Goal: Task Accomplishment & Management: Complete application form

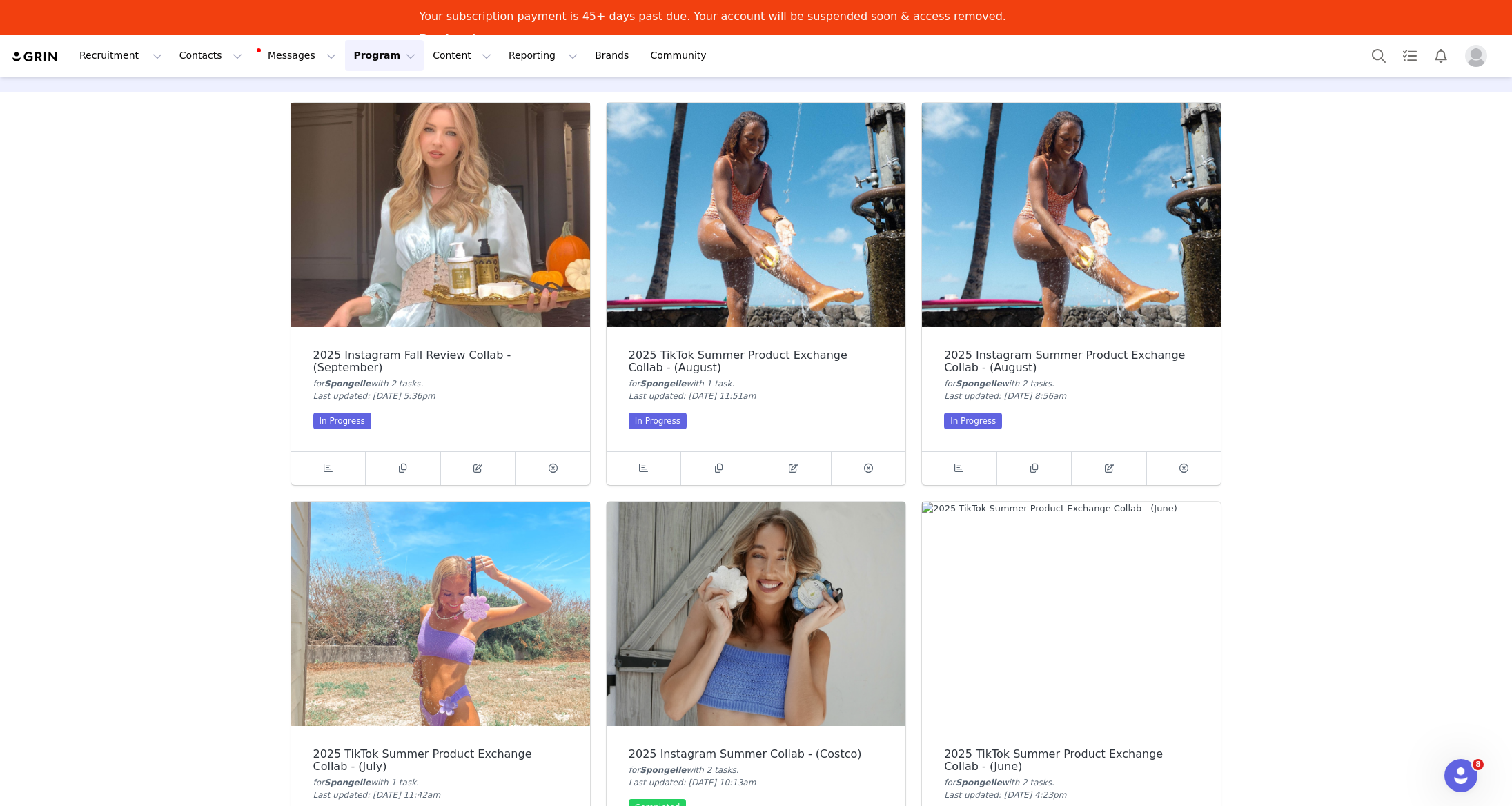
scroll to position [51, 0]
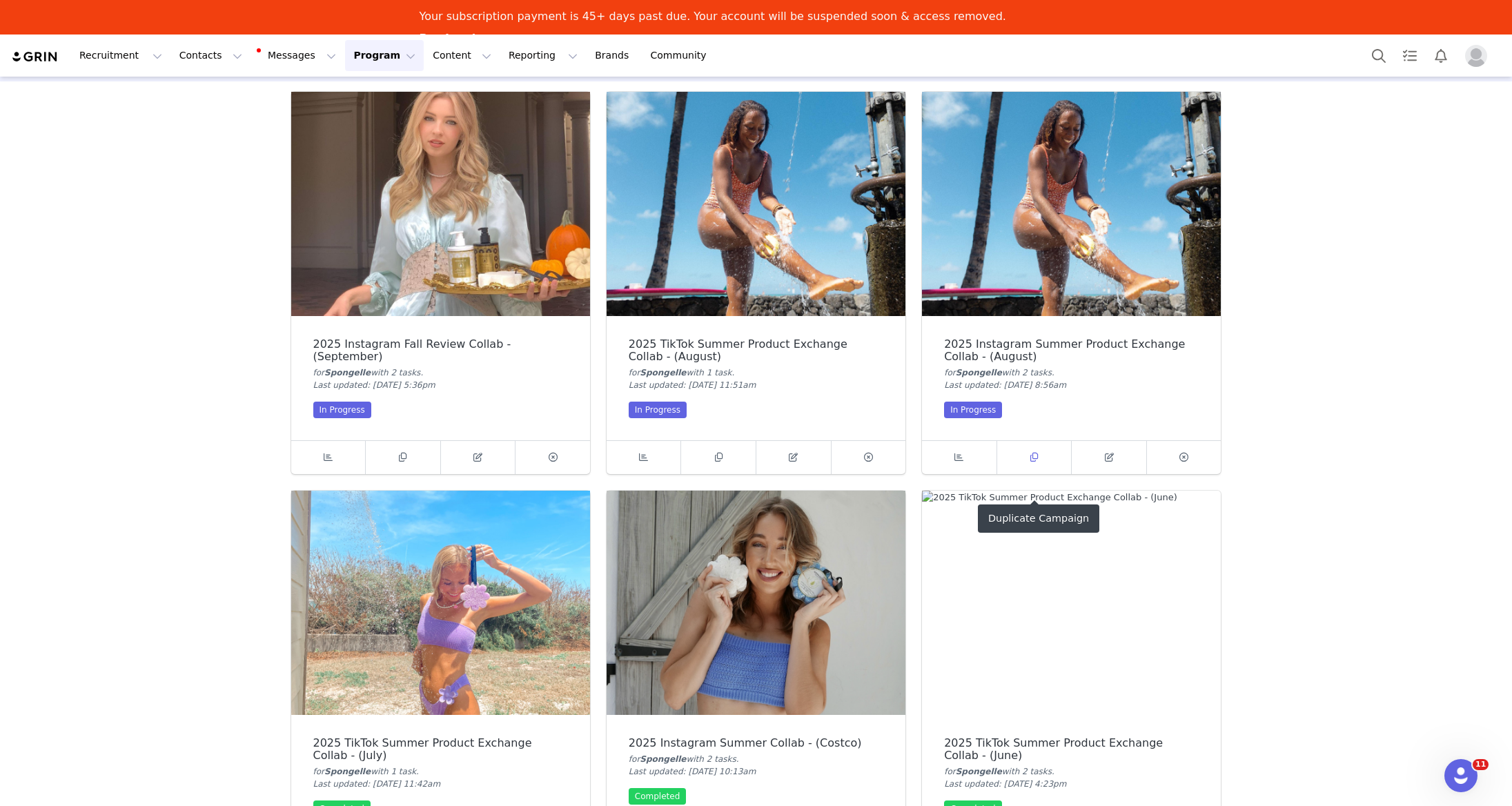
click at [1037, 454] on icon at bounding box center [1034, 457] width 7 height 9
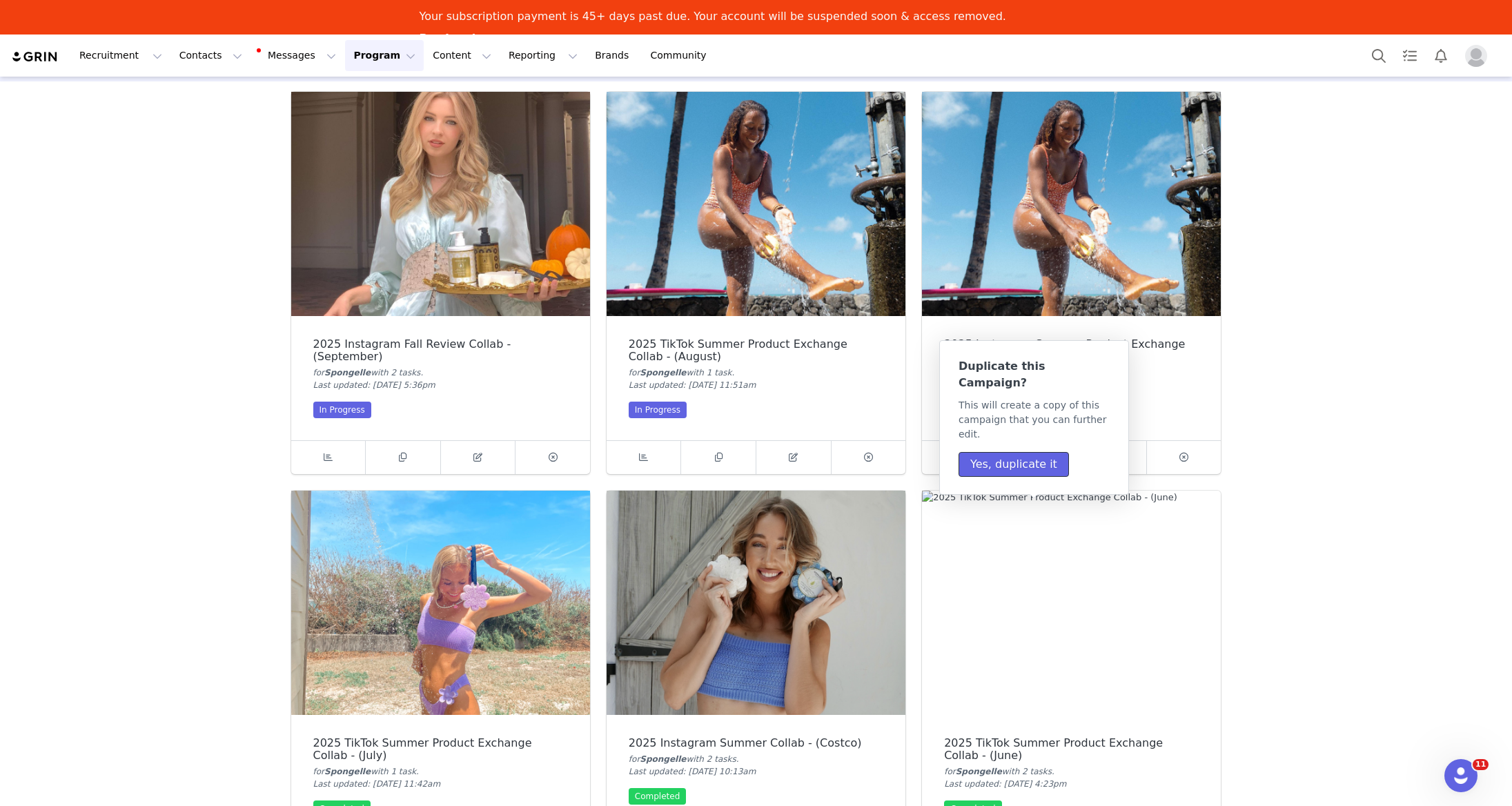
click at [1036, 452] on button "Yes, duplicate it" at bounding box center [1013, 464] width 111 height 25
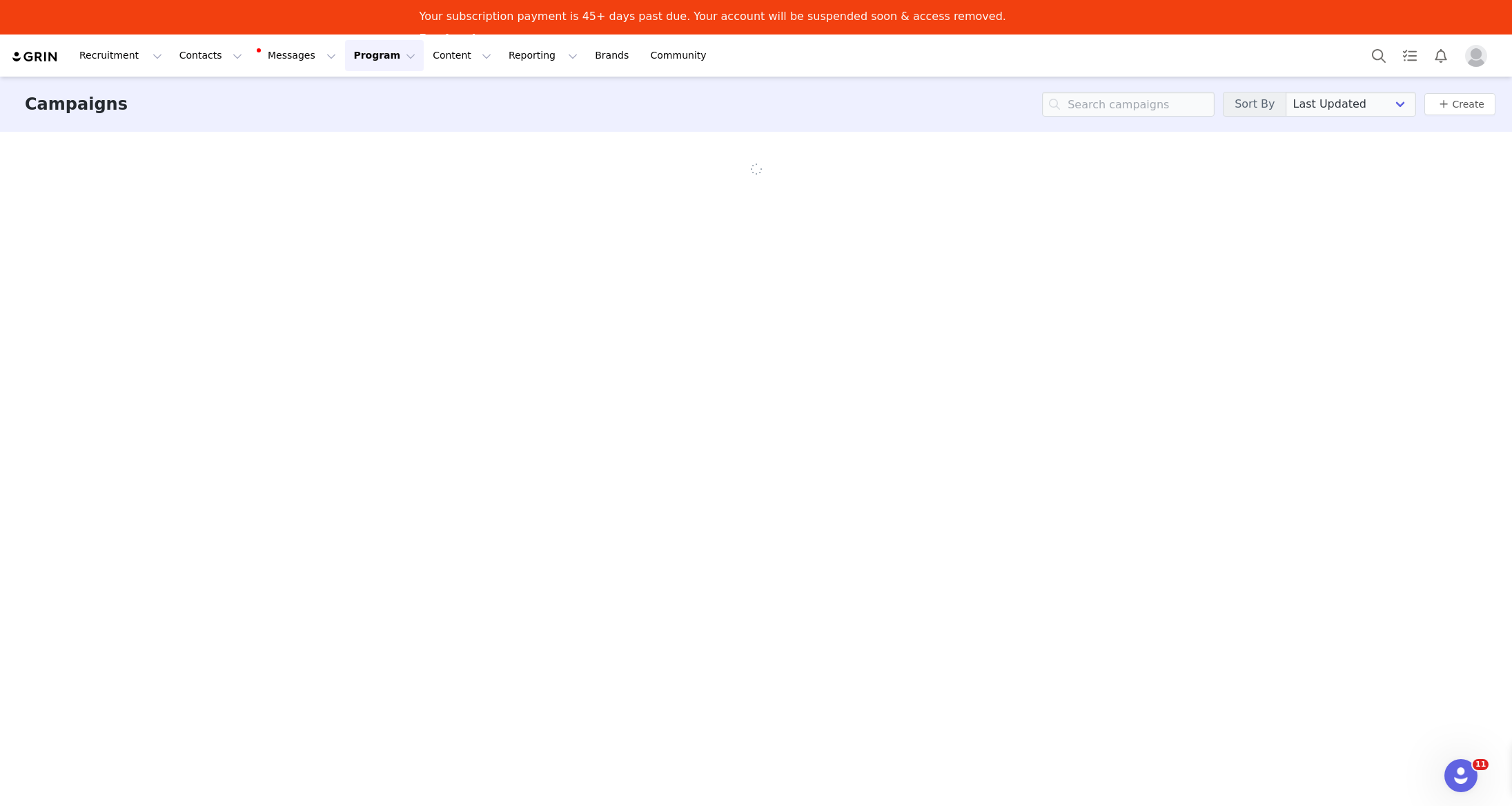
scroll to position [0, 0]
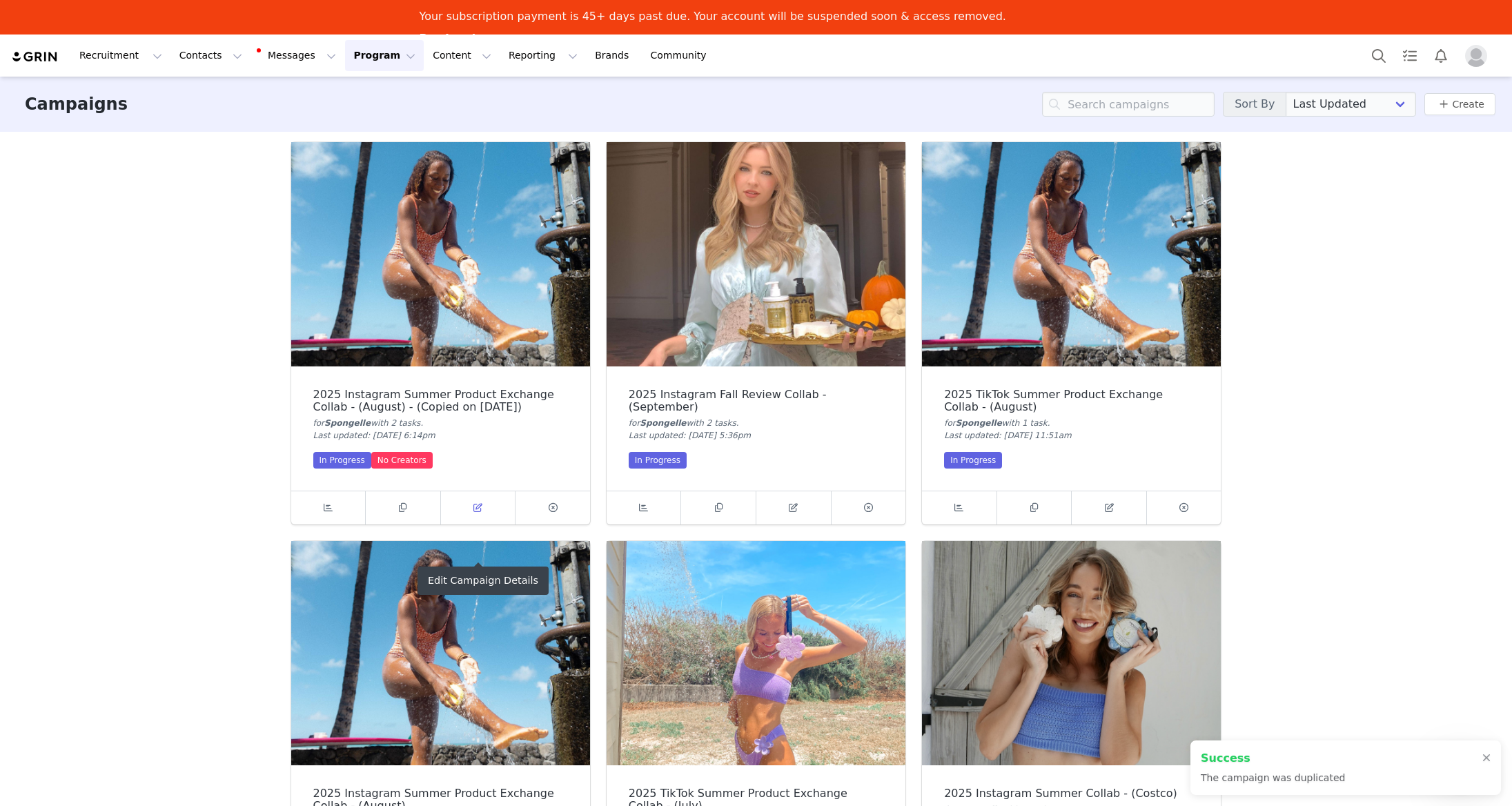
click at [465, 505] on link at bounding box center [478, 508] width 76 height 33
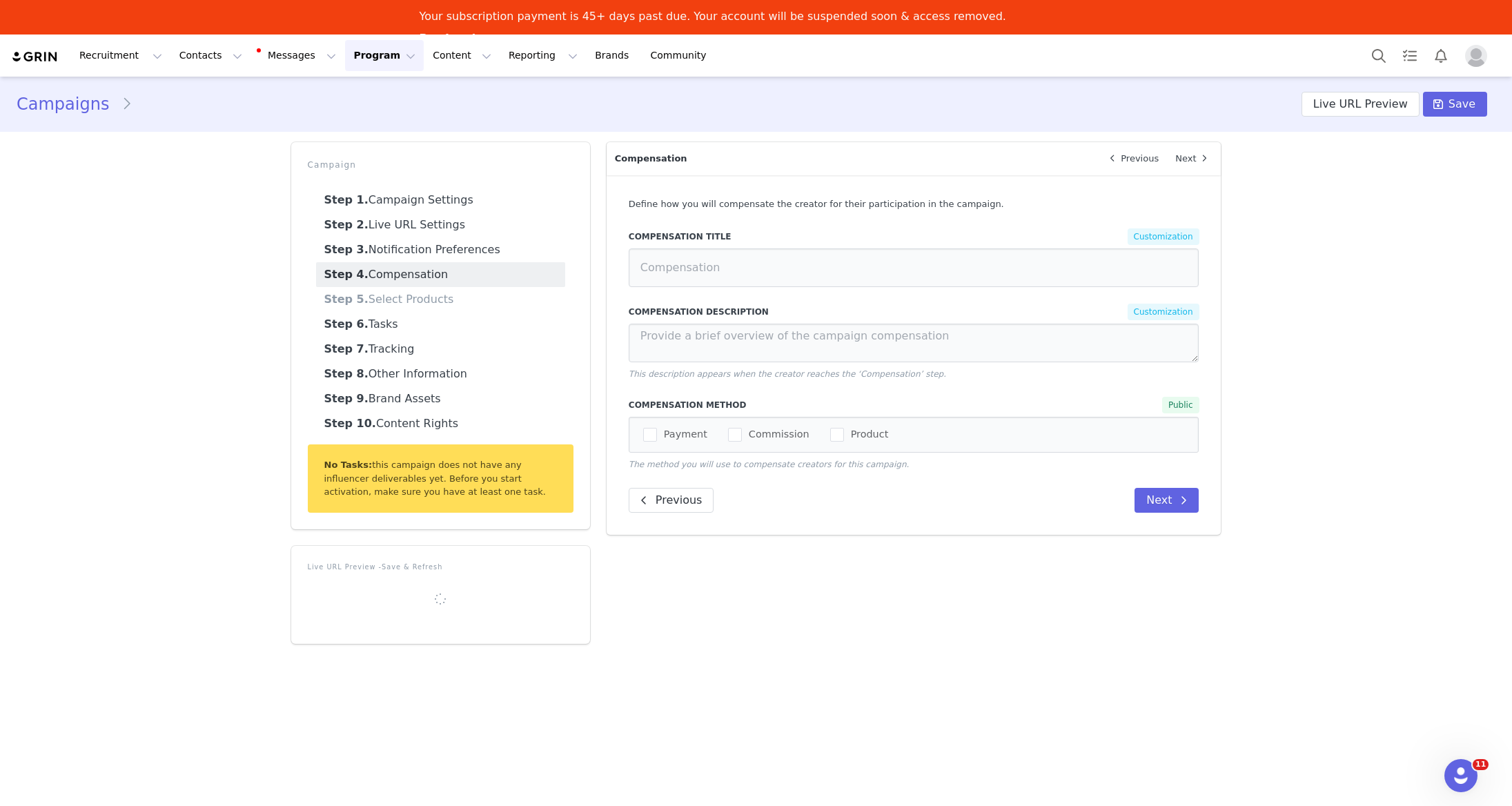
select select
type input "$3,000.00"
select select "cce4b0e0-c773-460e-b2d6-87c231c4c75f"
type input "2025 Instagram Summer Product Exchange Collab - (August) - (Copied on [DATE])"
radio input "true"
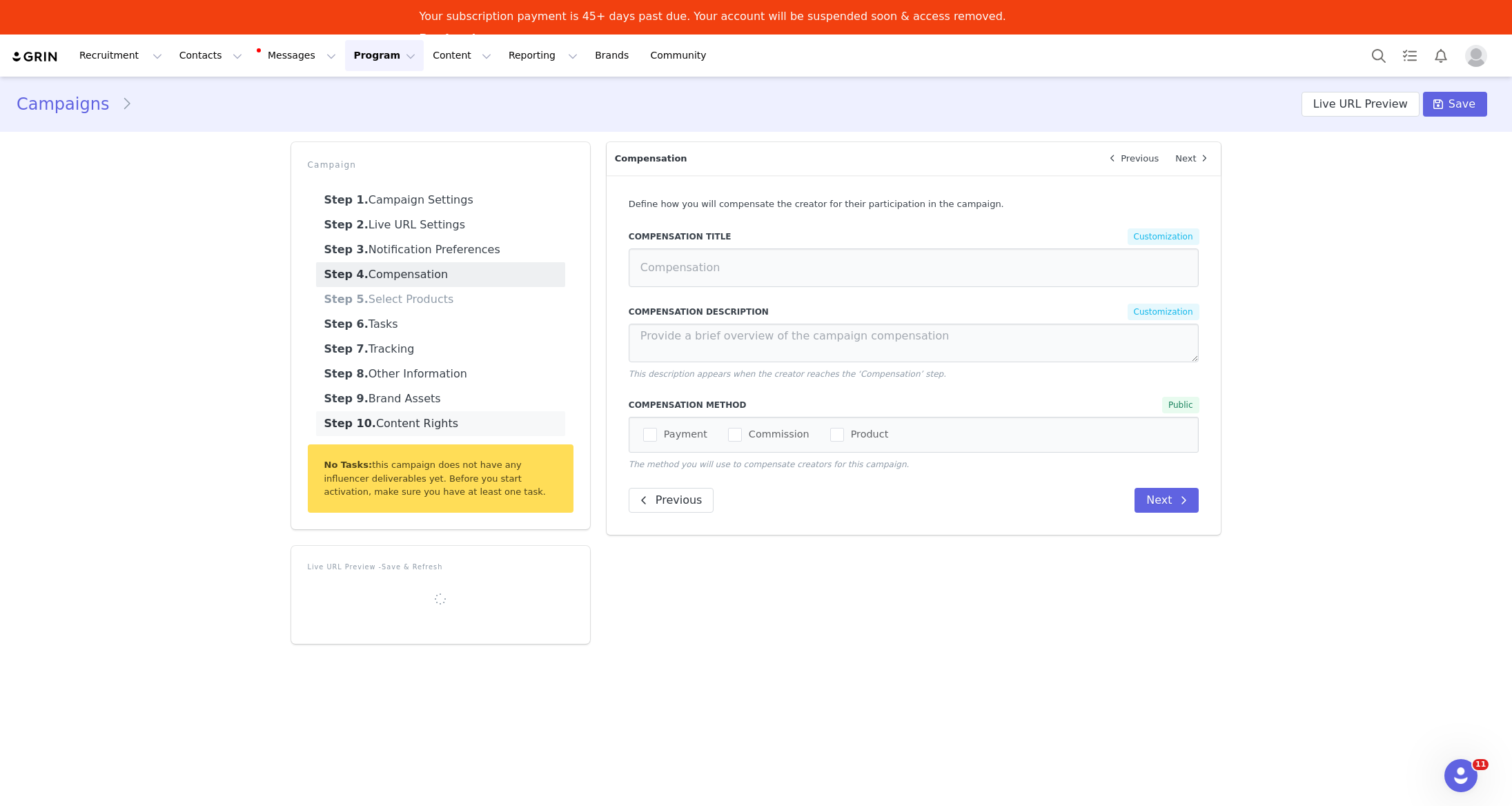
radio input "false"
radio input "true"
radio input "false"
type input "$75 worth of products"
type textarea "We're offering $75 worth of best-selling products (+ monetary compensation) in …"
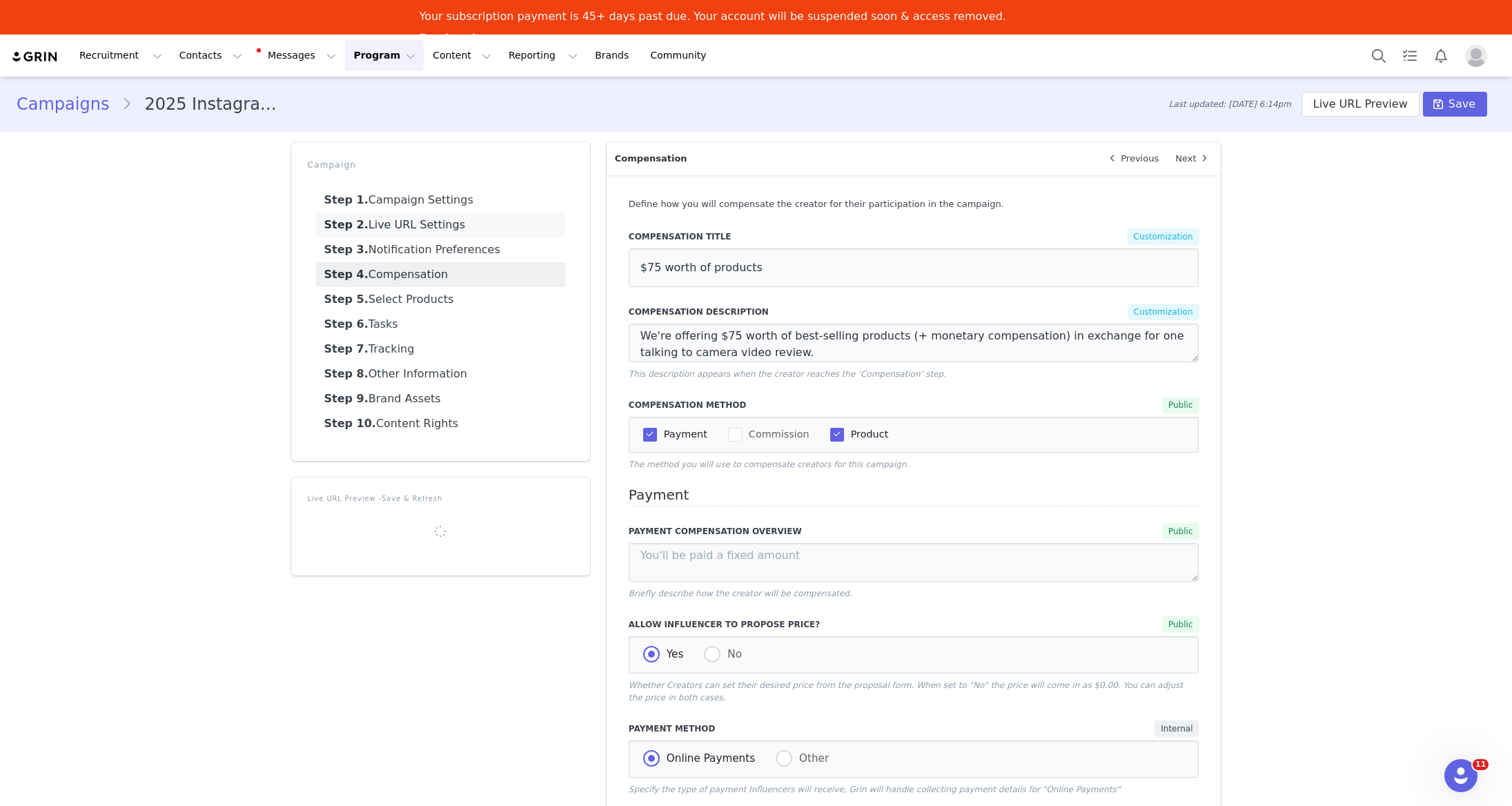
drag, startPoint x: 439, startPoint y: 196, endPoint x: 494, endPoint y: 221, distance: 60.4
click at [439, 196] on link "Step 1. Campaign Settings" at bounding box center [441, 200] width 249 height 25
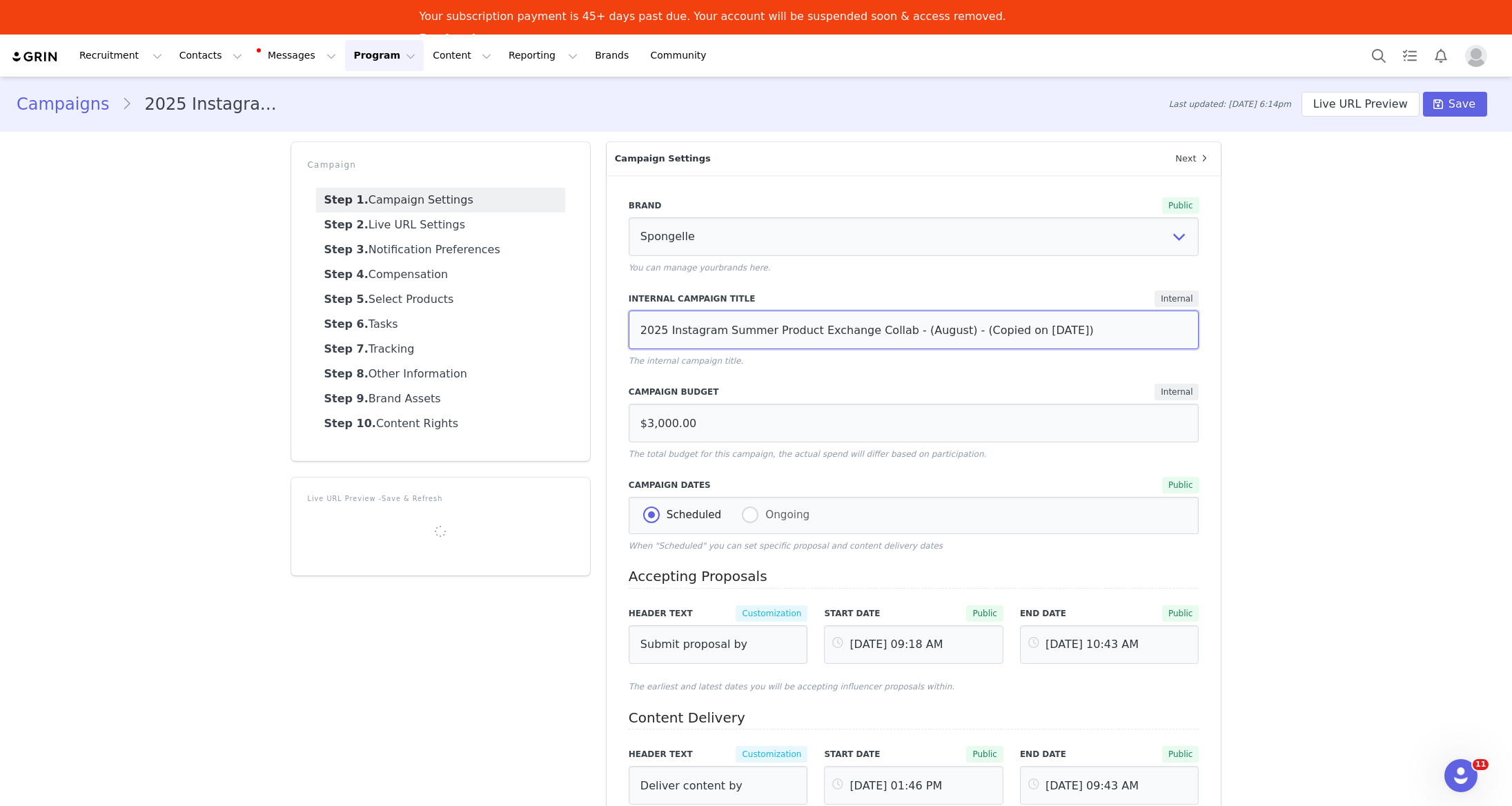
drag, startPoint x: 964, startPoint y: 331, endPoint x: 1056, endPoint y: 329, distance: 92.0
click at [1056, 329] on input "2025 Instagram Summer Product Exchange Collab - (August) - (Copied on [DATE])" at bounding box center [914, 329] width 570 height 39
click at [1028, 331] on input "2025 Instagram Summer Product Exchange Collab - (August) - (Angelle 2025)" at bounding box center [914, 329] width 570 height 39
type input "2025 Instagram Summer Product Exchange Collab - (August) - ([PERSON_NAME] 2025 …"
click at [441, 416] on link "Step 10. Content Rights" at bounding box center [441, 424] width 249 height 25
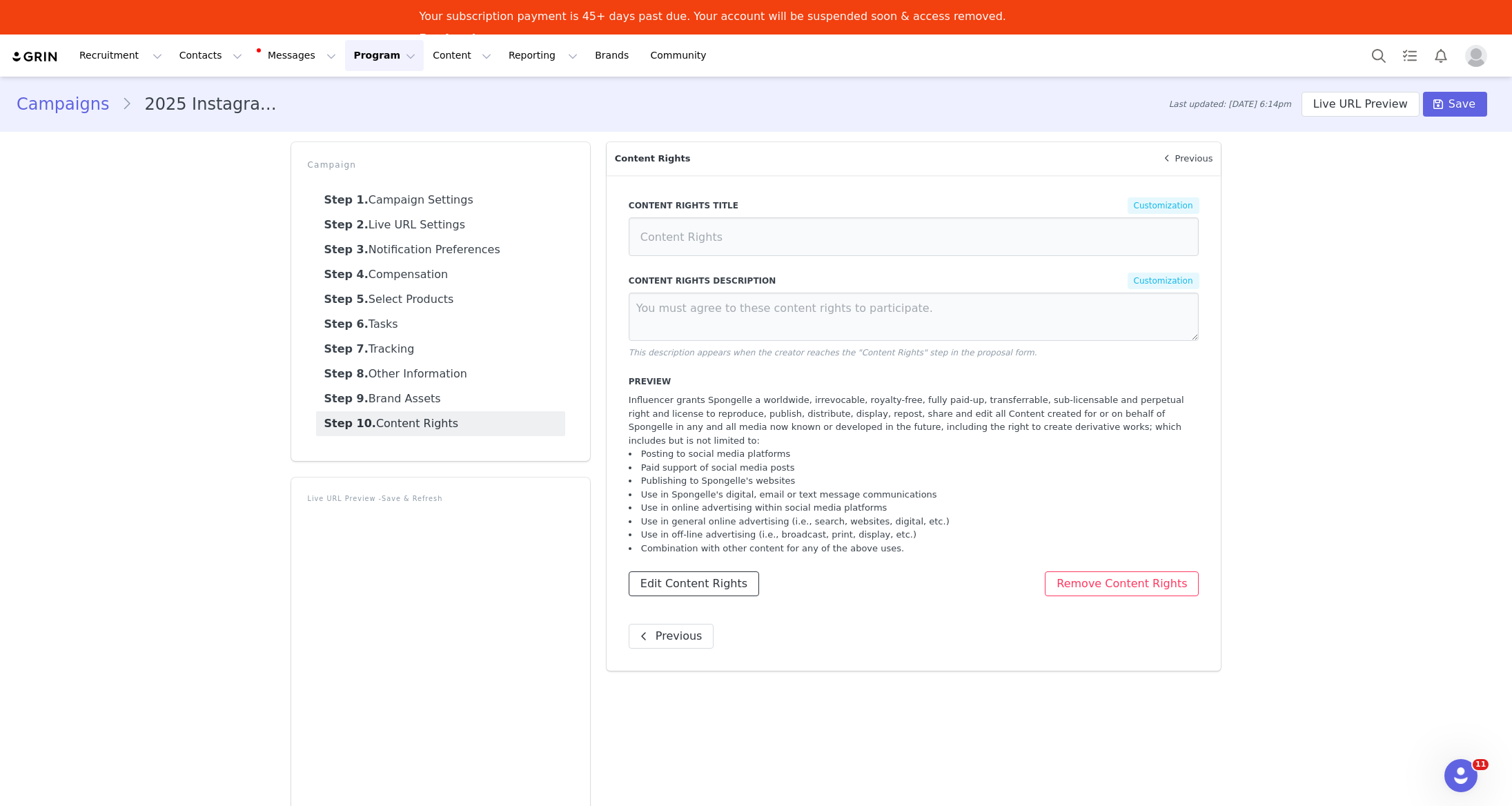
click at [712, 571] on button "Edit Content Rights" at bounding box center [694, 584] width 131 height 25
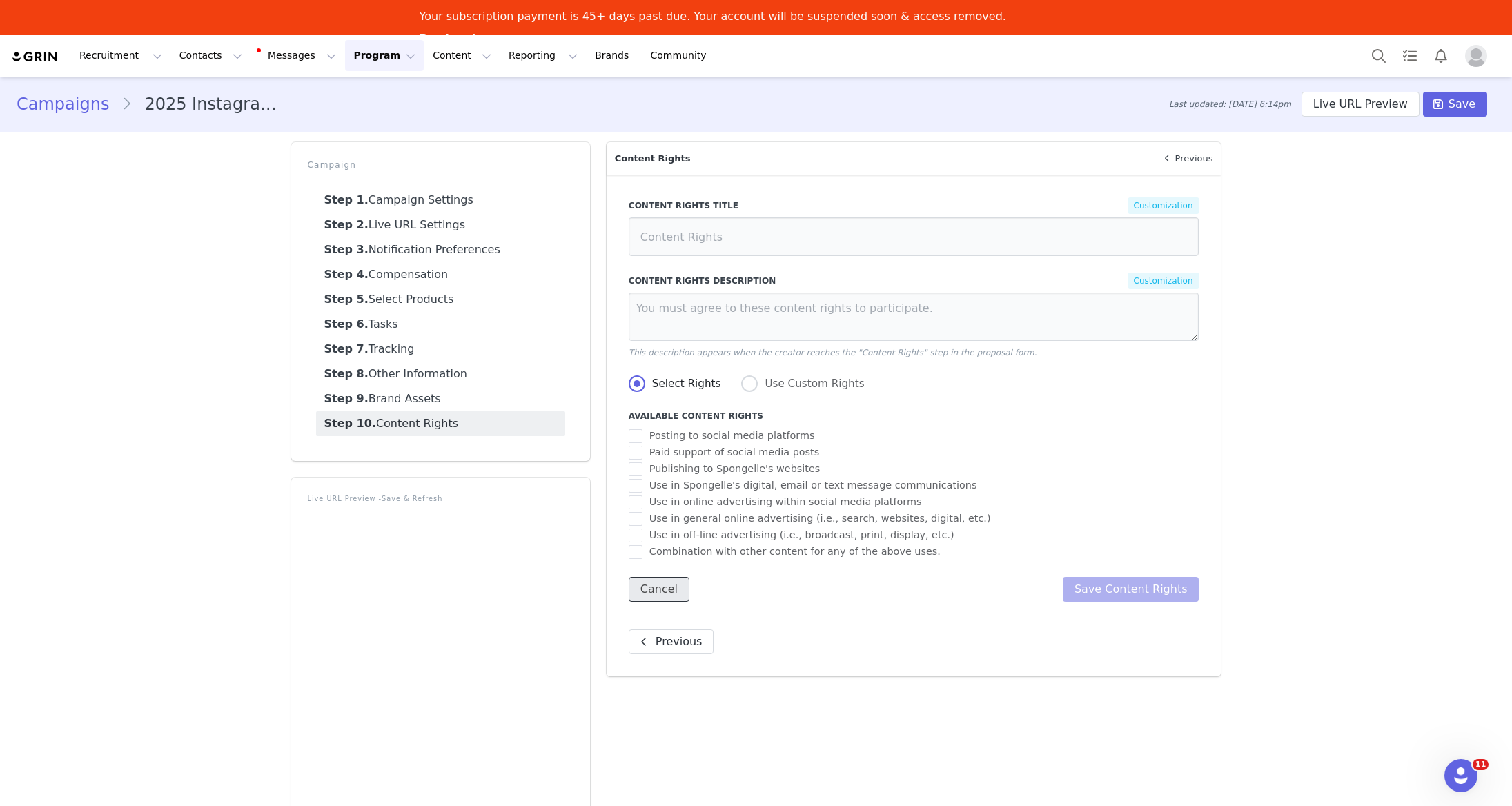
drag, startPoint x: 647, startPoint y: 598, endPoint x: 670, endPoint y: 594, distance: 23.3
click at [647, 598] on button "Cancel" at bounding box center [658, 590] width 61 height 25
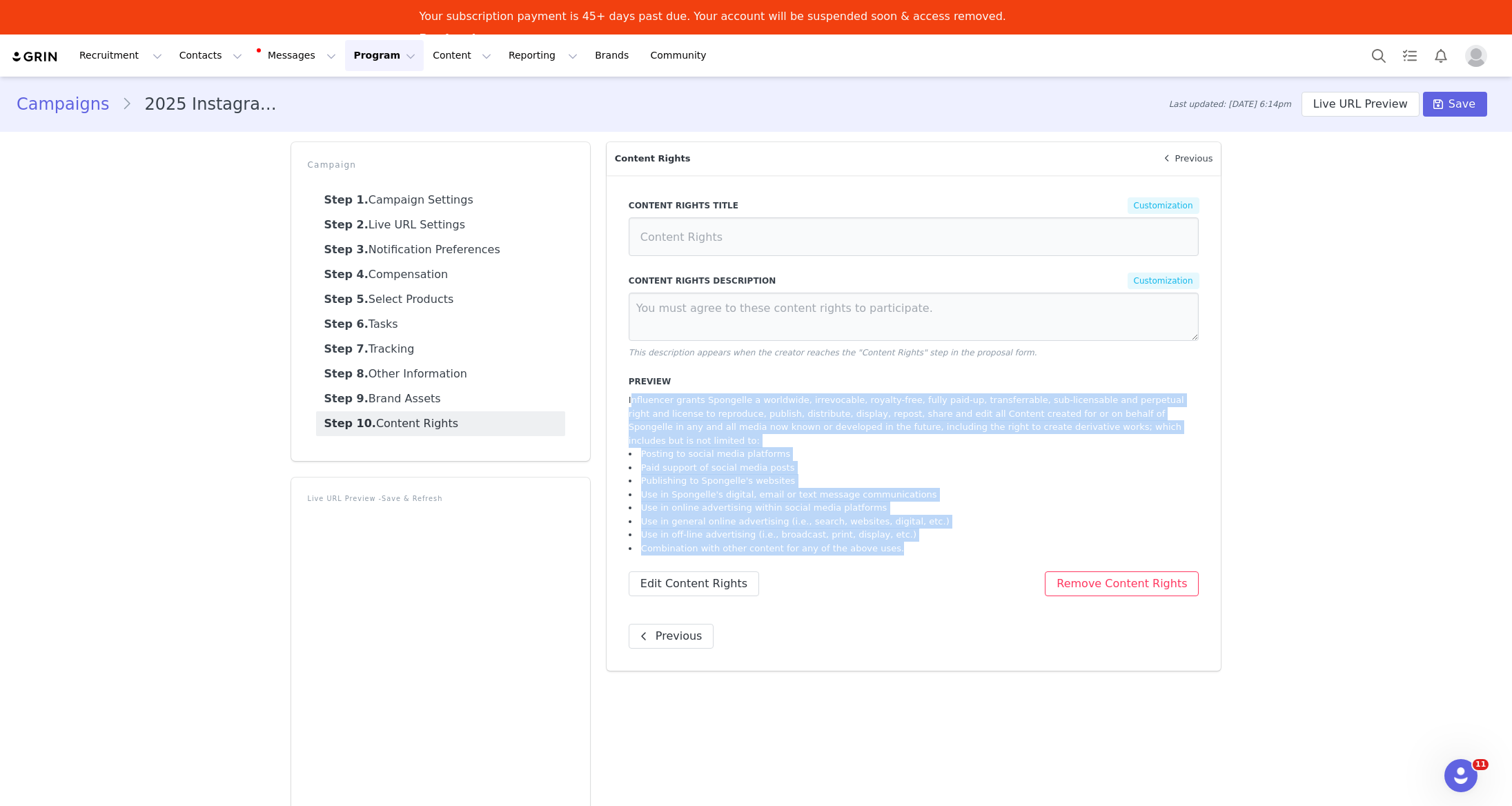
drag, startPoint x: 627, startPoint y: 400, endPoint x: 909, endPoint y: 534, distance: 312.2
click at [909, 534] on div "Content Rights Content Rights Title Customization Content Rights Description Cu…" at bounding box center [914, 423] width 615 height 496
copy div "Influencer grants Spongelle a worldwide, irrevocable, royalty-free, fully paid-…"
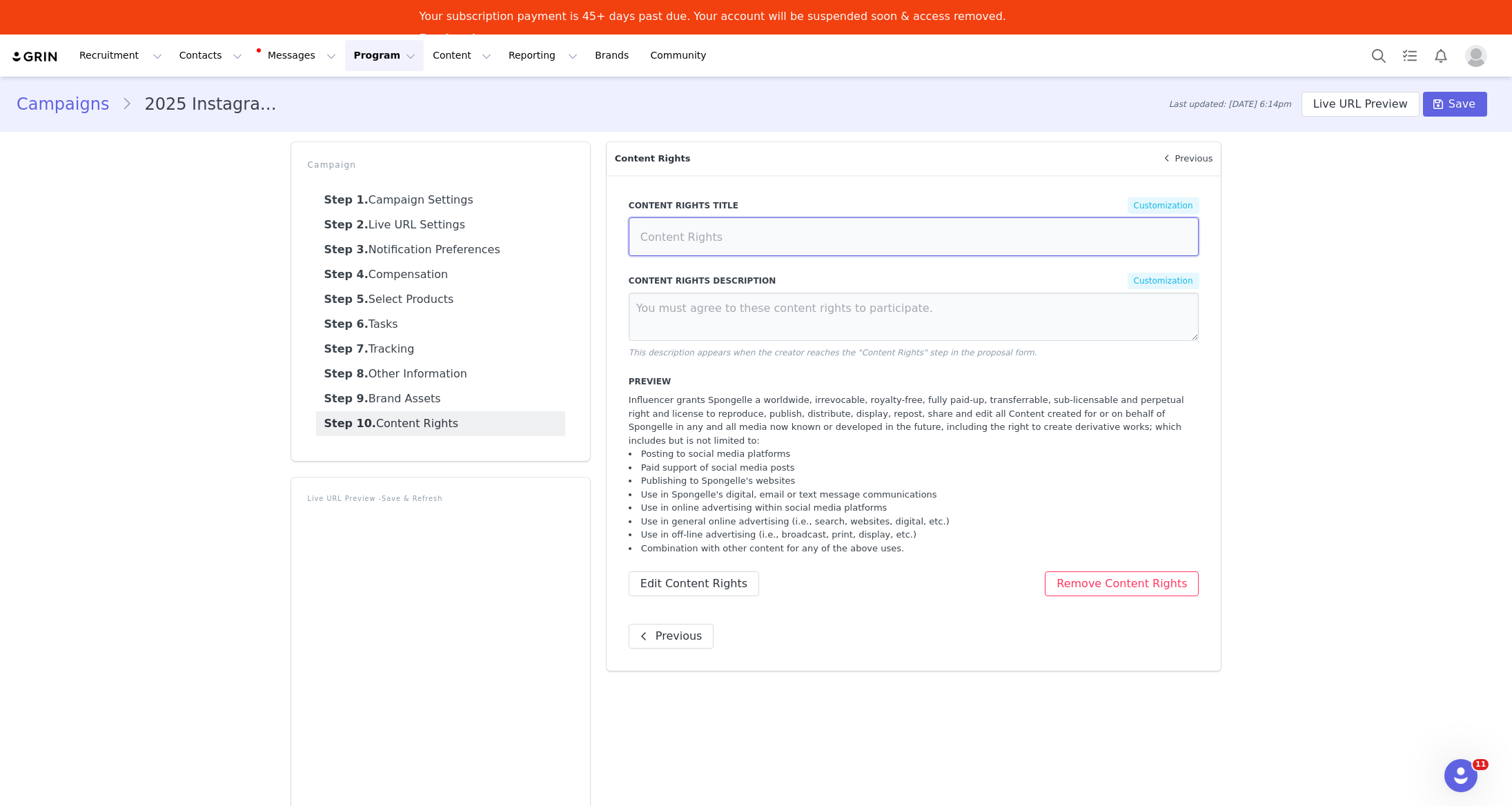
click at [779, 240] on input at bounding box center [914, 236] width 570 height 39
type input "`"
type input "Content rights for 2025 ([PERSON_NAME])"
drag, startPoint x: 771, startPoint y: 454, endPoint x: 767, endPoint y: 464, distance: 10.8
click at [771, 461] on li "Paid support of social media posts" at bounding box center [914, 468] width 570 height 14
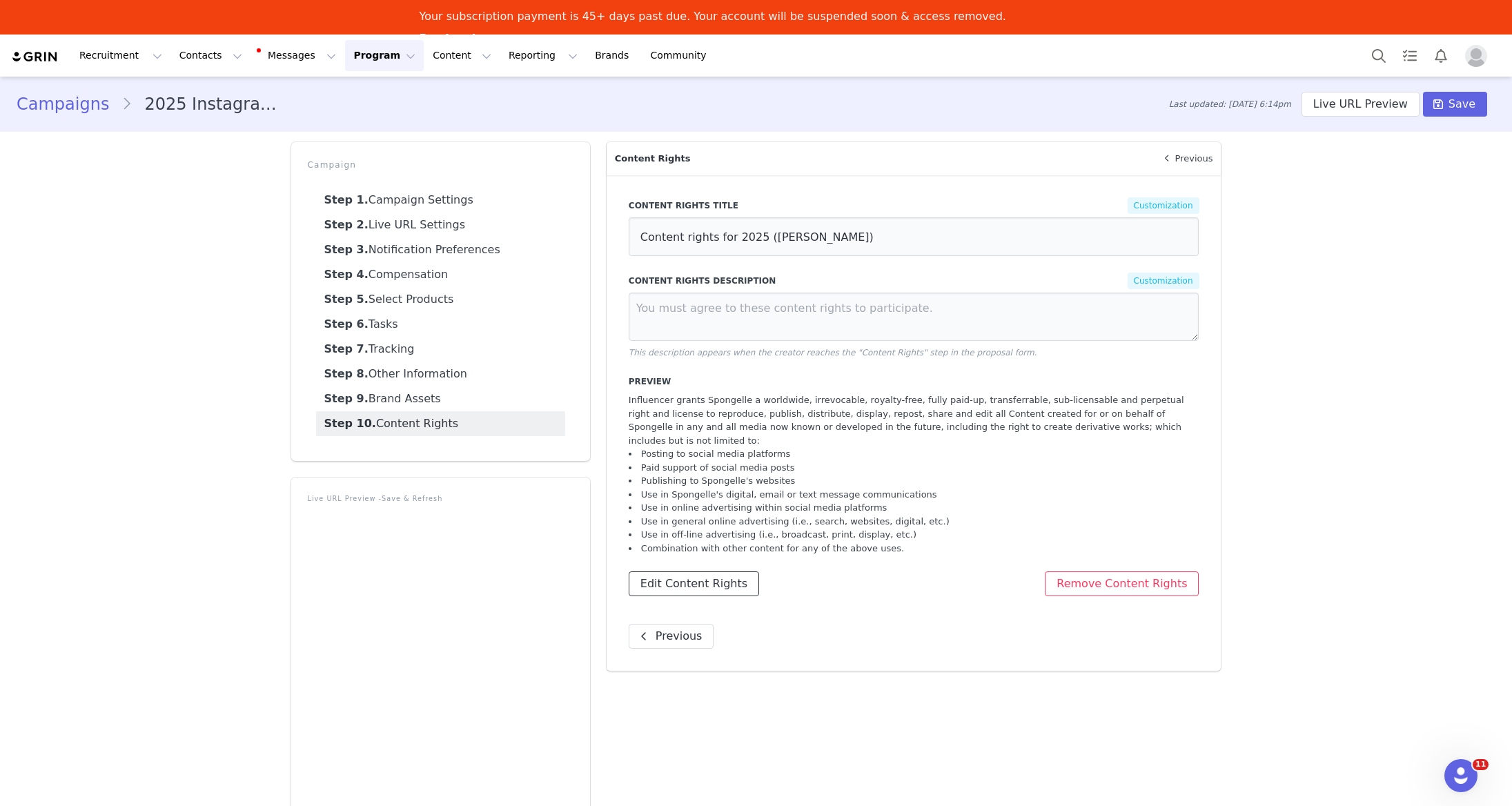
click at [726, 576] on button "Edit Content Rights" at bounding box center [694, 584] width 131 height 25
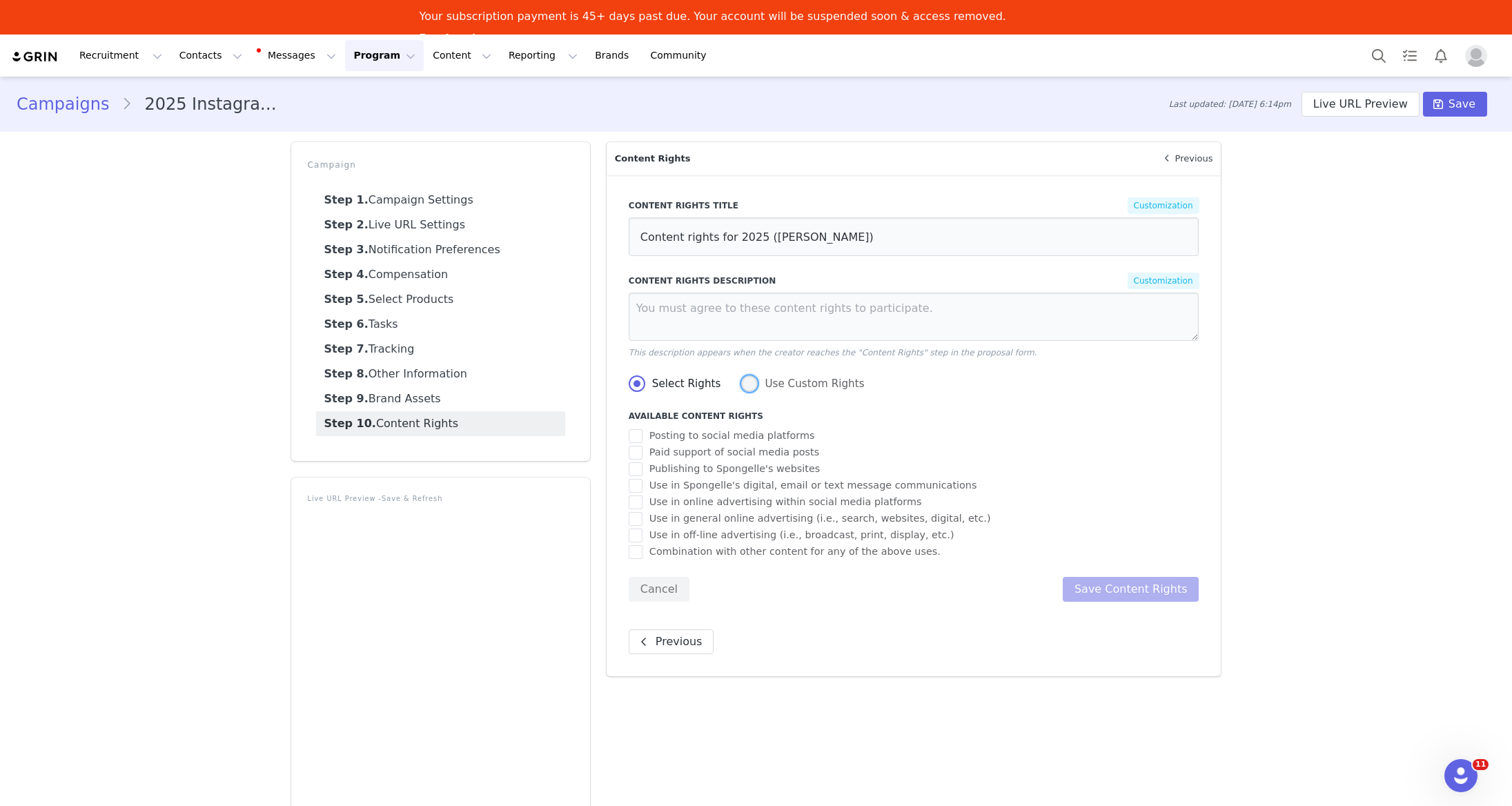
click at [745, 387] on span at bounding box center [749, 384] width 17 height 17
click at [745, 387] on input "Use Custom Rights" at bounding box center [749, 384] width 17 height 18
radio input "true"
radio input "false"
radio input "true"
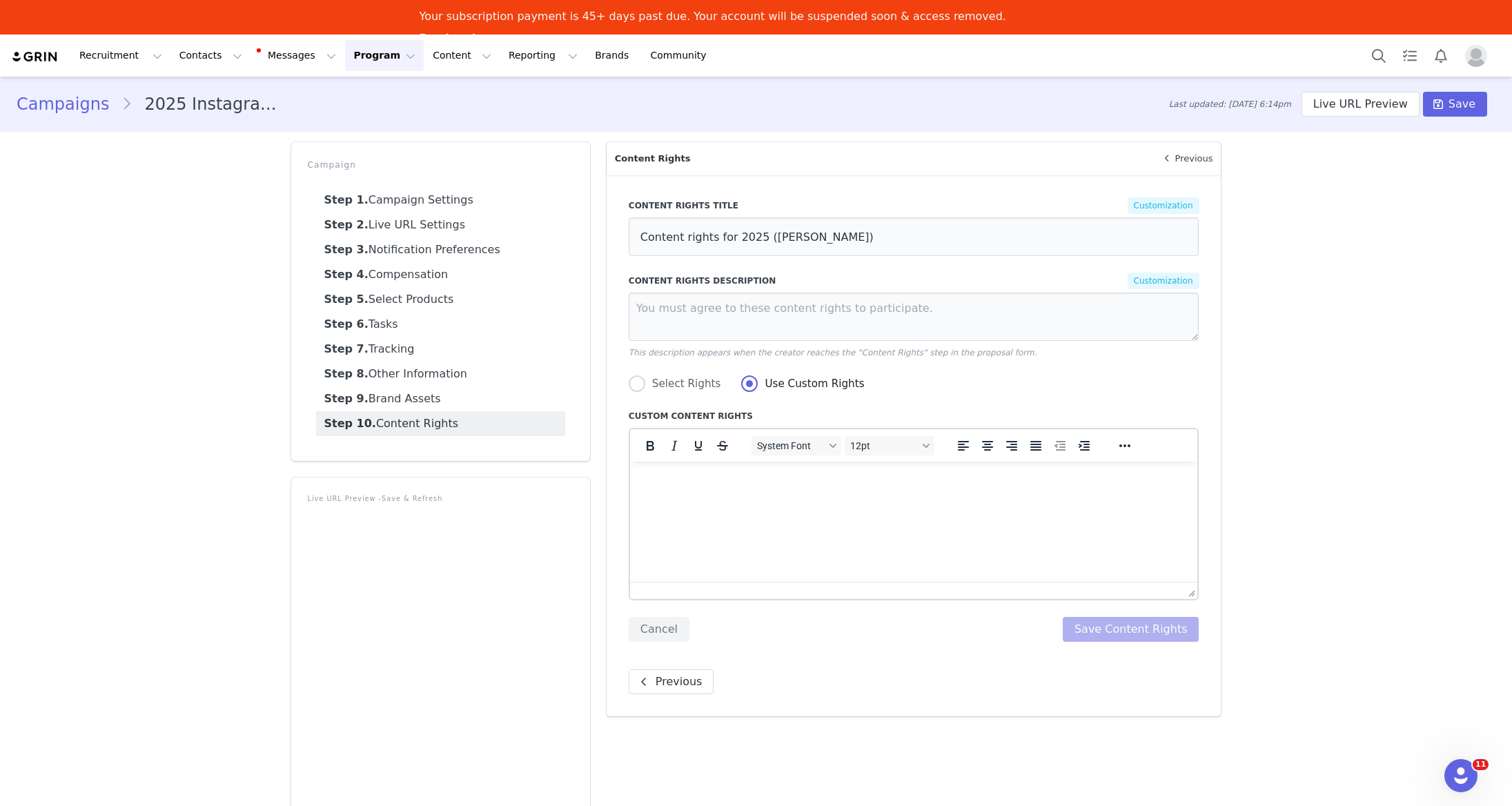
click at [730, 483] on p "Rich Text Area. Press ALT-0 for help." at bounding box center [913, 480] width 546 height 15
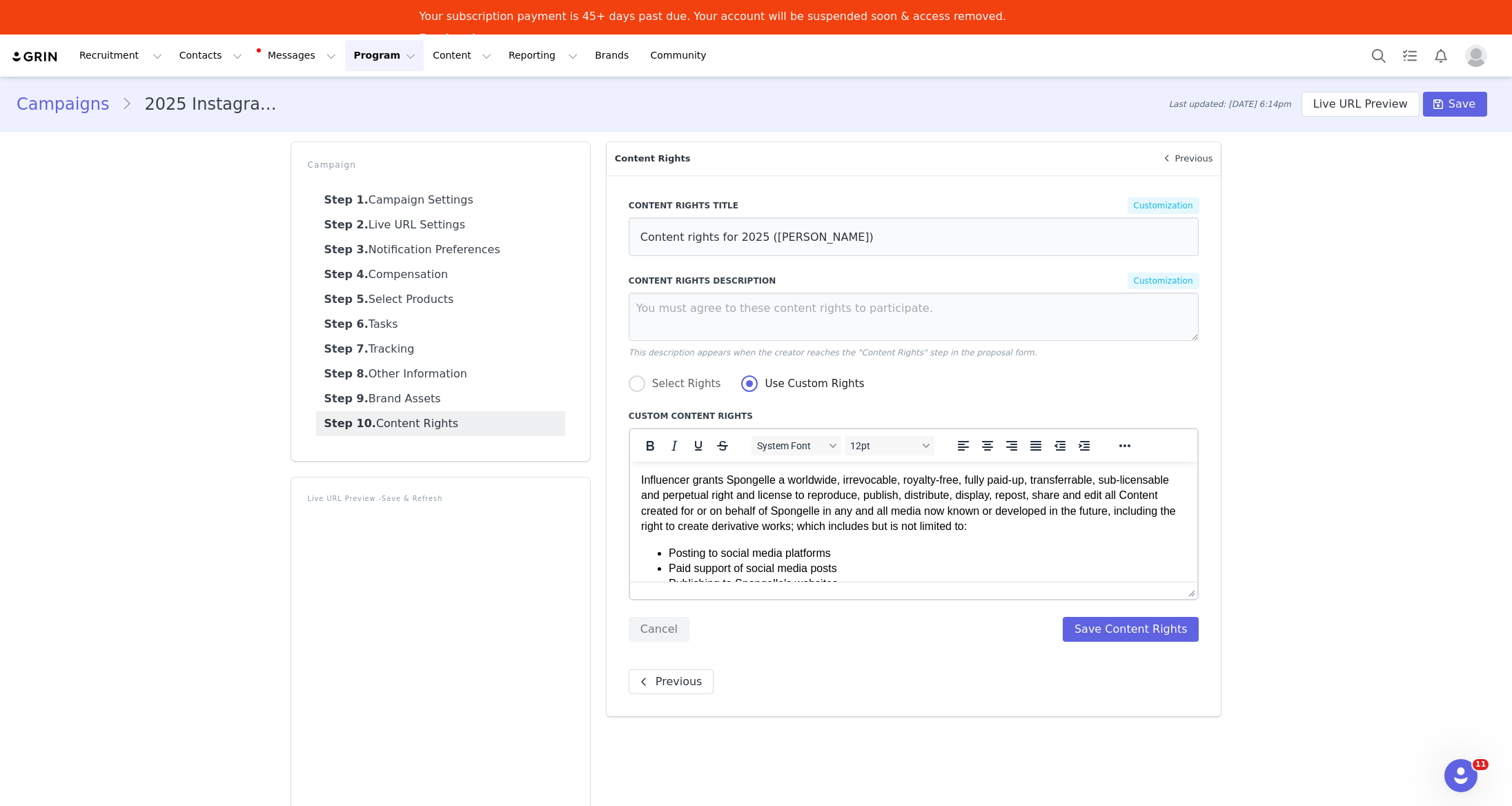
click at [972, 527] on p "Influencer grants Spongelle a worldwide, irrevocable, royalty-free, fully paid-…" at bounding box center [913, 504] width 546 height 62
click at [1107, 626] on button "Save Content Rights" at bounding box center [1131, 629] width 136 height 25
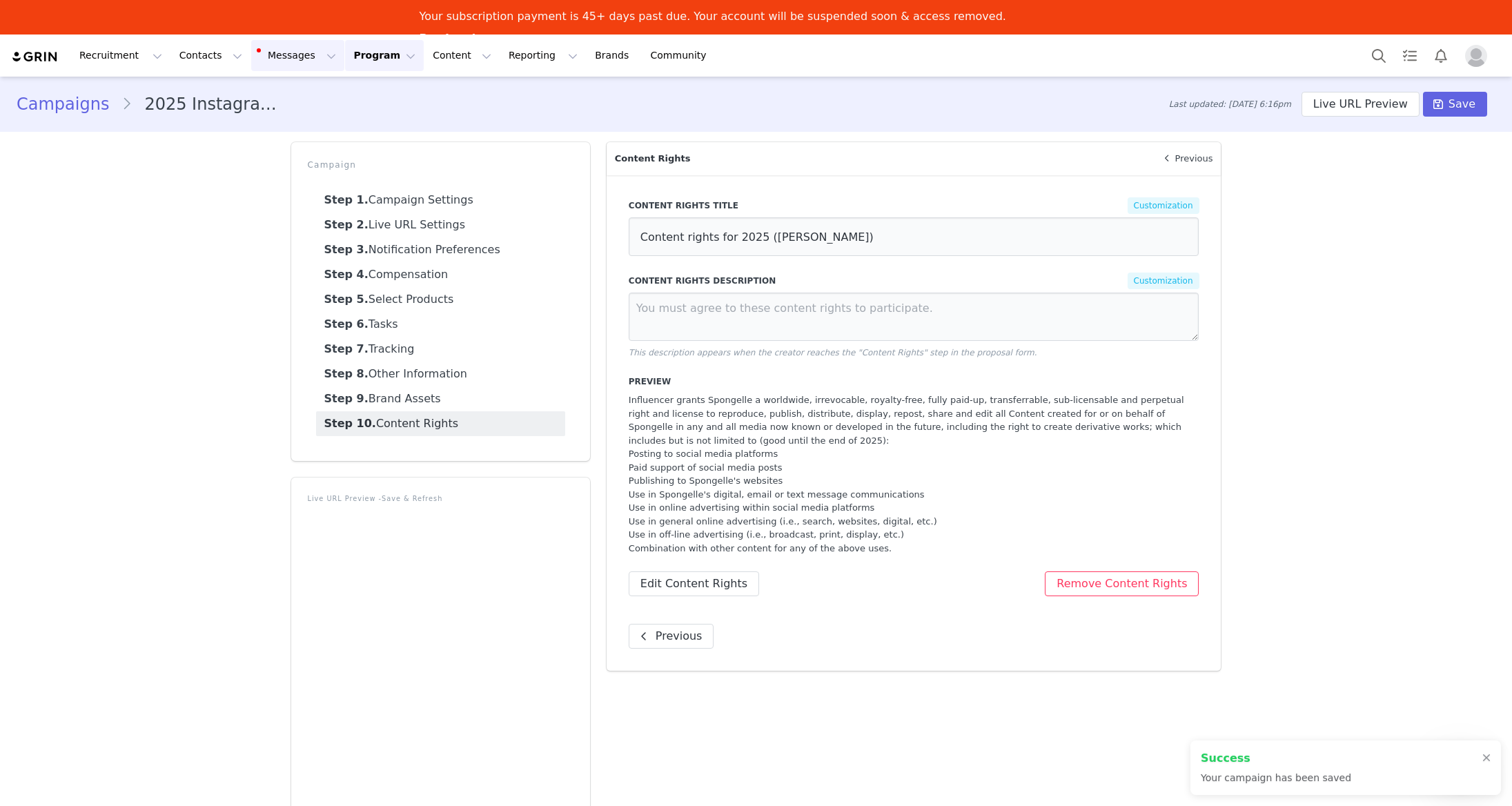
click at [292, 62] on button "Messages Messages" at bounding box center [298, 56] width 93 height 31
drag, startPoint x: 257, startPoint y: 117, endPoint x: 262, endPoint y: 124, distance: 8.6
click at [257, 117] on p "Inbox" at bounding box center [260, 121] width 26 height 15
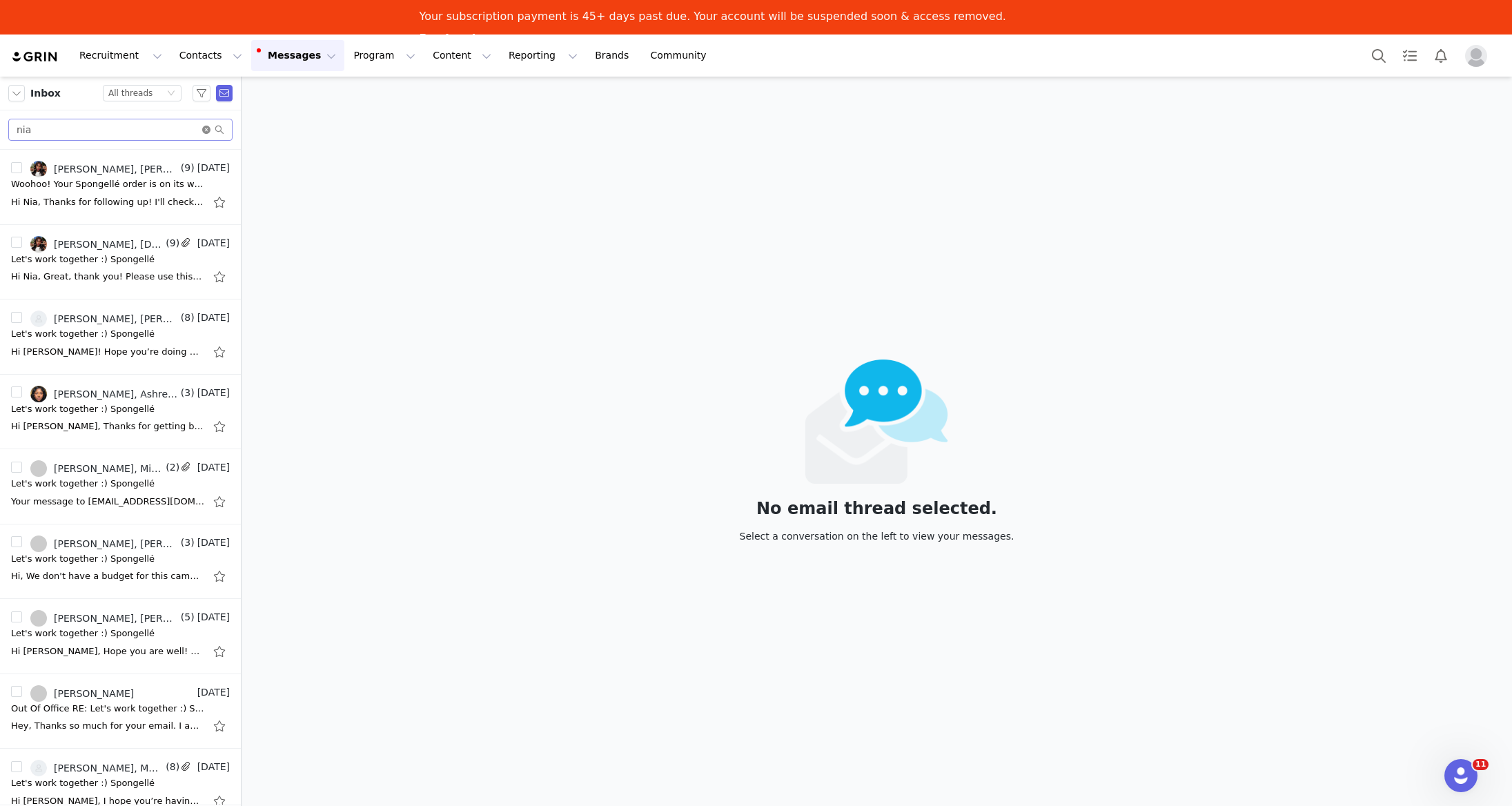
click at [201, 128] on span "nia" at bounding box center [120, 130] width 224 height 22
click at [202, 125] on icon "icon: close-circle" at bounding box center [206, 129] width 8 height 8
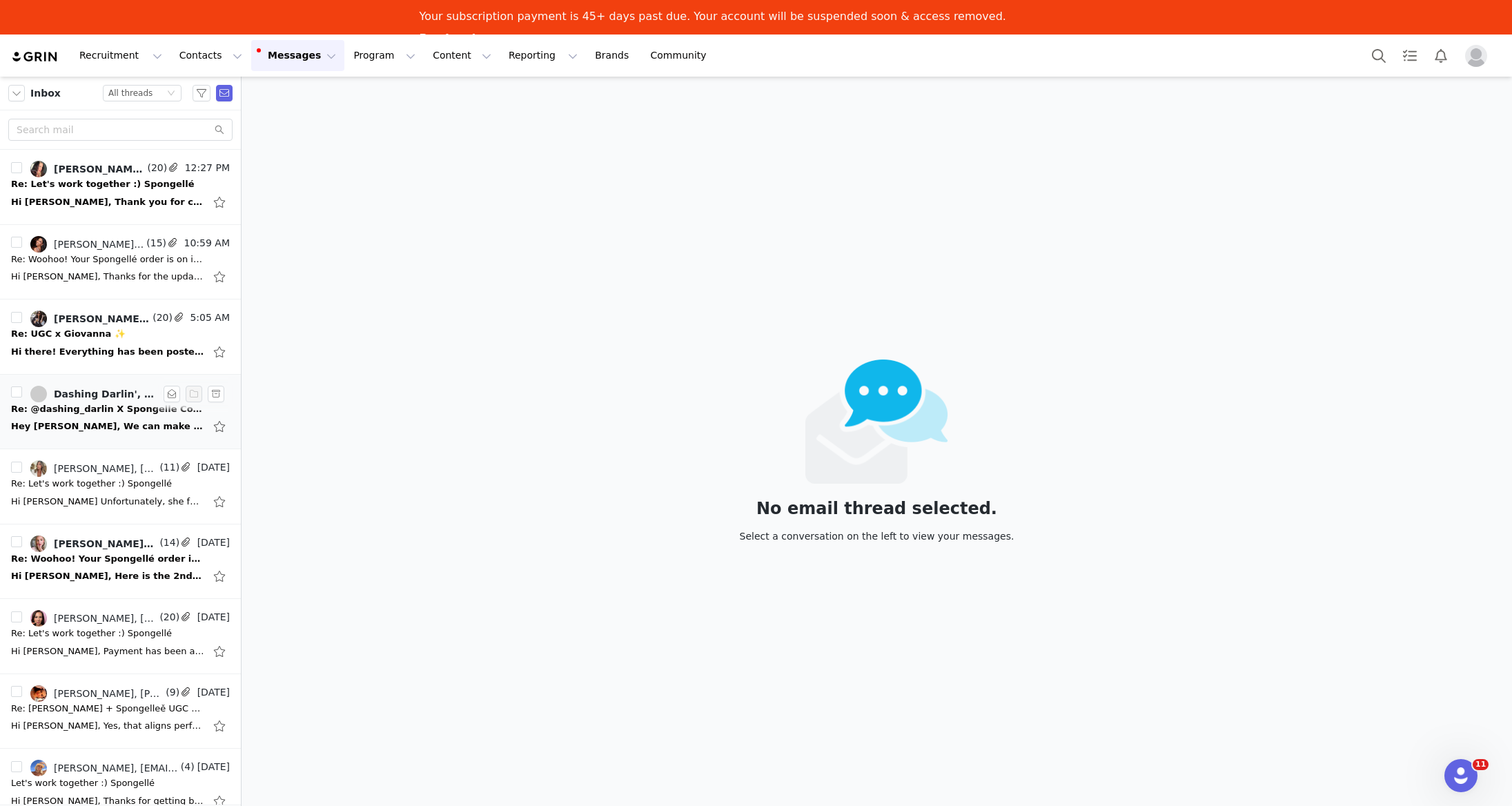
click at [94, 400] on link "Dashing Darlin', Maren Sullivan" at bounding box center [93, 394] width 126 height 17
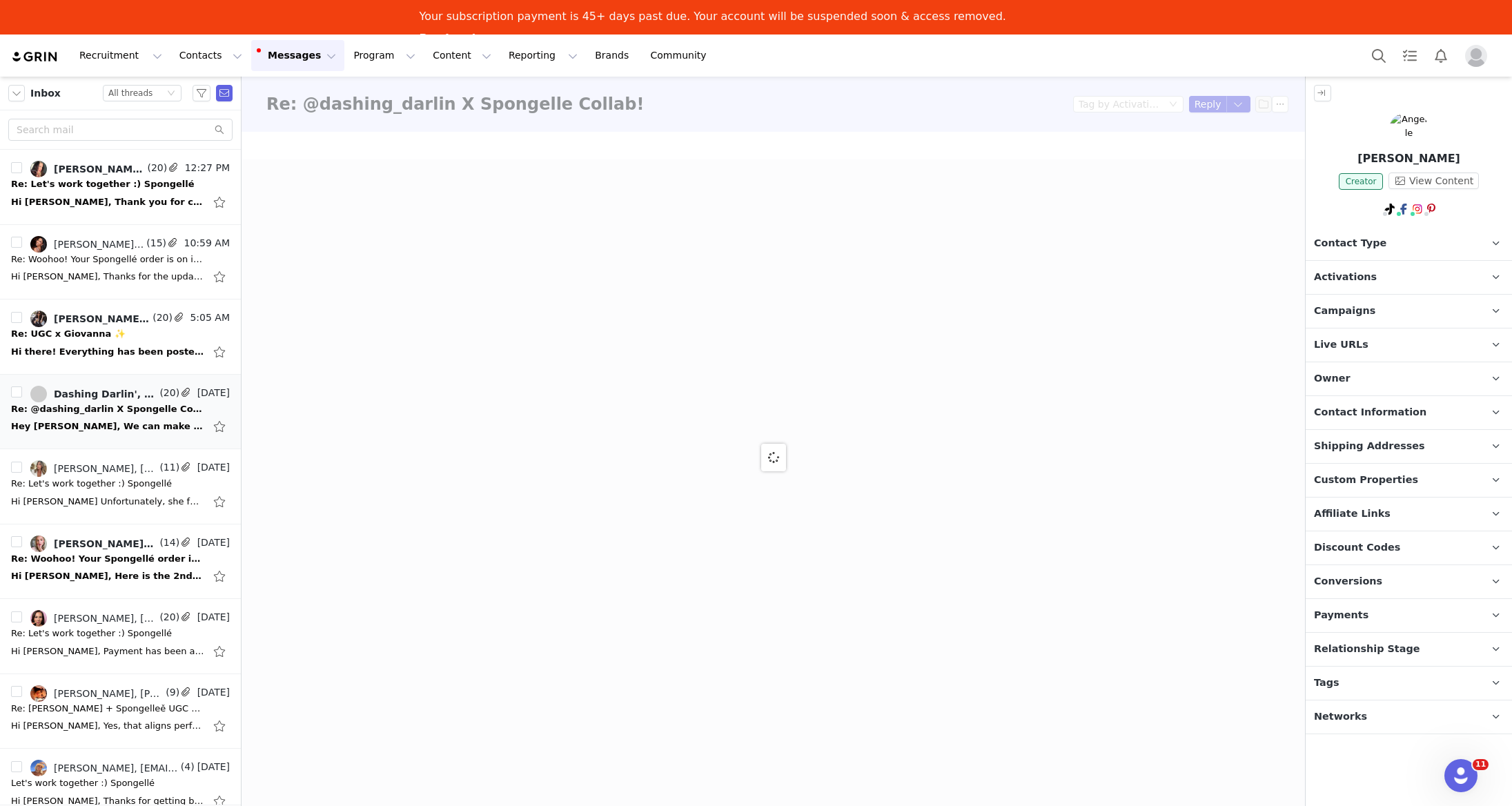
click at [1375, 321] on p "Campaigns Any campaigns associated with a contact will be available to them via…" at bounding box center [1392, 311] width 173 height 33
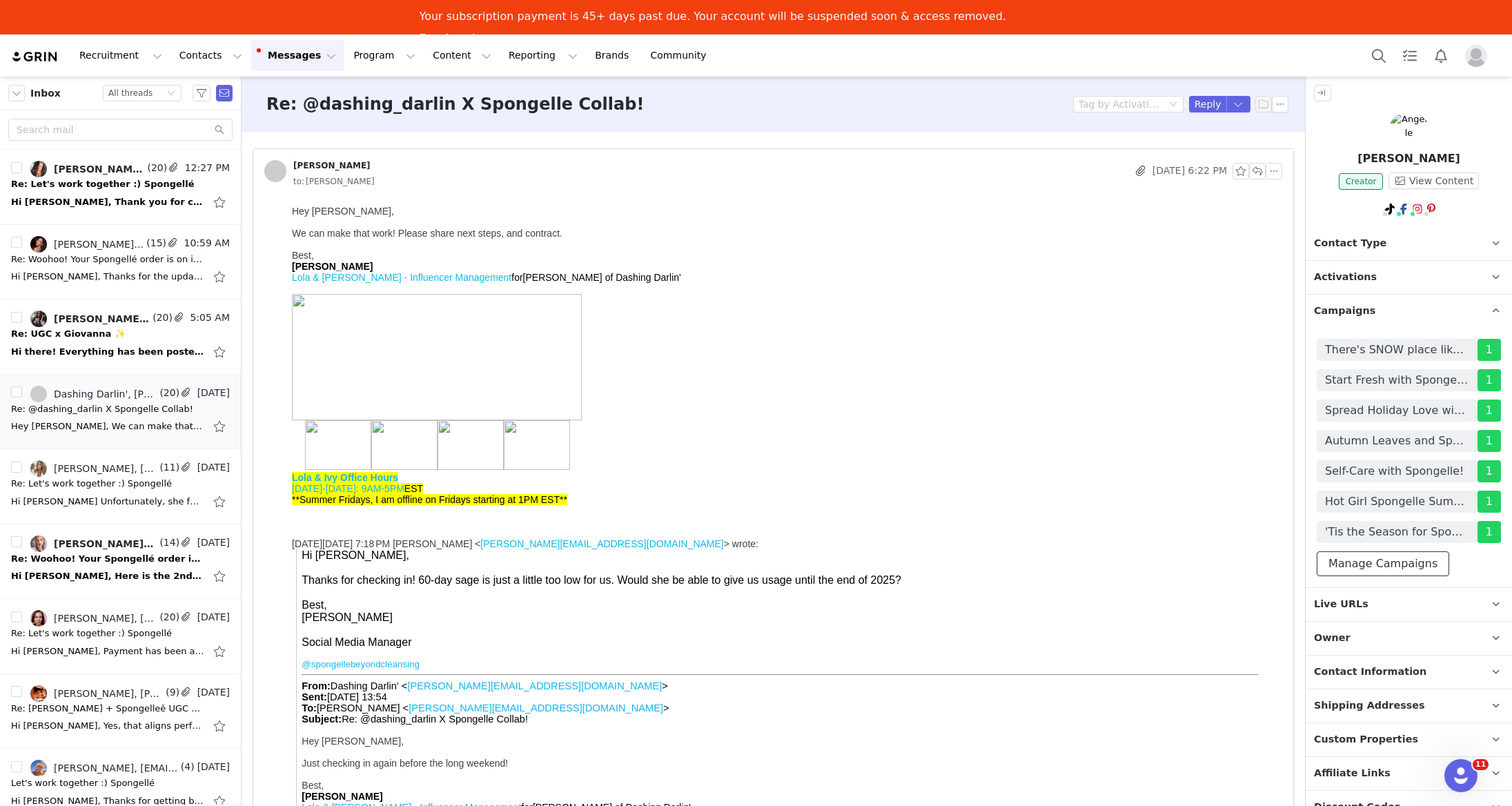
click at [1364, 554] on button "Manage Campaigns" at bounding box center [1383, 564] width 133 height 25
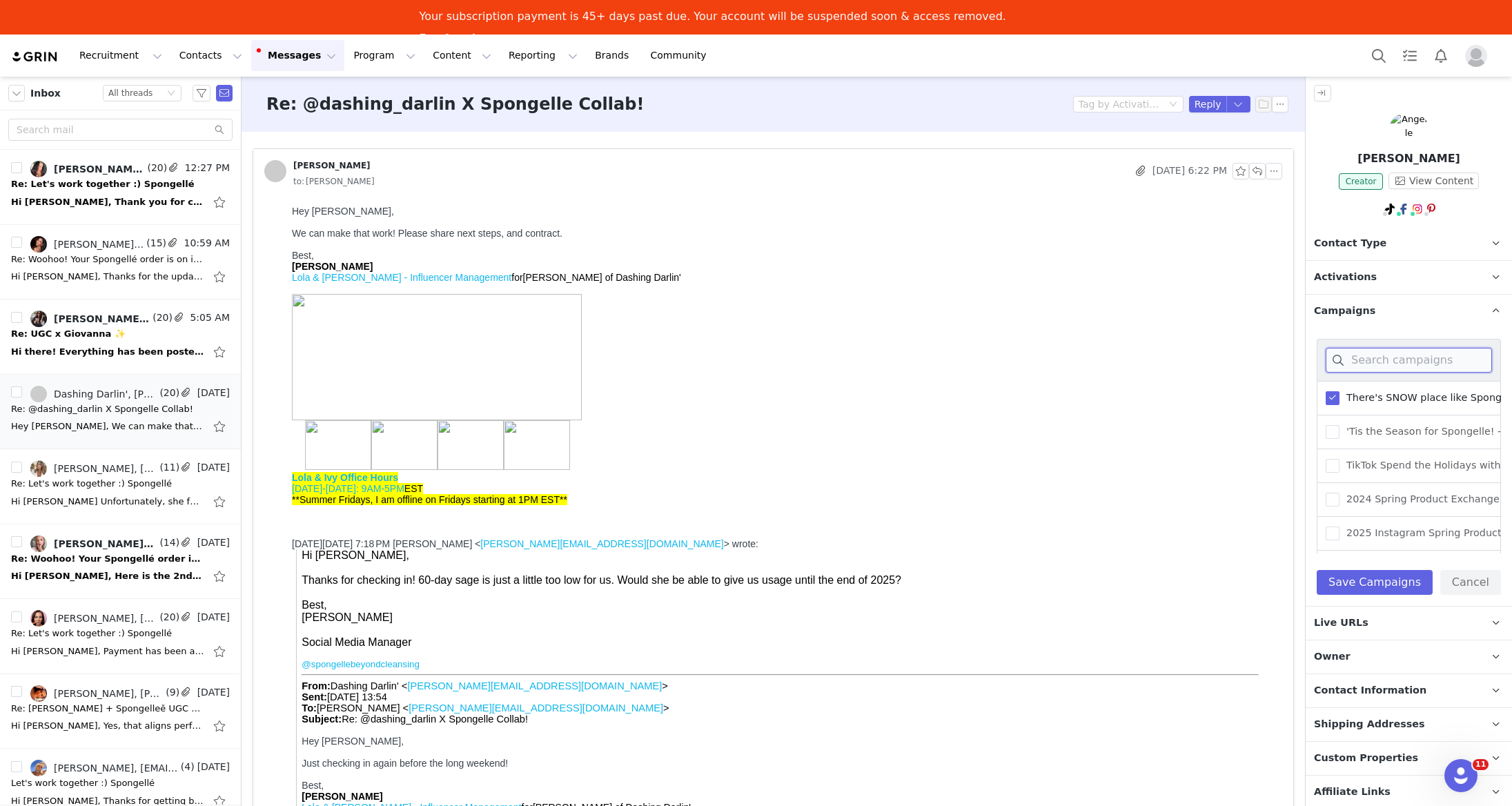
click at [1373, 353] on input at bounding box center [1409, 360] width 166 height 25
type input "2025"
drag, startPoint x: 1329, startPoint y: 504, endPoint x: 1373, endPoint y: 531, distance: 51.6
click at [1329, 504] on span at bounding box center [1332, 502] width 14 height 14
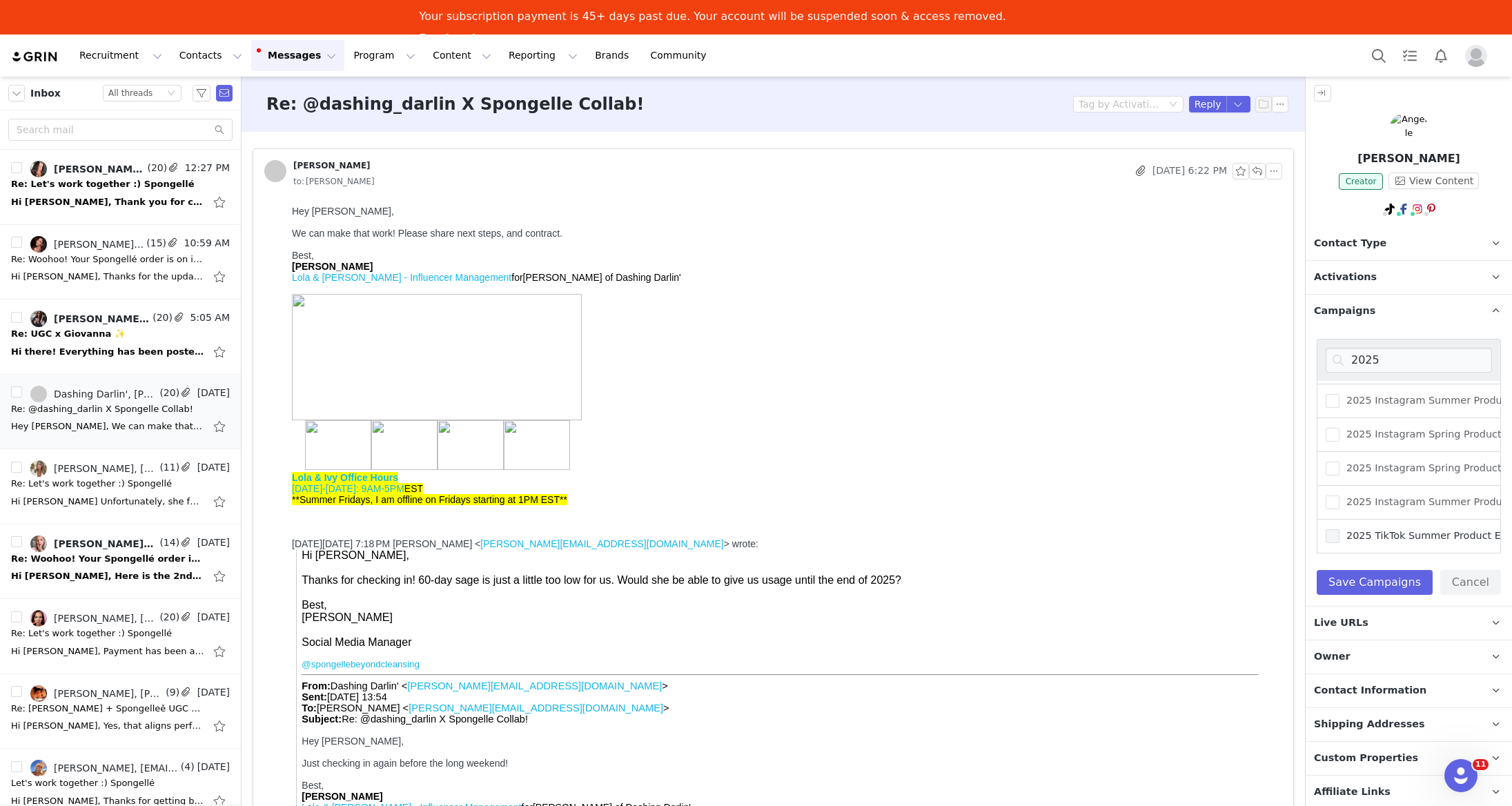
click at [1340, 496] on input "2025 Instagram Summer Product Exchange Collab - (August) - ([PERSON_NAME] 2025 …" at bounding box center [1340, 496] width 0 height 0
drag, startPoint x: 1397, startPoint y: 575, endPoint x: 1398, endPoint y: 589, distance: 14.0
click at [1397, 576] on button "Save Campaigns" at bounding box center [1375, 582] width 116 height 25
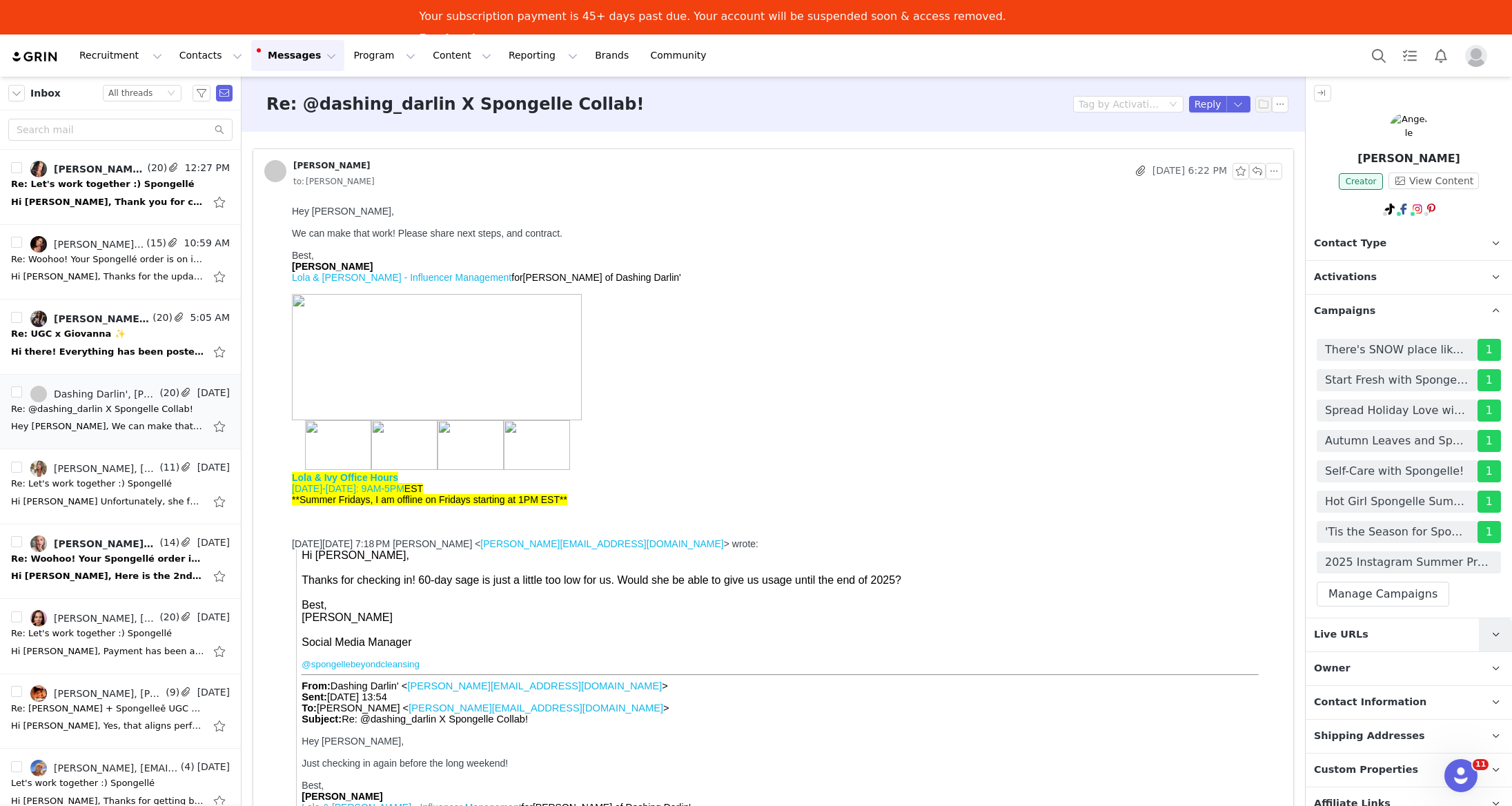
click at [1490, 639] on span at bounding box center [1495, 635] width 17 height 17
click at [1486, 738] on span at bounding box center [1486, 738] width 14 height 0
click at [1251, 172] on button "button" at bounding box center [1257, 171] width 17 height 17
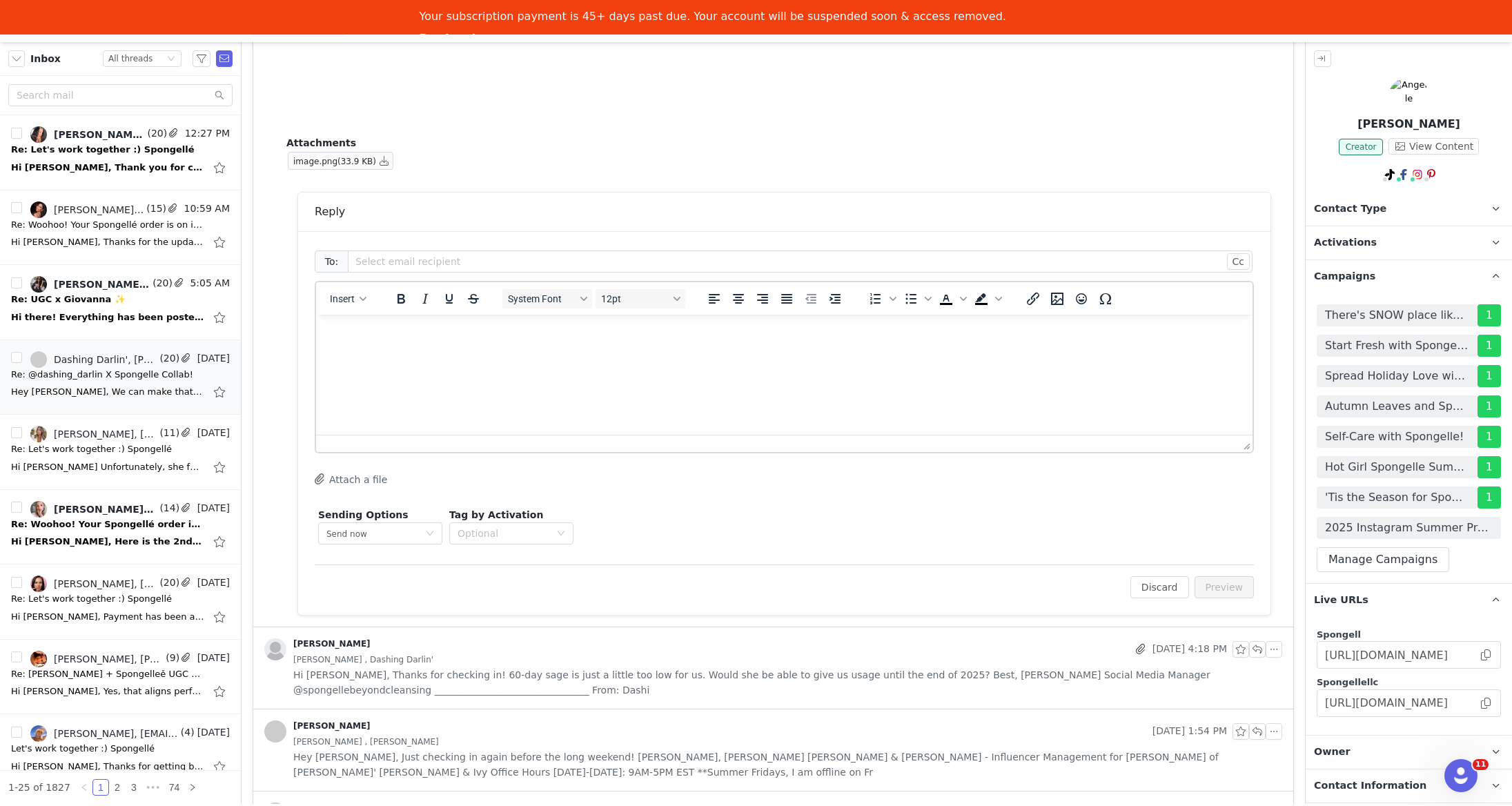
scroll to position [0, 0]
click at [519, 346] on html at bounding box center [784, 328] width 936 height 37
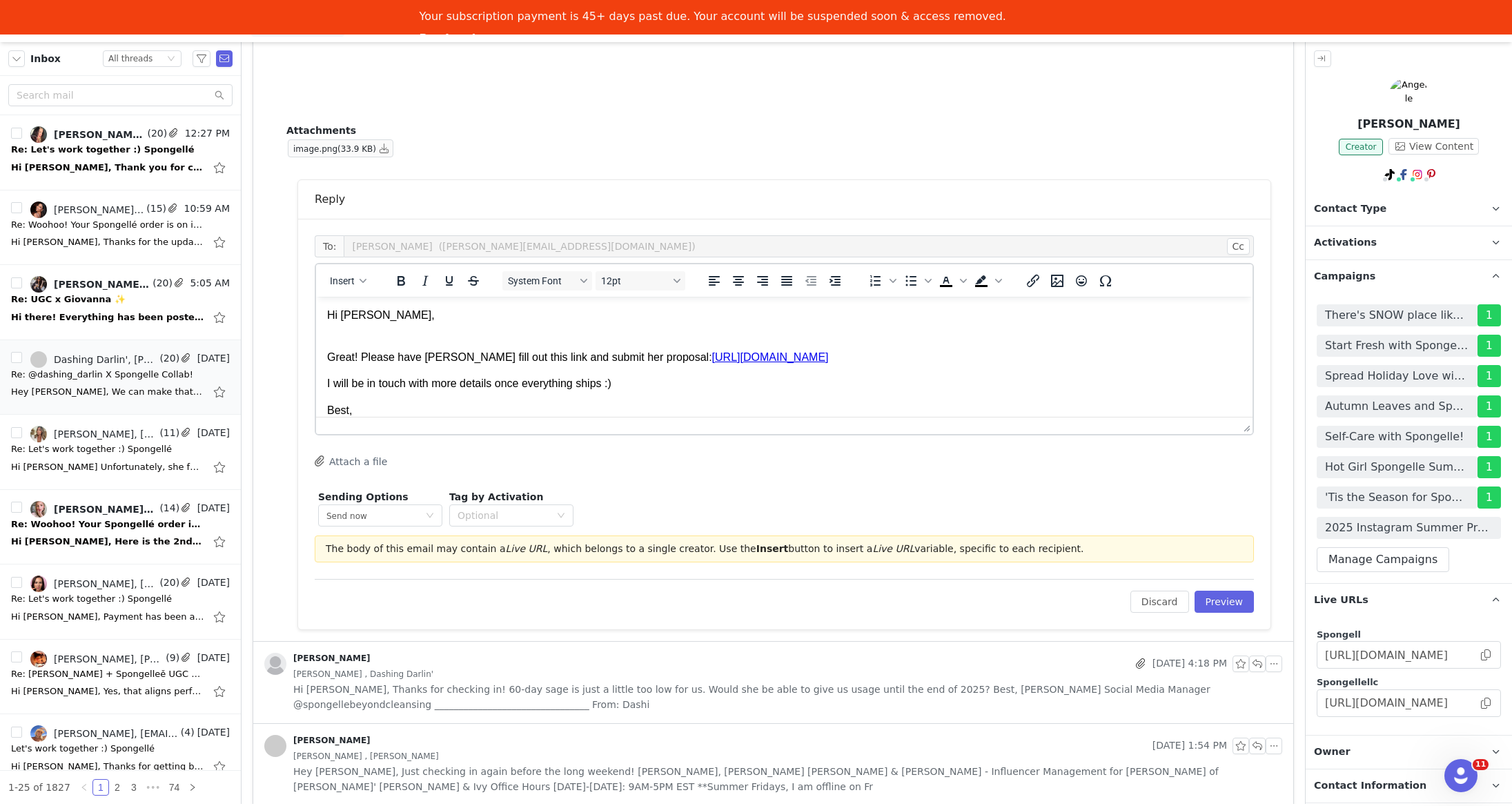
scroll to position [17, 0]
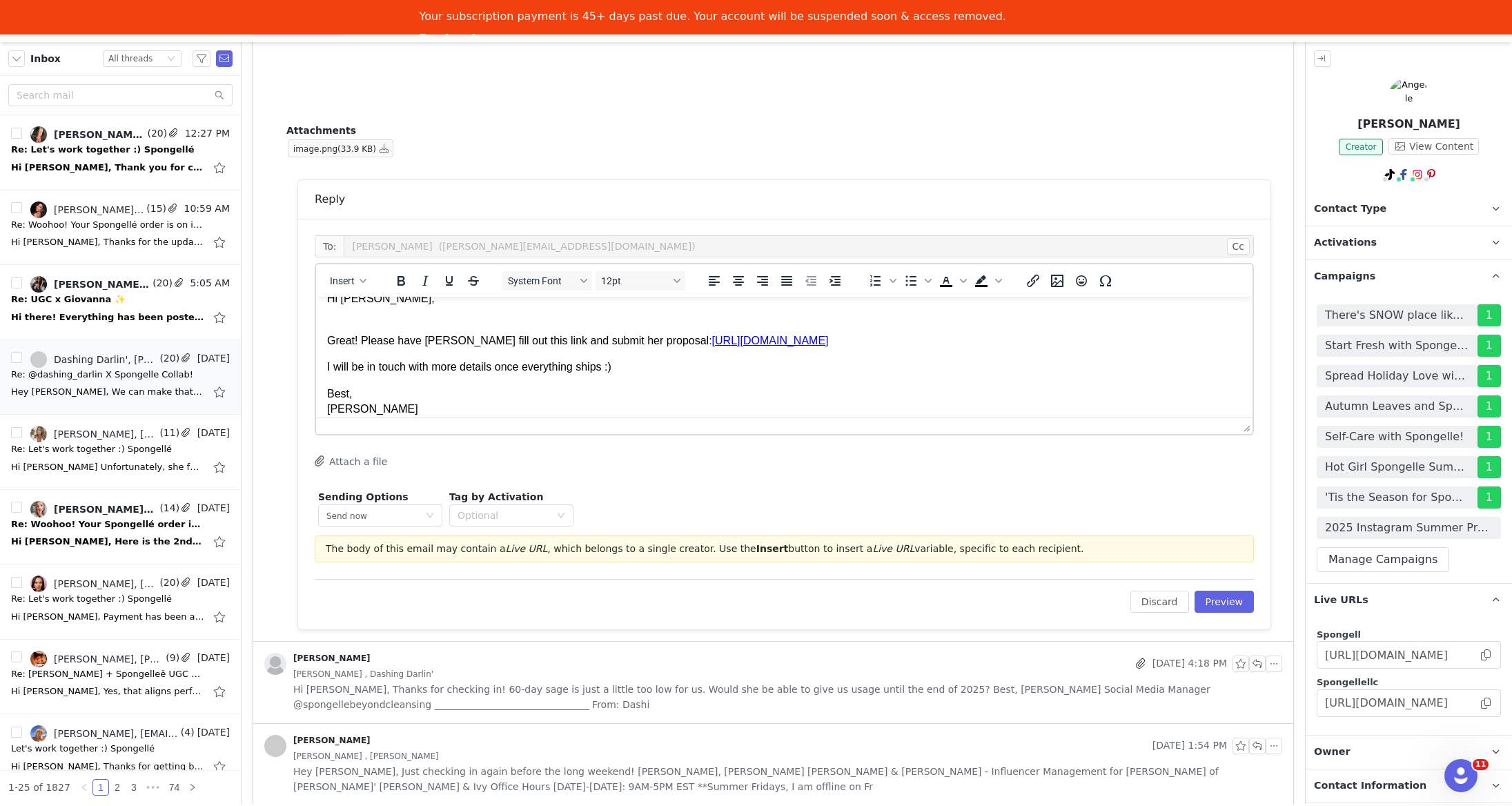
click at [386, 328] on body "Hi Melissa, Great! Please have Angelle fill out this link and submit her propos…" at bounding box center [784, 353] width 914 height 125
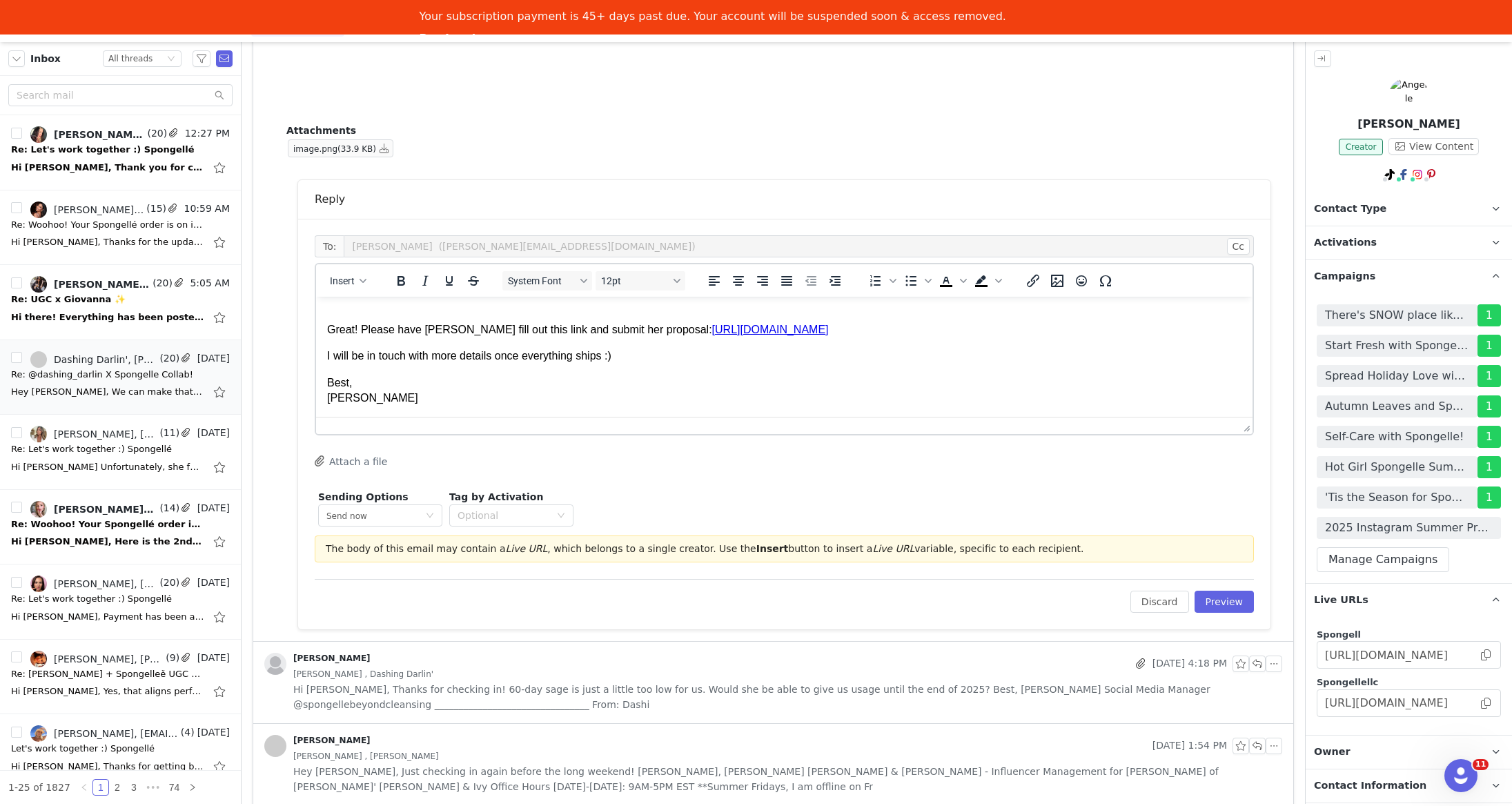
scroll to position [0, 0]
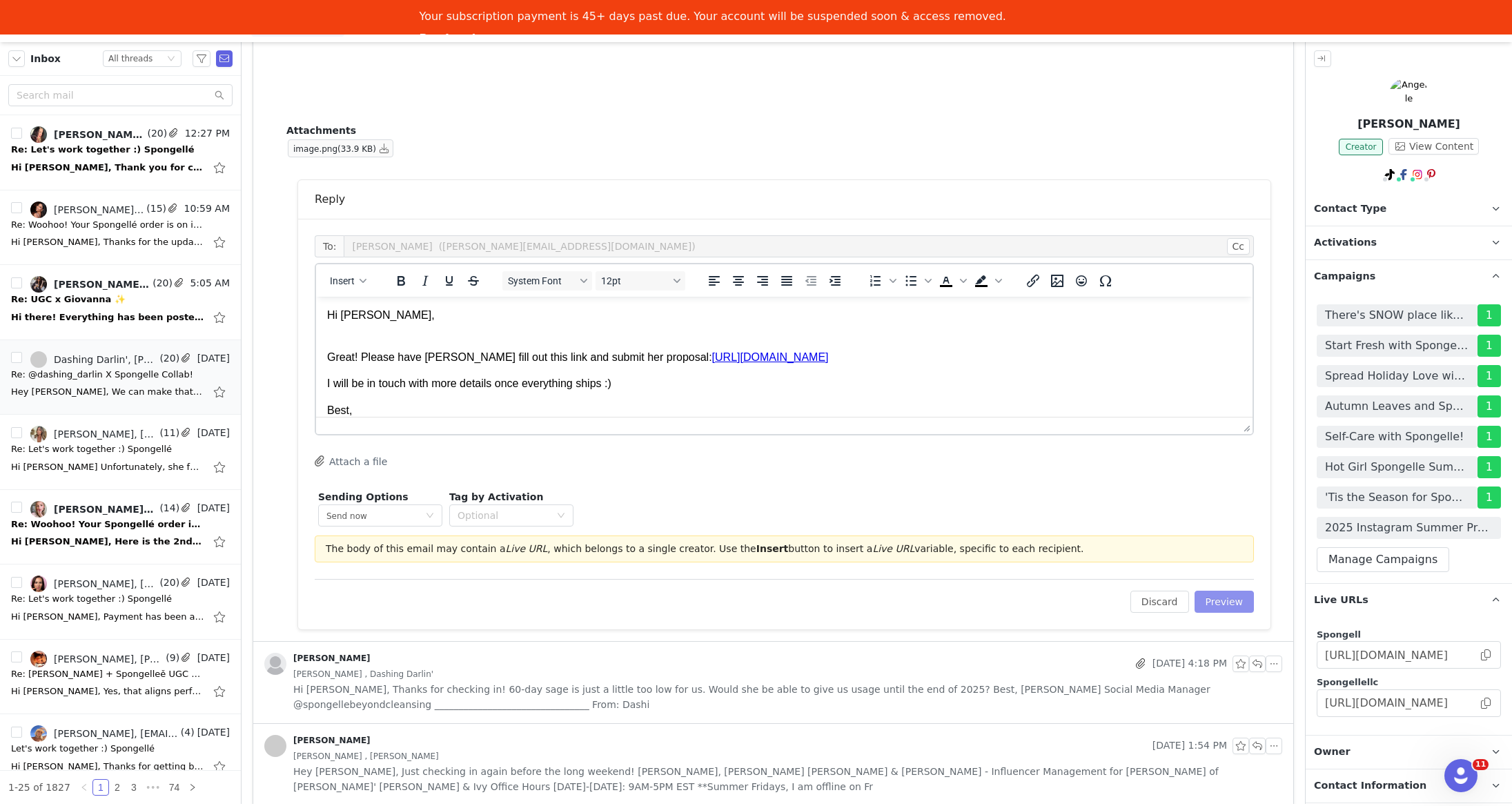
click at [1222, 609] on button "Preview" at bounding box center [1225, 602] width 60 height 22
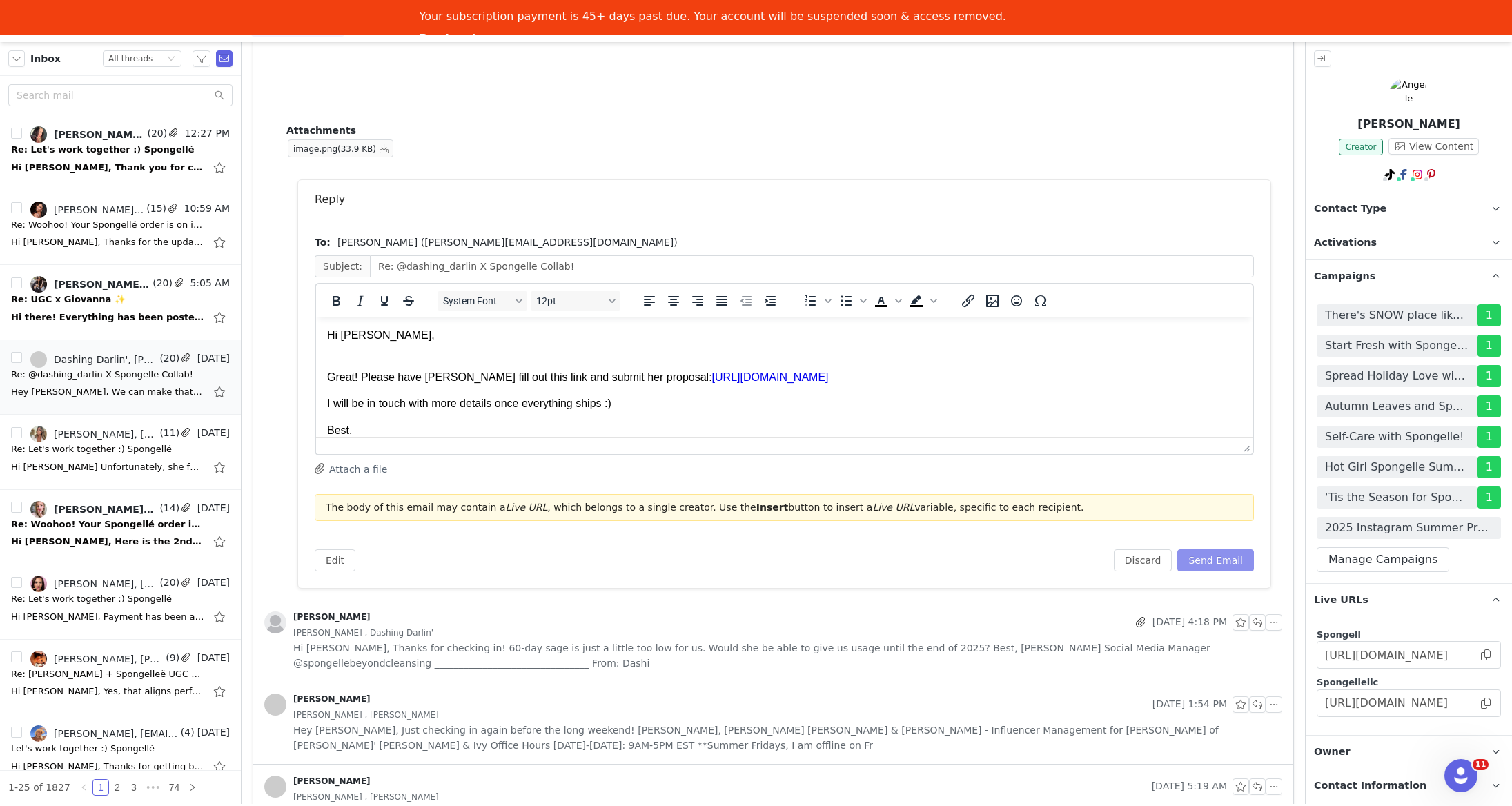
click at [1214, 560] on button "Send Email" at bounding box center [1215, 560] width 76 height 22
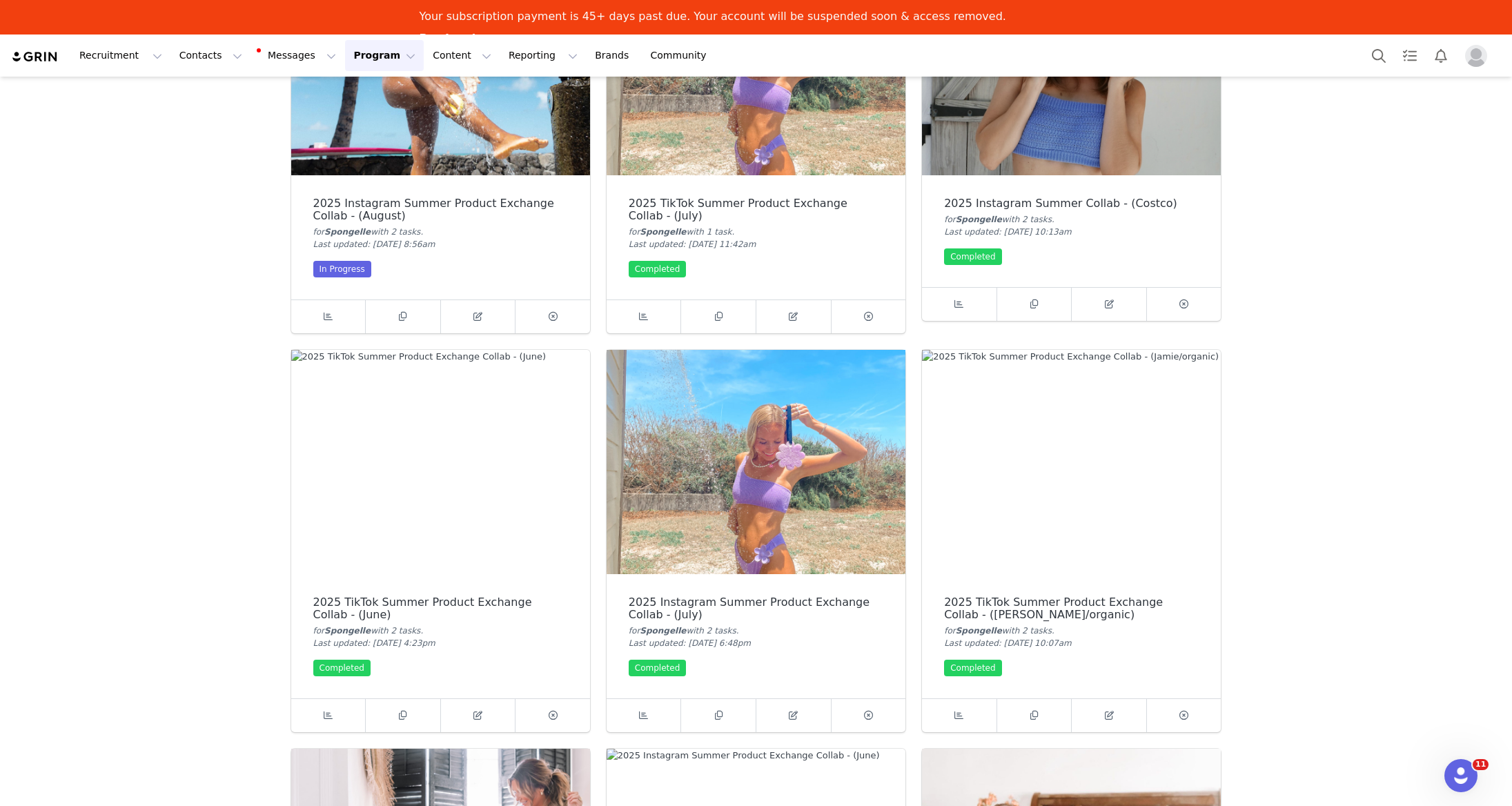
scroll to position [603, 0]
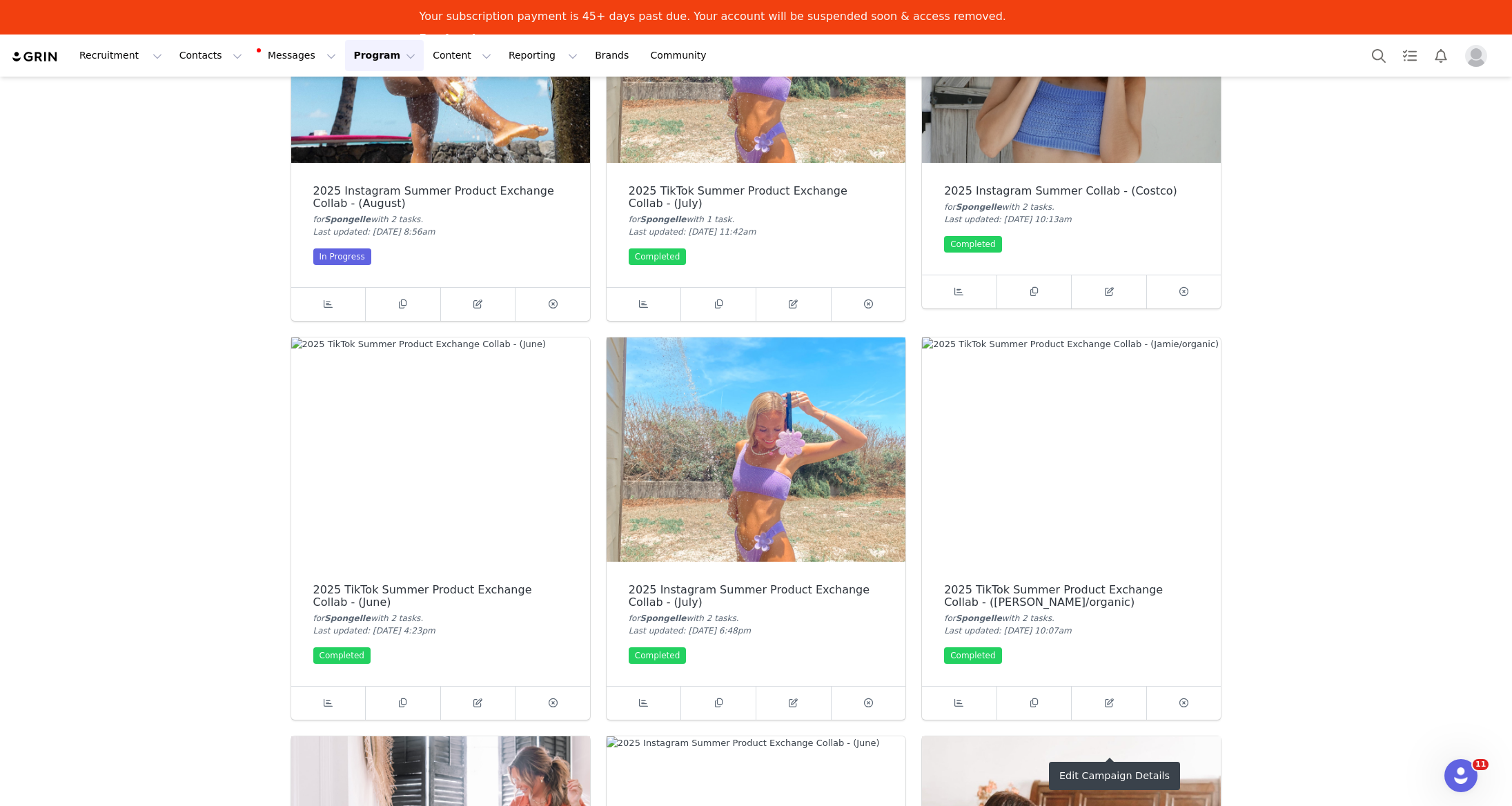
click at [1111, 706] on icon at bounding box center [1109, 703] width 9 height 9
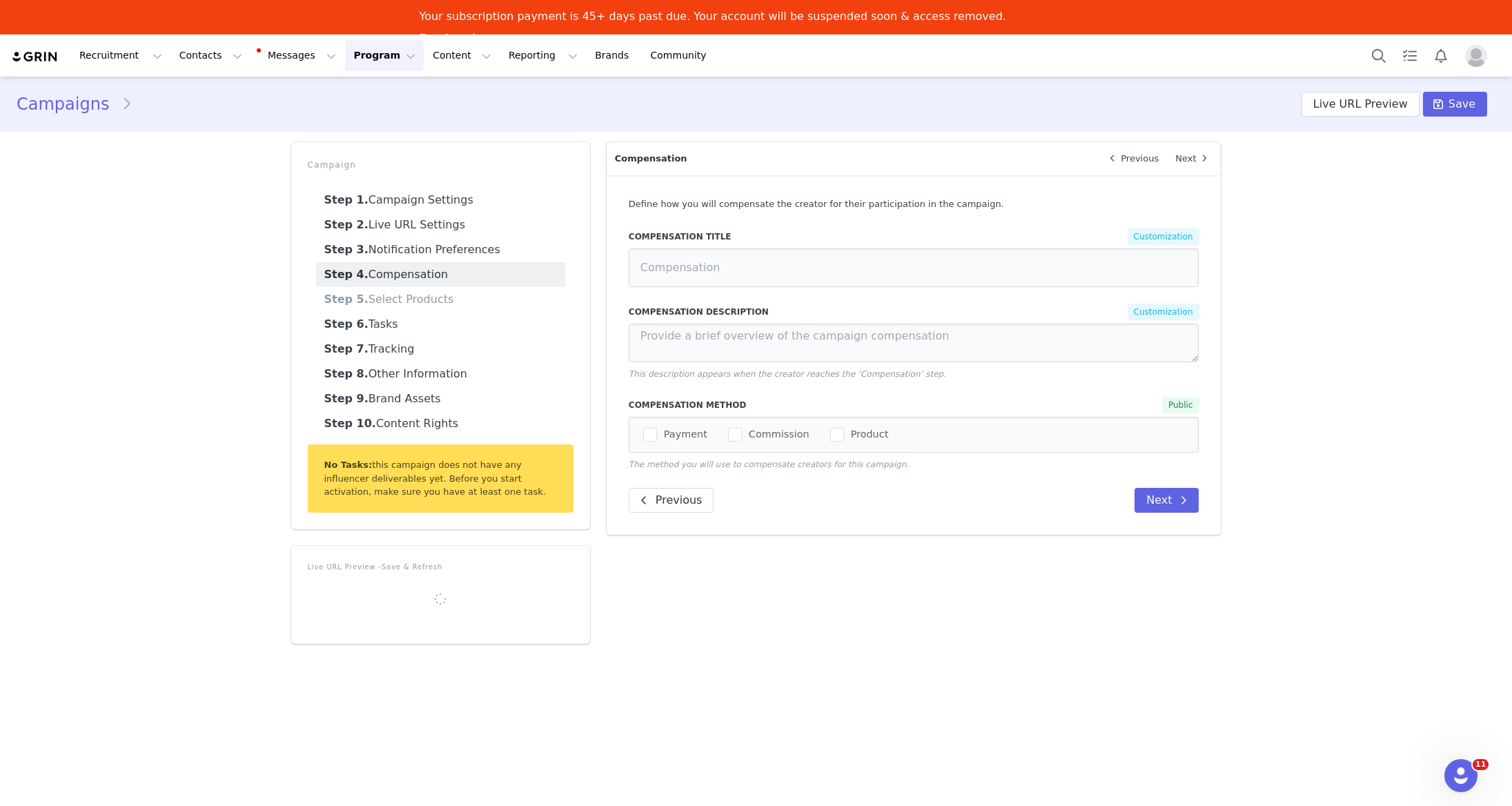
type input "$75 worth of products"
type textarea "We're offering $75 worth of best-selling products (+ monetary compensation) in …"
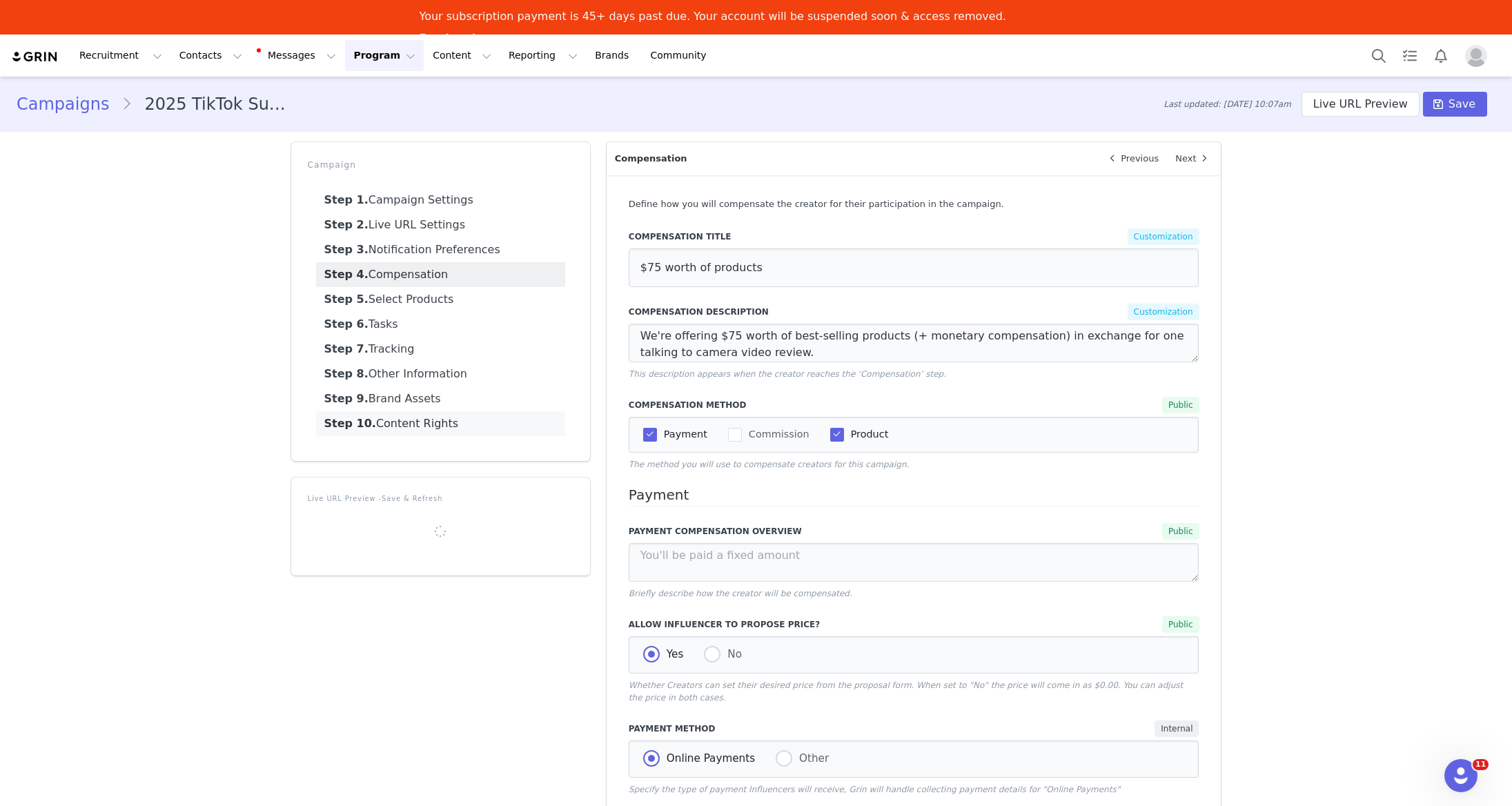
click at [447, 416] on link "Step 10. Content Rights" at bounding box center [441, 424] width 249 height 25
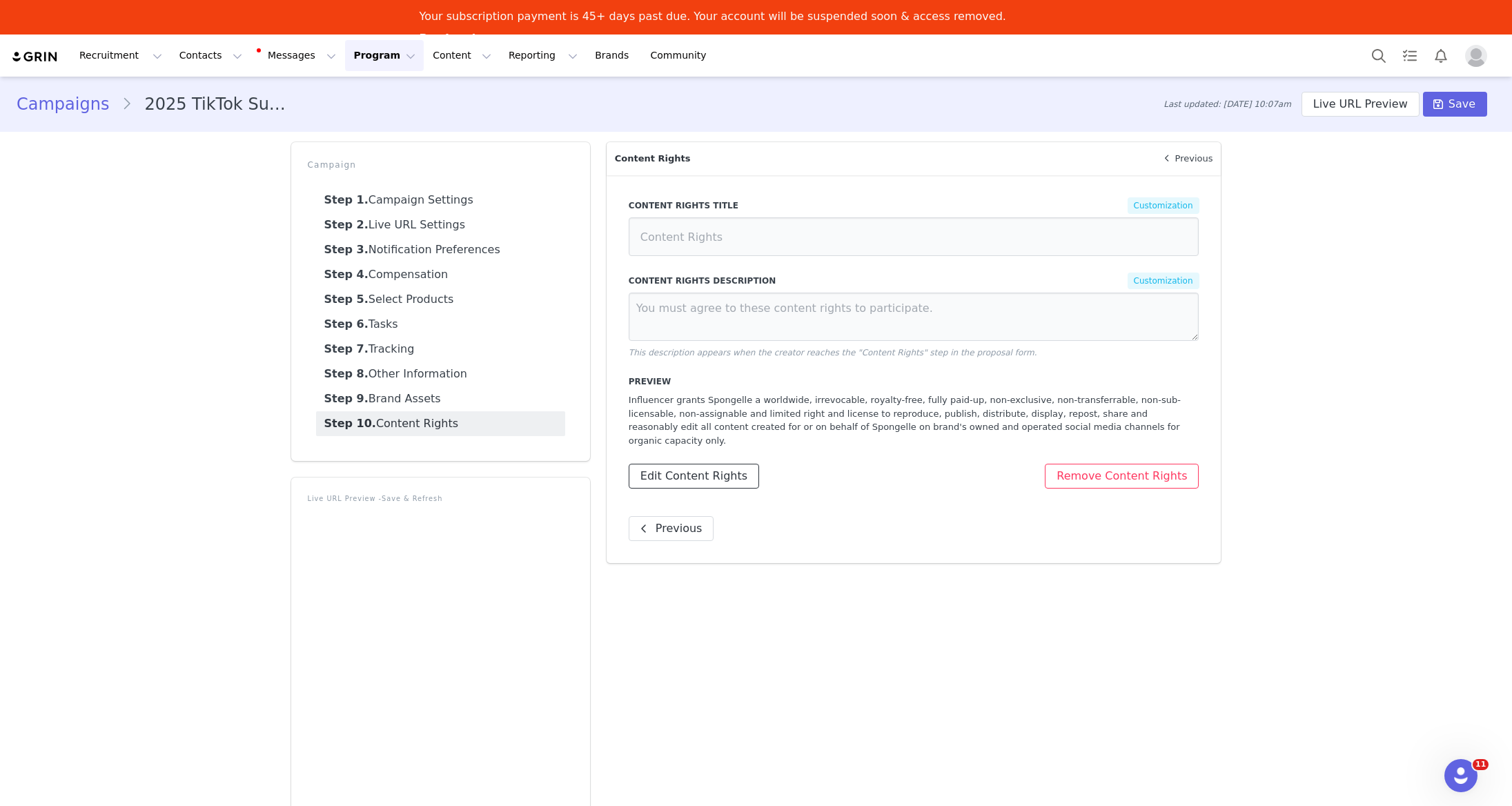
click at [685, 464] on button "Edit Content Rights" at bounding box center [694, 476] width 131 height 25
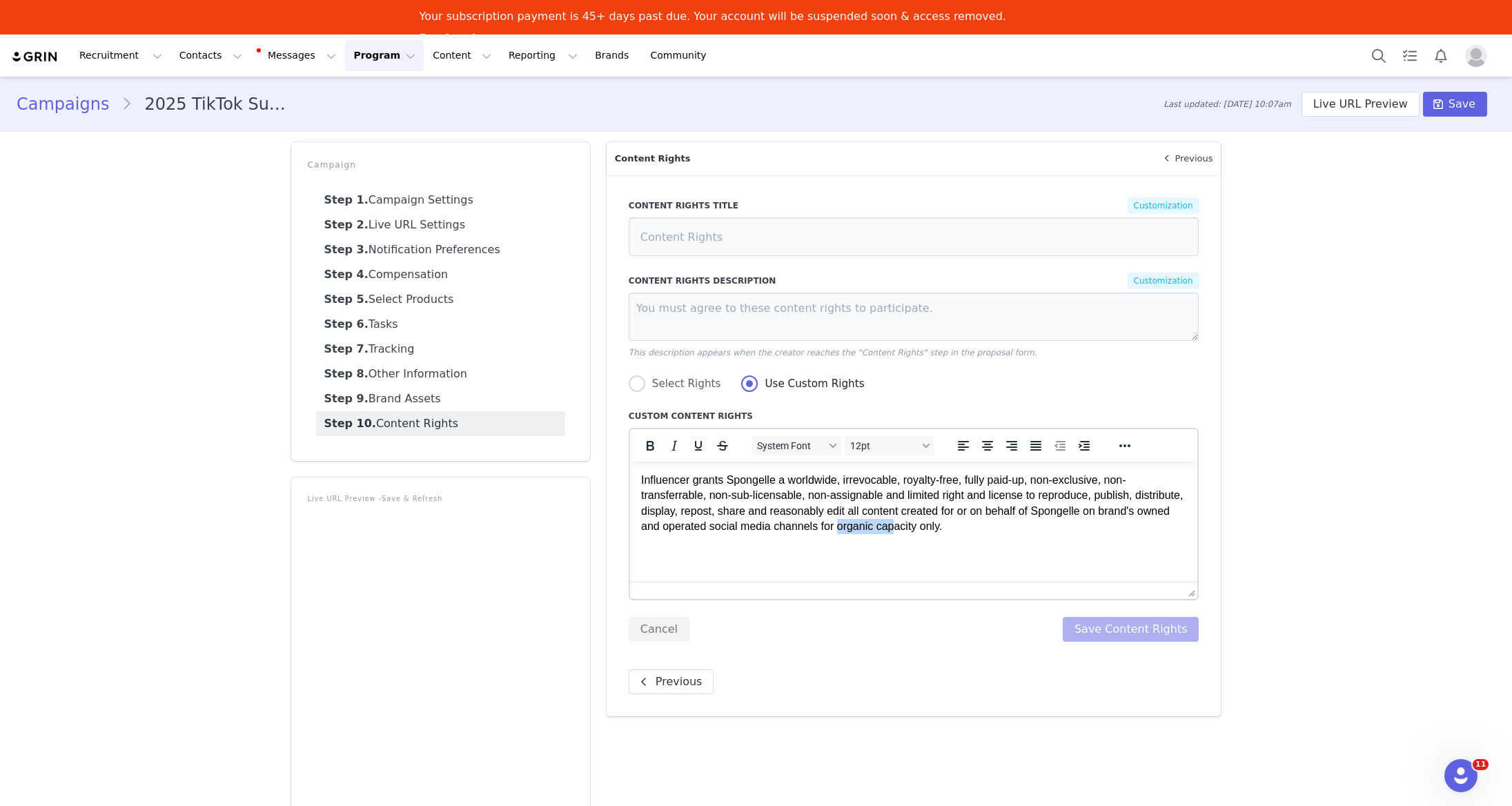
drag, startPoint x: 918, startPoint y: 527, endPoint x: 960, endPoint y: 530, distance: 42.1
click at [975, 530] on p "Influencer grants Spongelle a worldwide, irrevocable, royalty-free, fully paid-…" at bounding box center [913, 504] width 546 height 62
drag, startPoint x: 639, startPoint y: 480, endPoint x: 1009, endPoint y: 529, distance: 373.2
click at [989, 531] on html "Influencer grants Spongelle a worldwide, irrevocable, royalty-free, fully paid-…" at bounding box center [913, 504] width 568 height 84
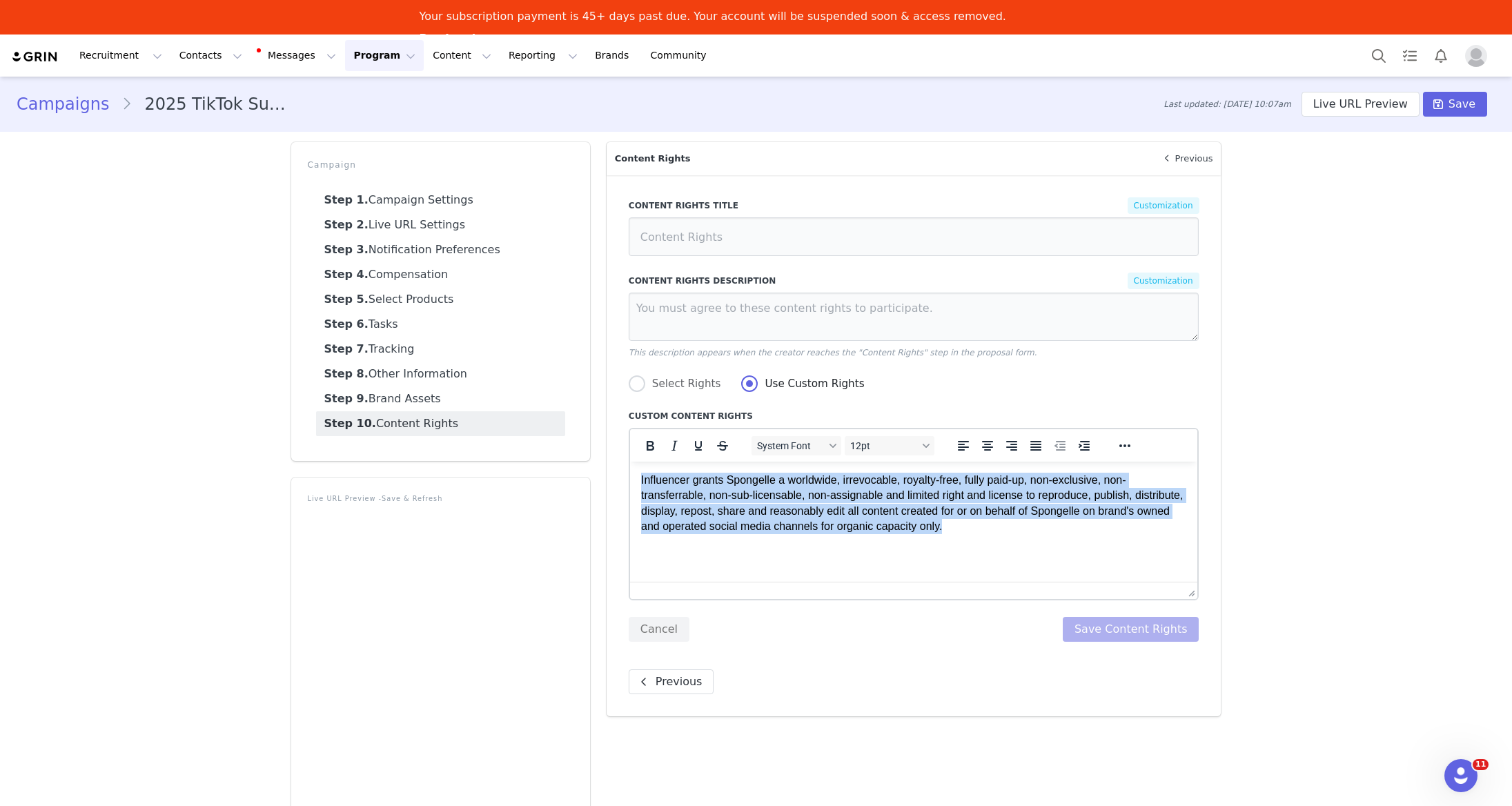
drag, startPoint x: 980, startPoint y: 529, endPoint x: 653, endPoint y: 486, distance: 329.8
click at [629, 484] on html "Influencer grants Spongelle a worldwide, irrevocable, royalty-free, fully paid-…" at bounding box center [913, 504] width 568 height 84
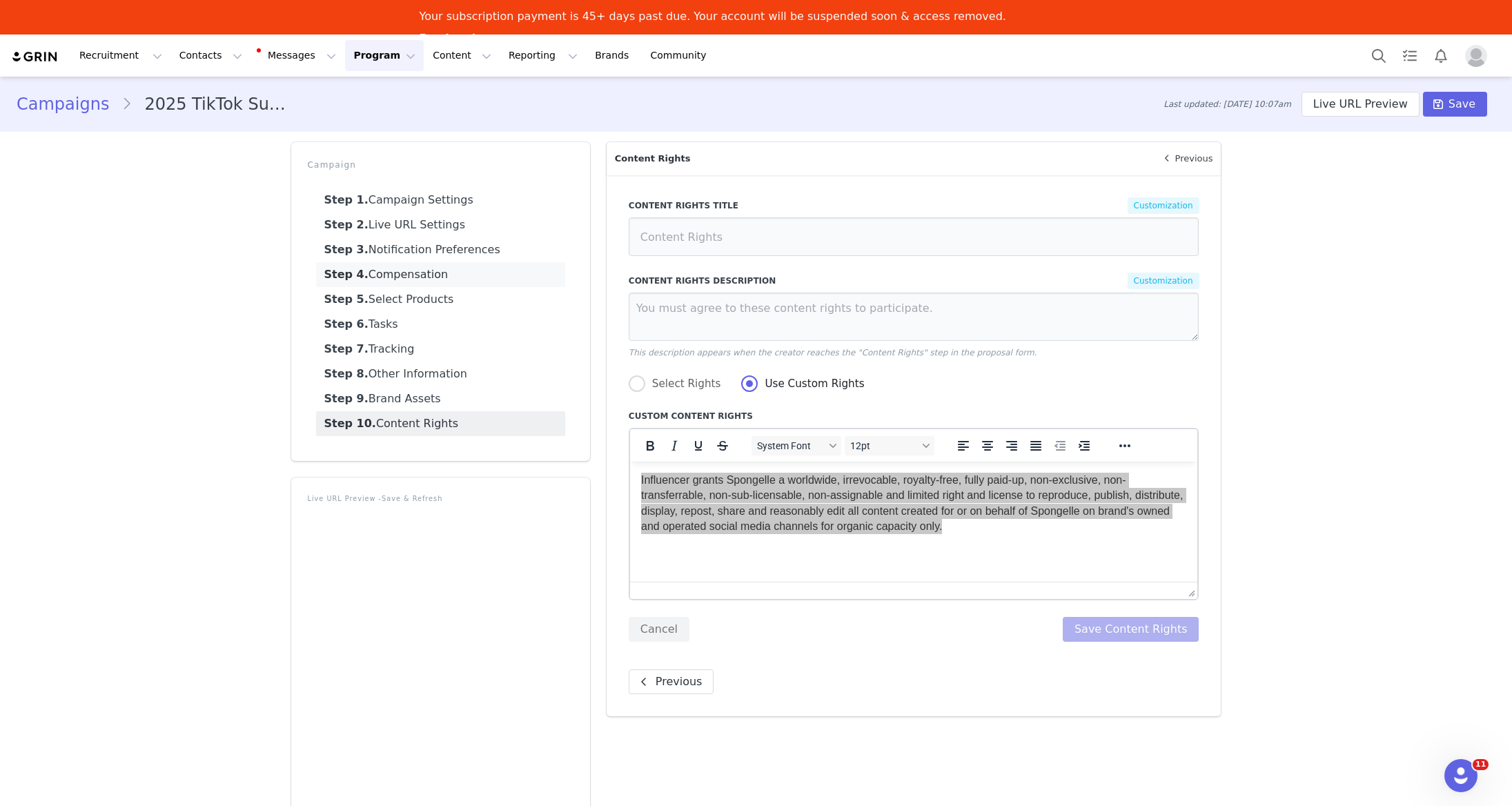
click at [443, 276] on link "Step 4. Compensation" at bounding box center [441, 275] width 249 height 25
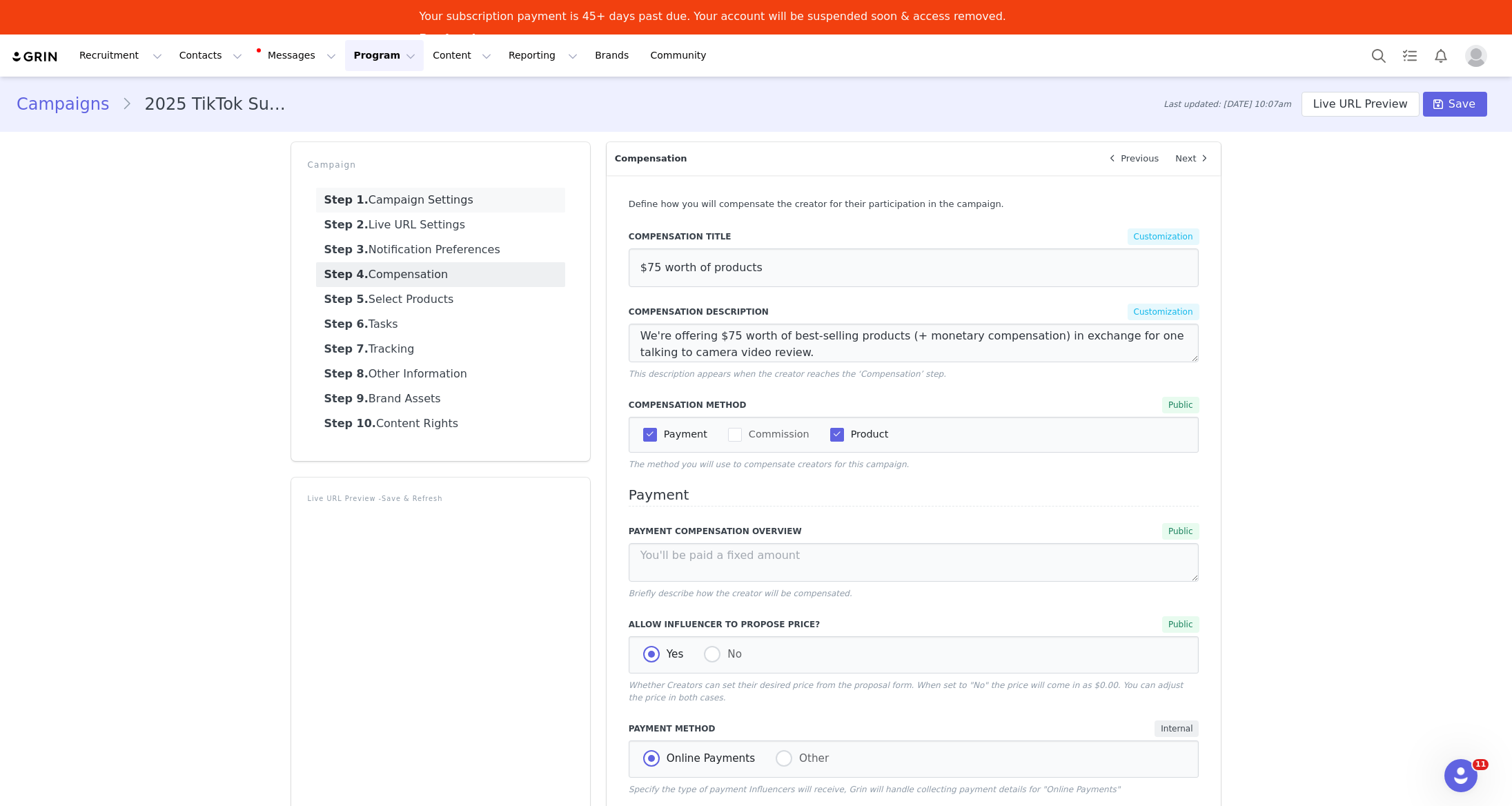
drag, startPoint x: 480, startPoint y: 195, endPoint x: 549, endPoint y: 213, distance: 71.3
click at [480, 195] on link "Step 1. Campaign Settings" at bounding box center [441, 200] width 249 height 25
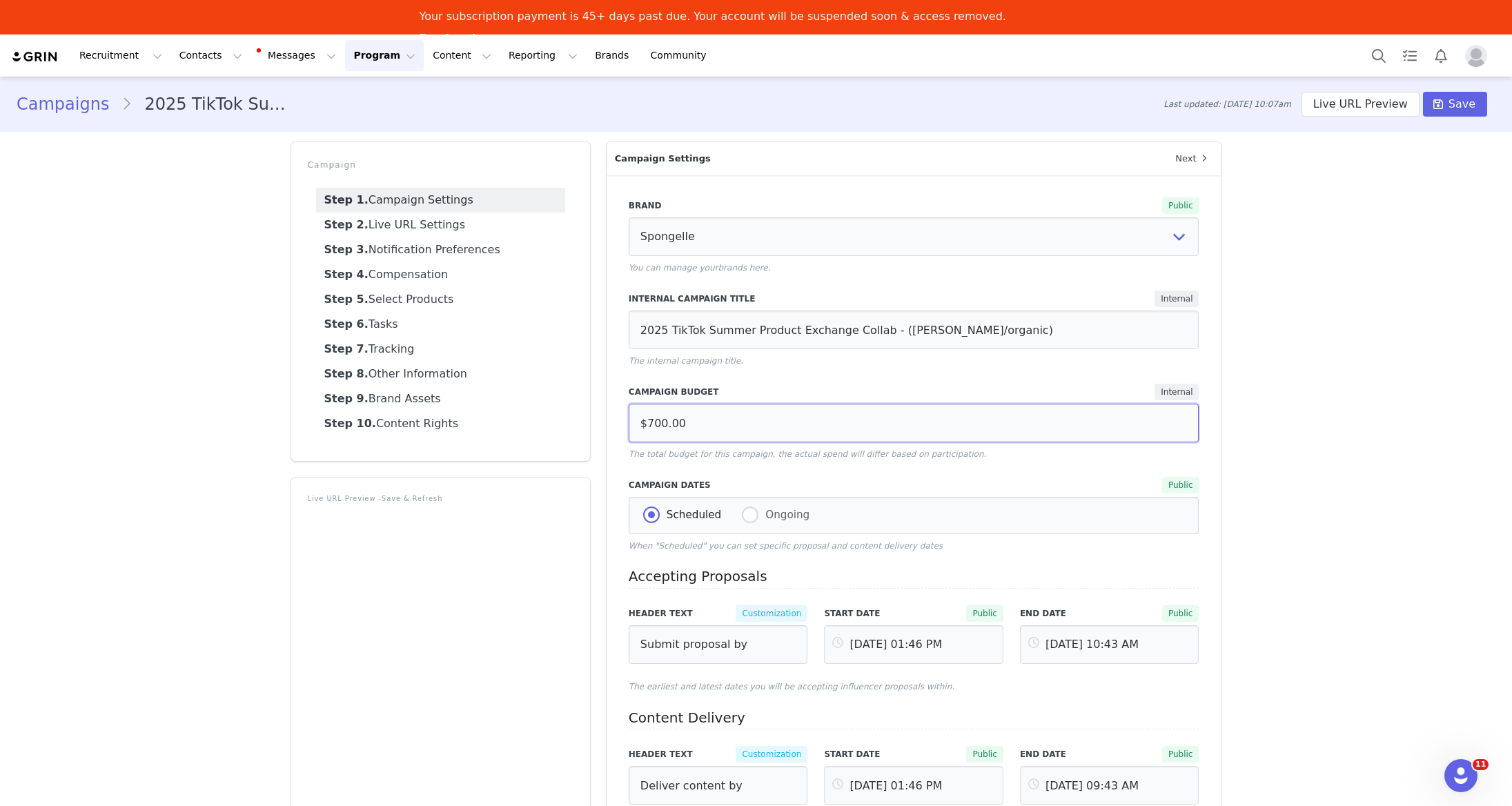
drag, startPoint x: 647, startPoint y: 422, endPoint x: 664, endPoint y: 422, distance: 17.0
click at [664, 422] on input "$700.00" at bounding box center [914, 423] width 570 height 39
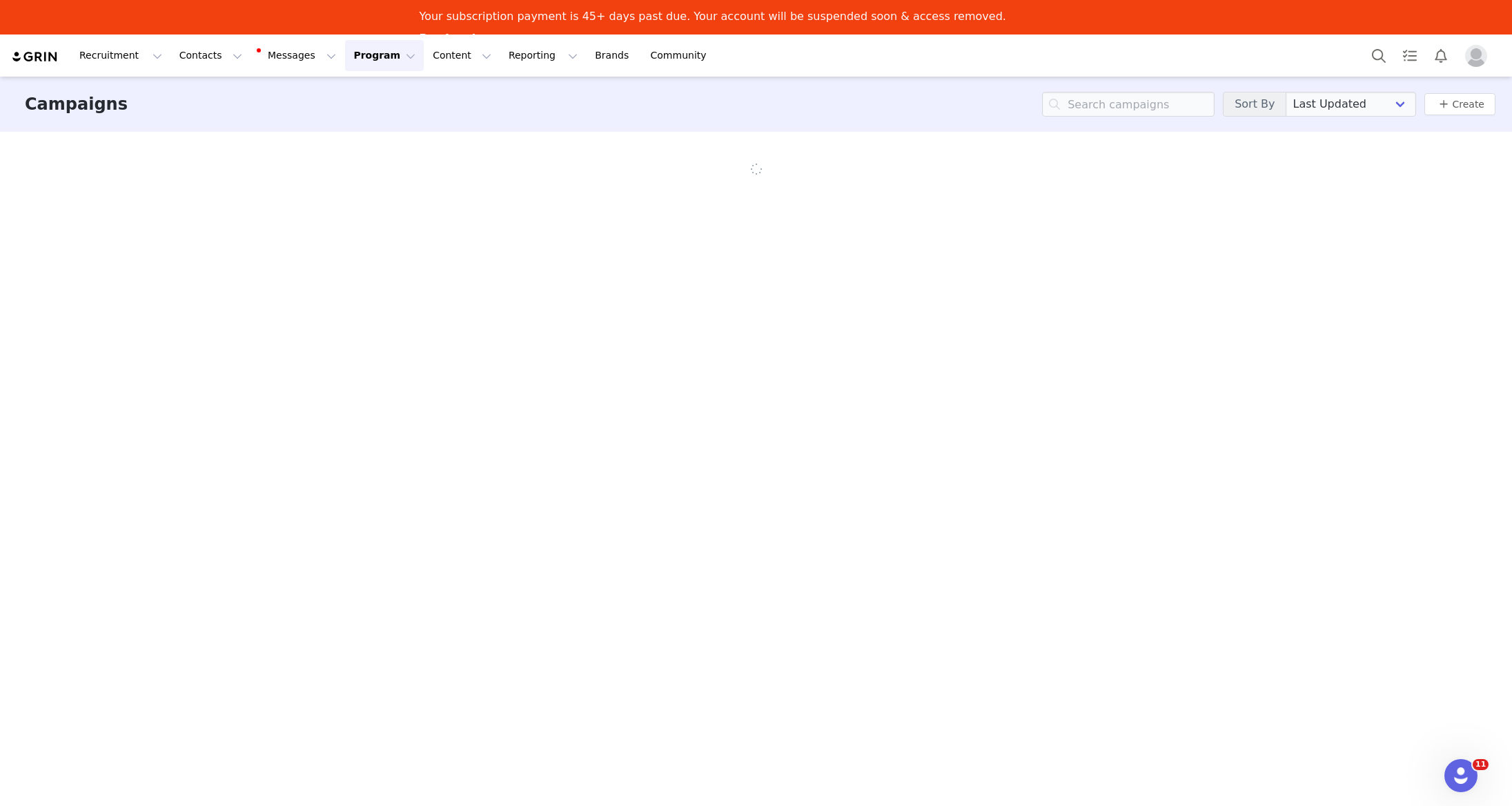
click at [365, 62] on button "Program Program" at bounding box center [384, 56] width 78 height 31
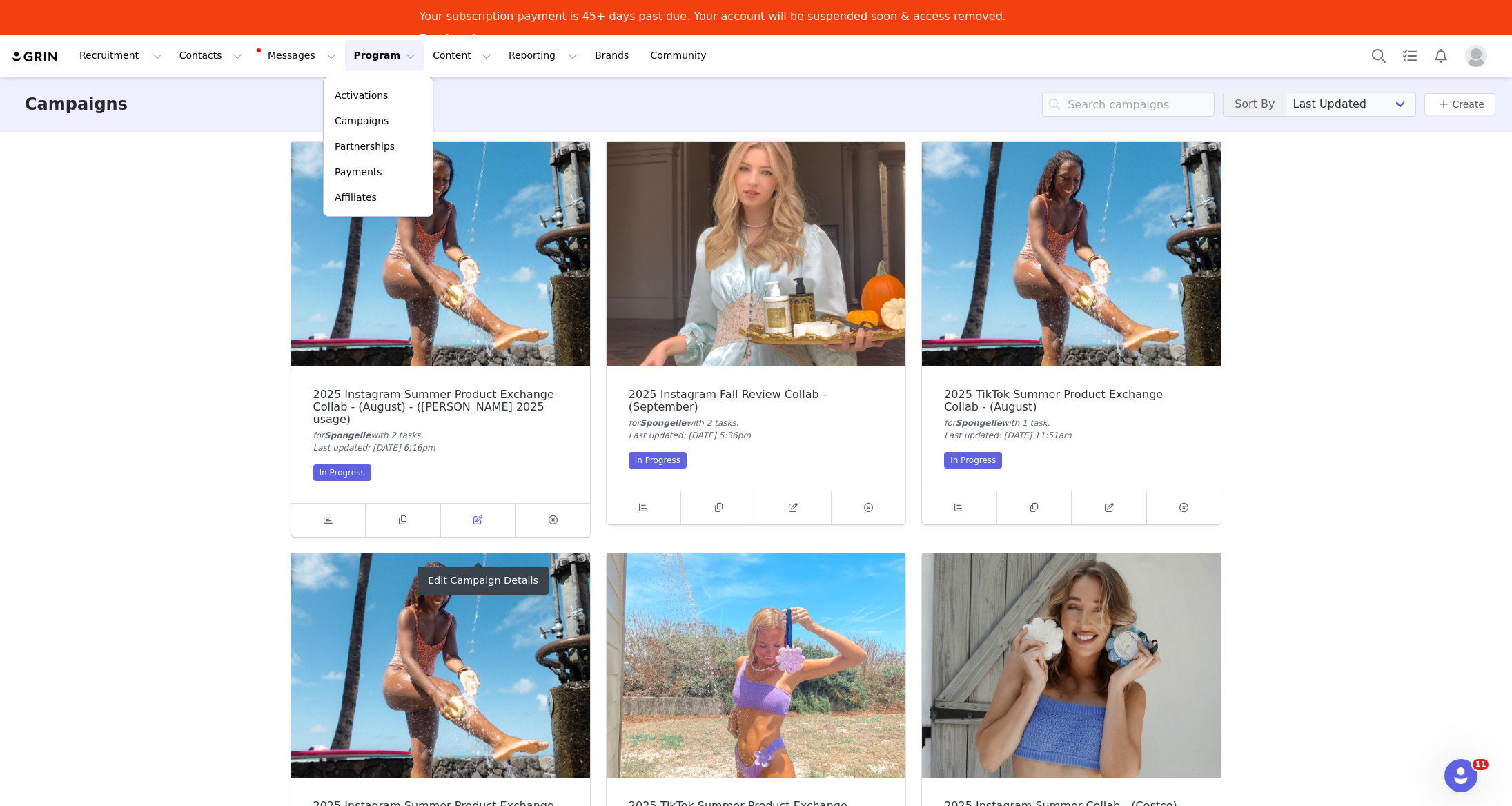
click at [464, 504] on link at bounding box center [478, 520] width 76 height 33
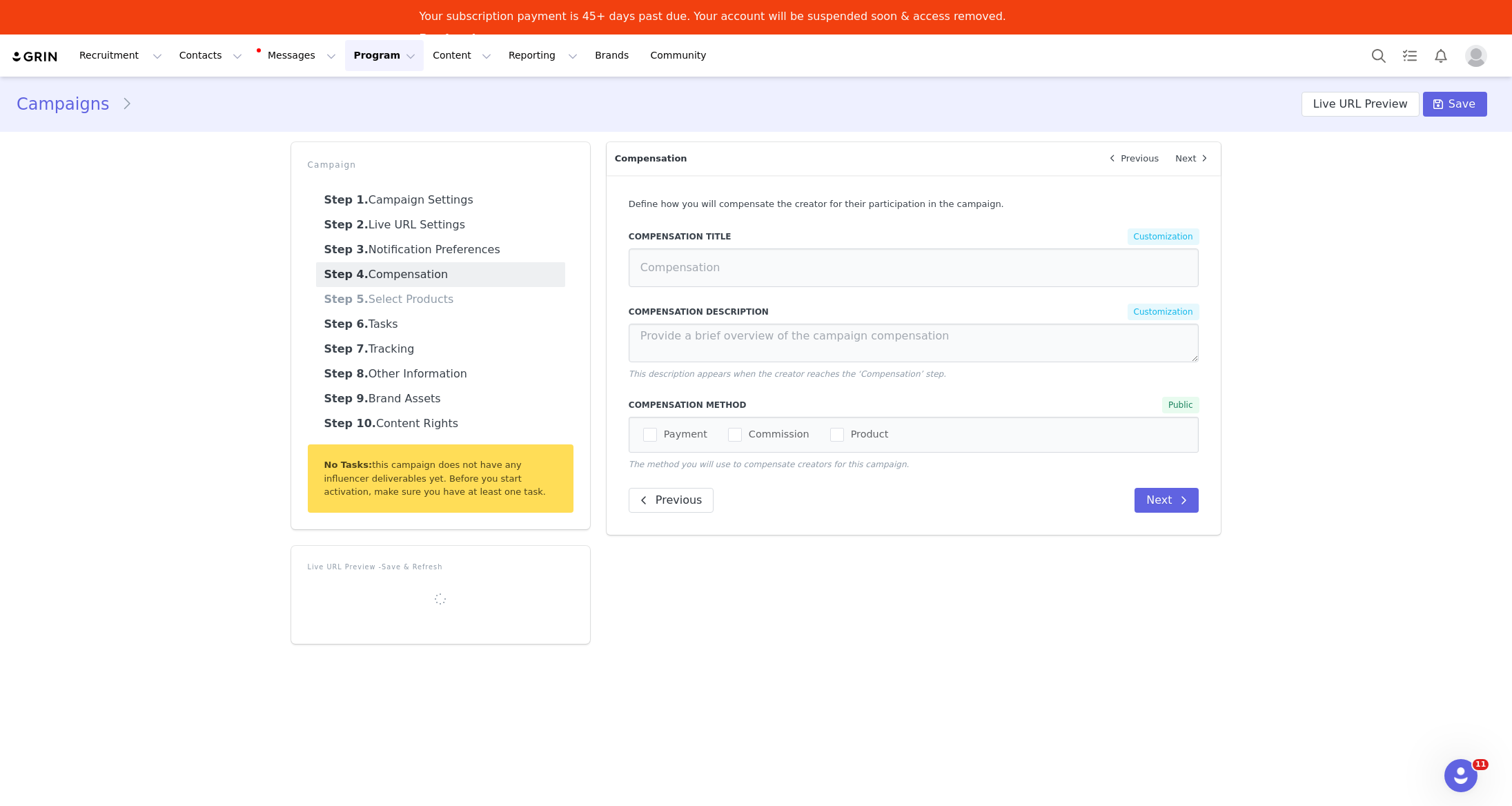
select select
type input "$3,000.00"
select select "cce4b0e0-c773-460e-b2d6-87c231c4c75f"
type input "2025 Instagram Summer Product Exchange Collab - (August) - ([PERSON_NAME] 2025 …"
radio input "true"
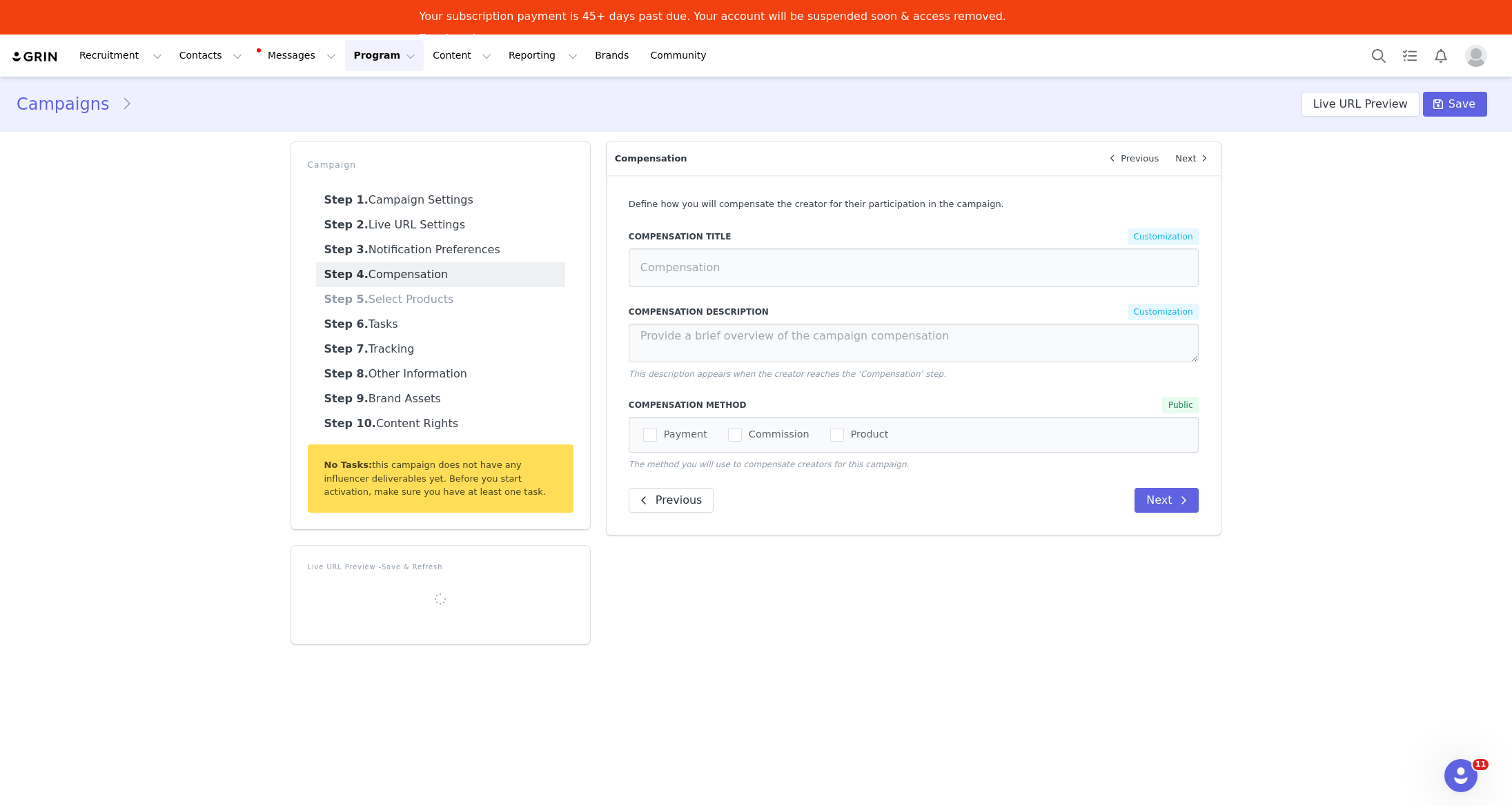
radio input "false"
radio input "true"
radio input "false"
type input "$75 worth of products"
type textarea "We're offering $75 worth of best-selling products (+ monetary compensation) in …"
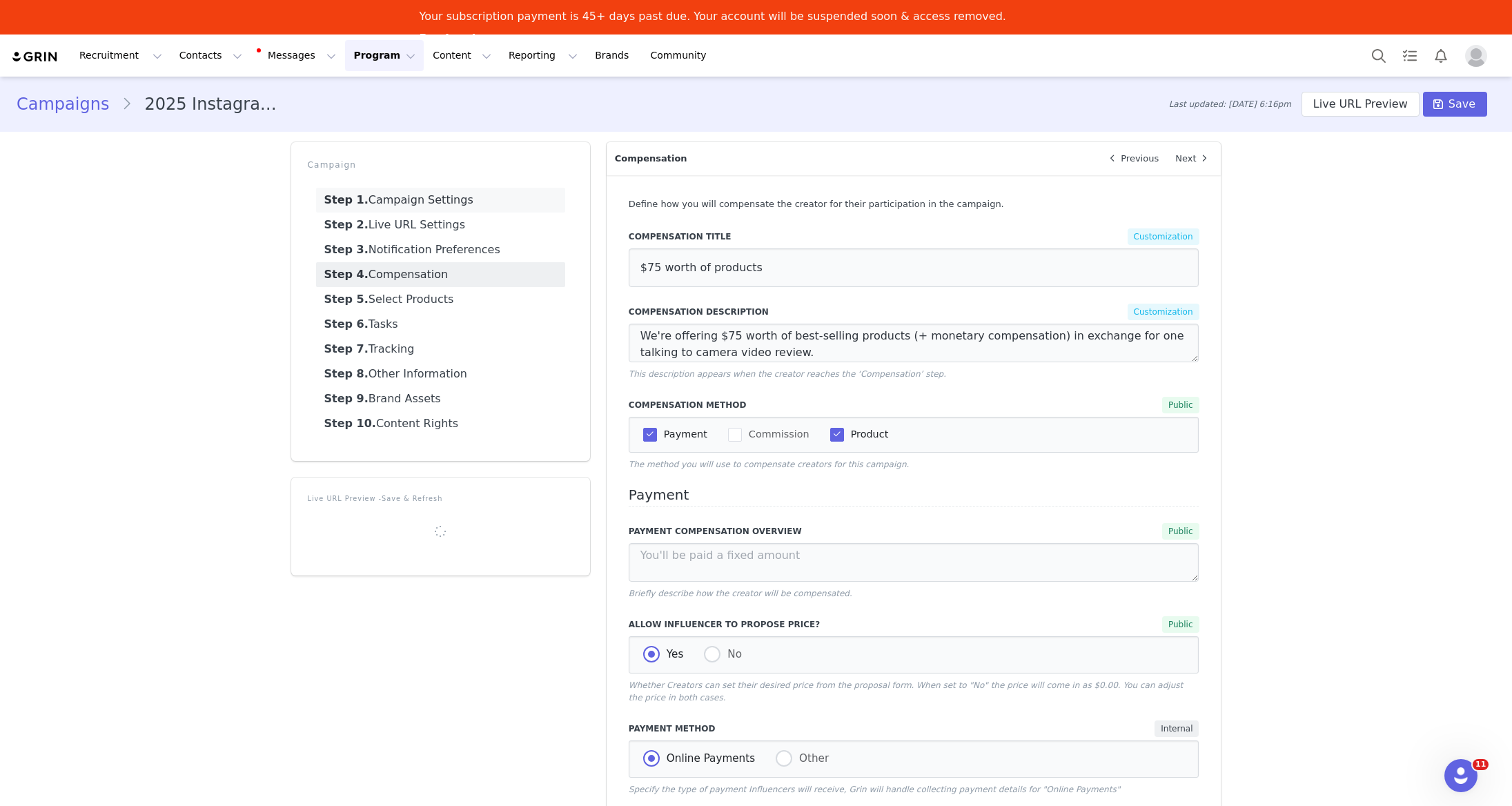
drag, startPoint x: 437, startPoint y: 194, endPoint x: 447, endPoint y: 202, distance: 12.8
click at [437, 194] on link "Step 1. Campaign Settings" at bounding box center [441, 200] width 249 height 25
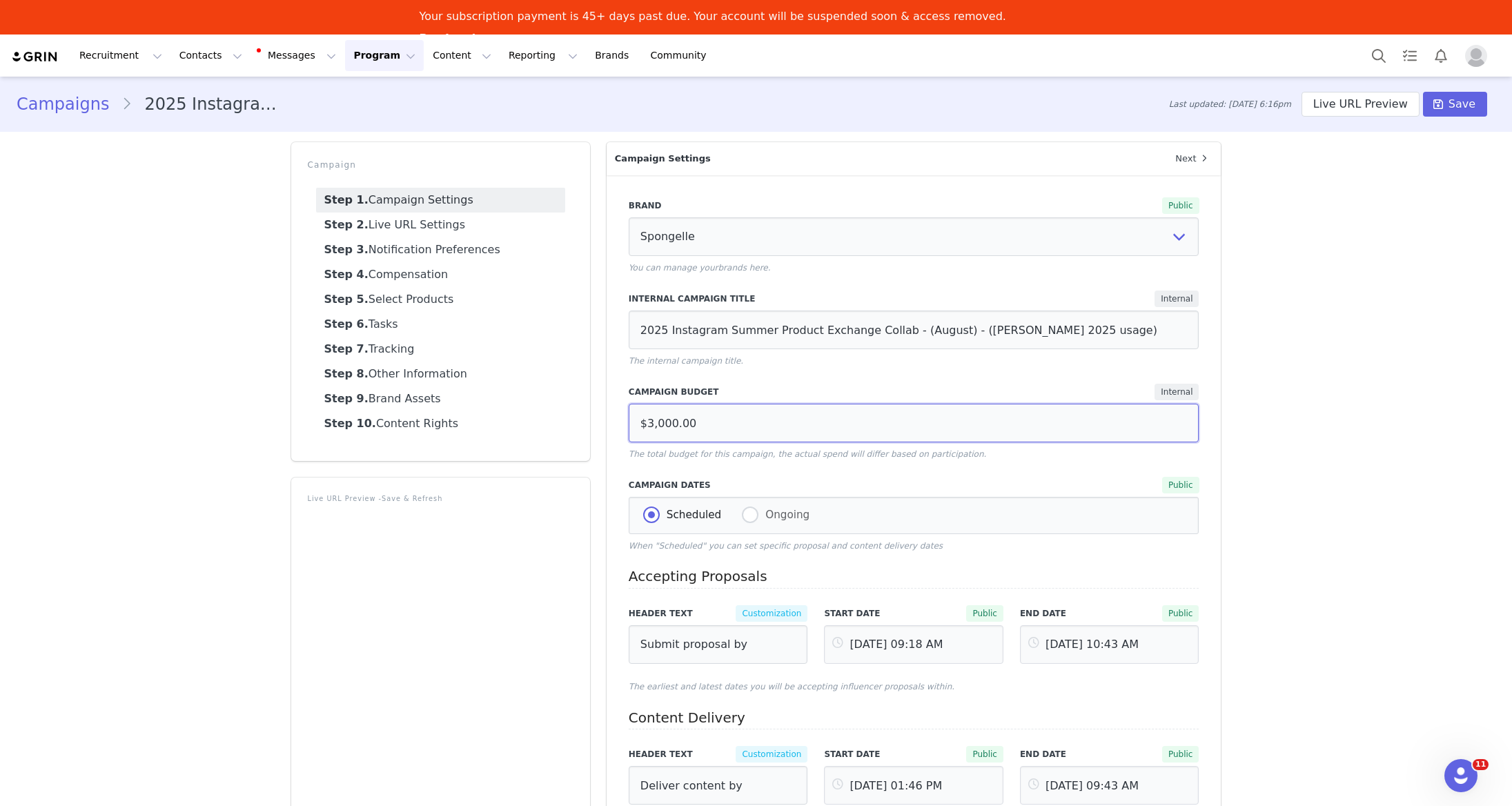
click at [651, 425] on input "$3,000.00" at bounding box center [914, 423] width 570 height 39
click at [661, 424] on input "$2,000.00" at bounding box center [914, 423] width 570 height 39
type input "$2,200.00"
drag, startPoint x: 1445, startPoint y: 100, endPoint x: 1435, endPoint y: 102, distance: 10.2
click at [1443, 100] on icon at bounding box center [1438, 104] width 10 height 11
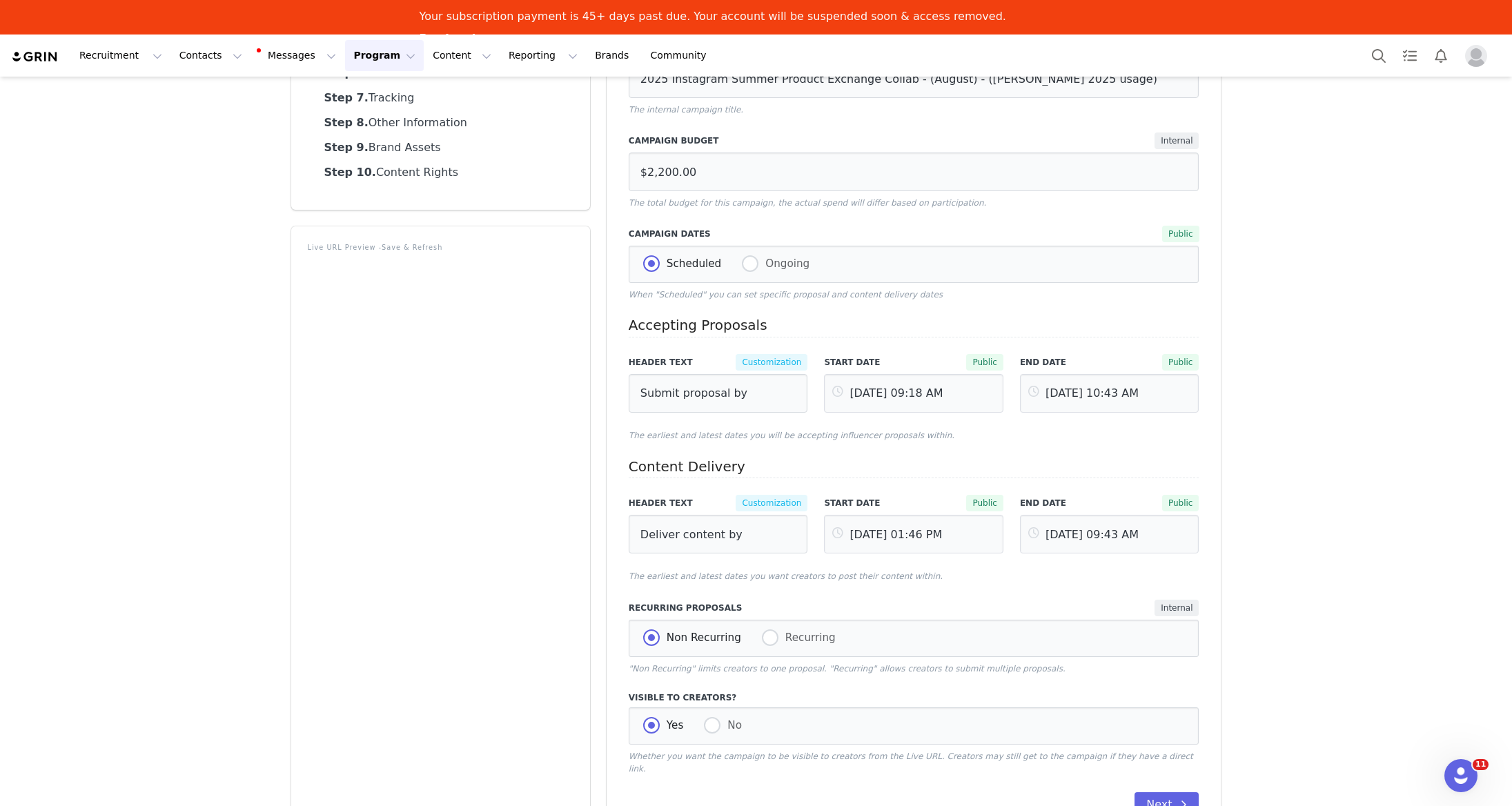
scroll to position [252, 0]
drag, startPoint x: 1057, startPoint y: 381, endPoint x: 1049, endPoint y: 381, distance: 8.0
click at [1057, 381] on input "[DATE] 10:43 AM" at bounding box center [1109, 392] width 180 height 39
click at [1218, 509] on button "Next Month" at bounding box center [1218, 508] width 7 height 11
click at [1076, 571] on span "1" at bounding box center [1074, 570] width 17 height 17
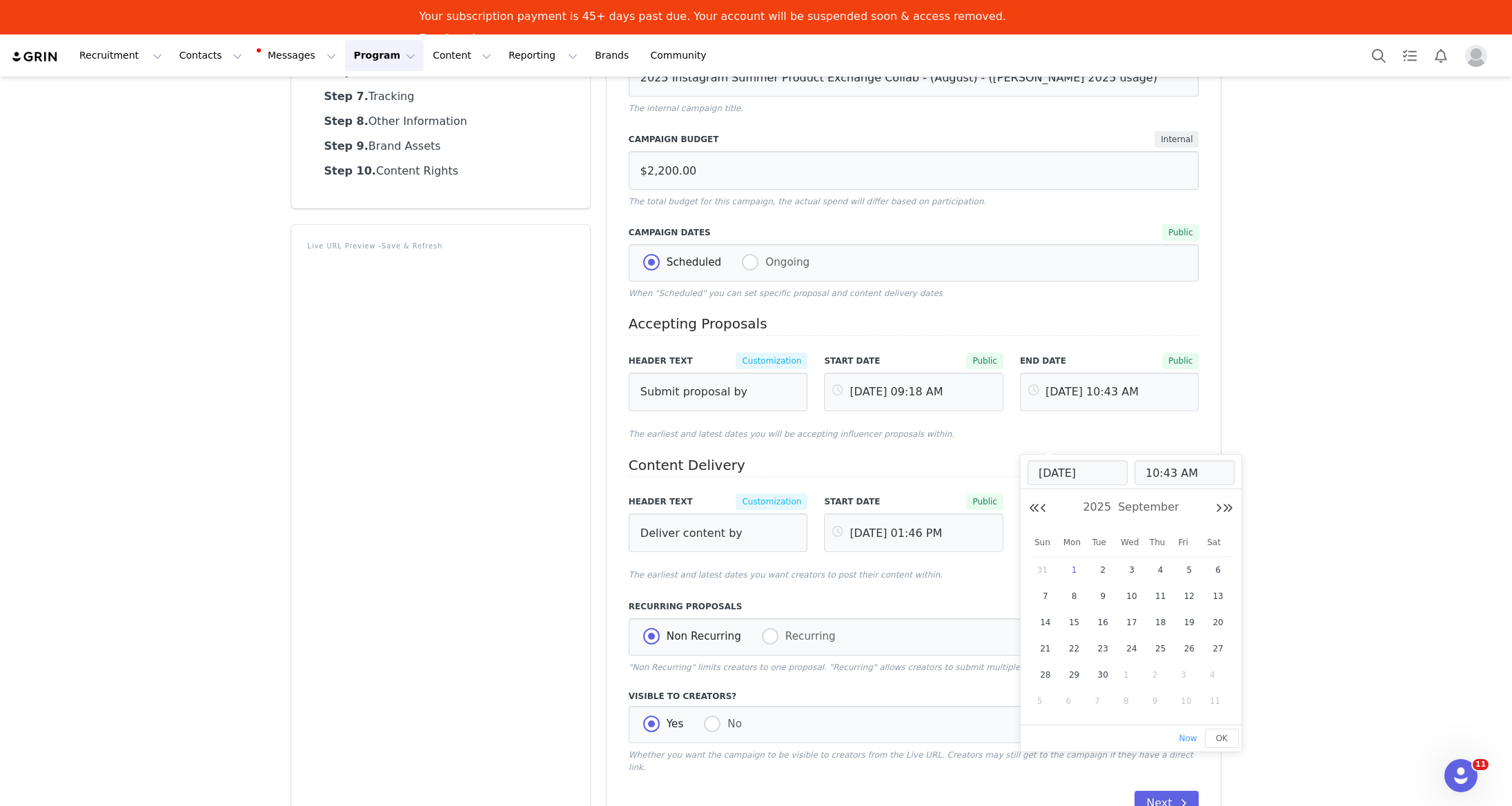
type input "[DATE] 10:43 AM"
type input "[DATE]"
click at [1170, 474] on input "10:43 AM" at bounding box center [1184, 473] width 100 height 25
type input "[DATE] 11:43 AM"
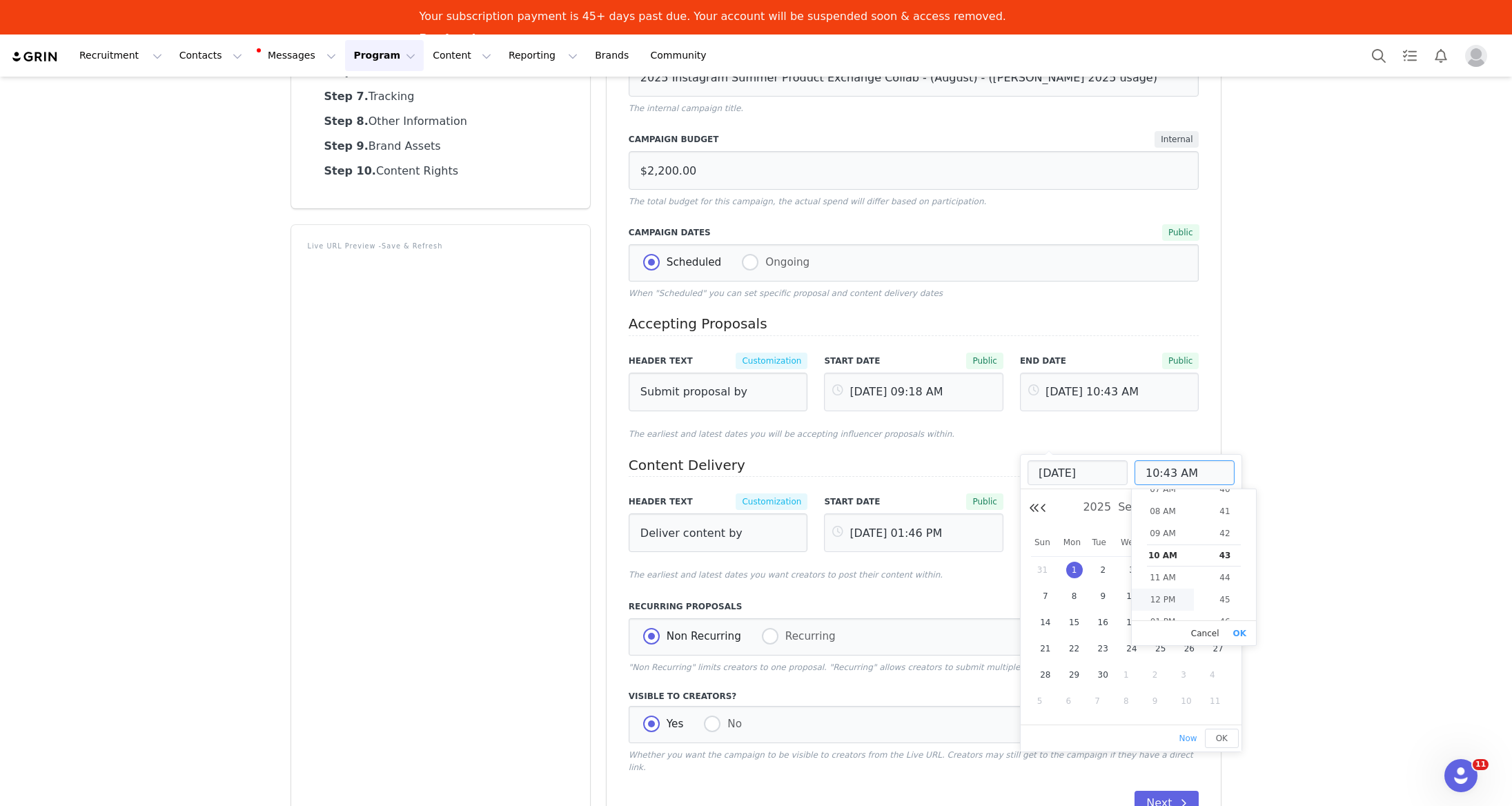
type input "11:43 AM"
type input "[DATE] 12:43 PM"
type input "12:43 PM"
type input "[DATE] 01:43 PM"
type input "01:43 PM"
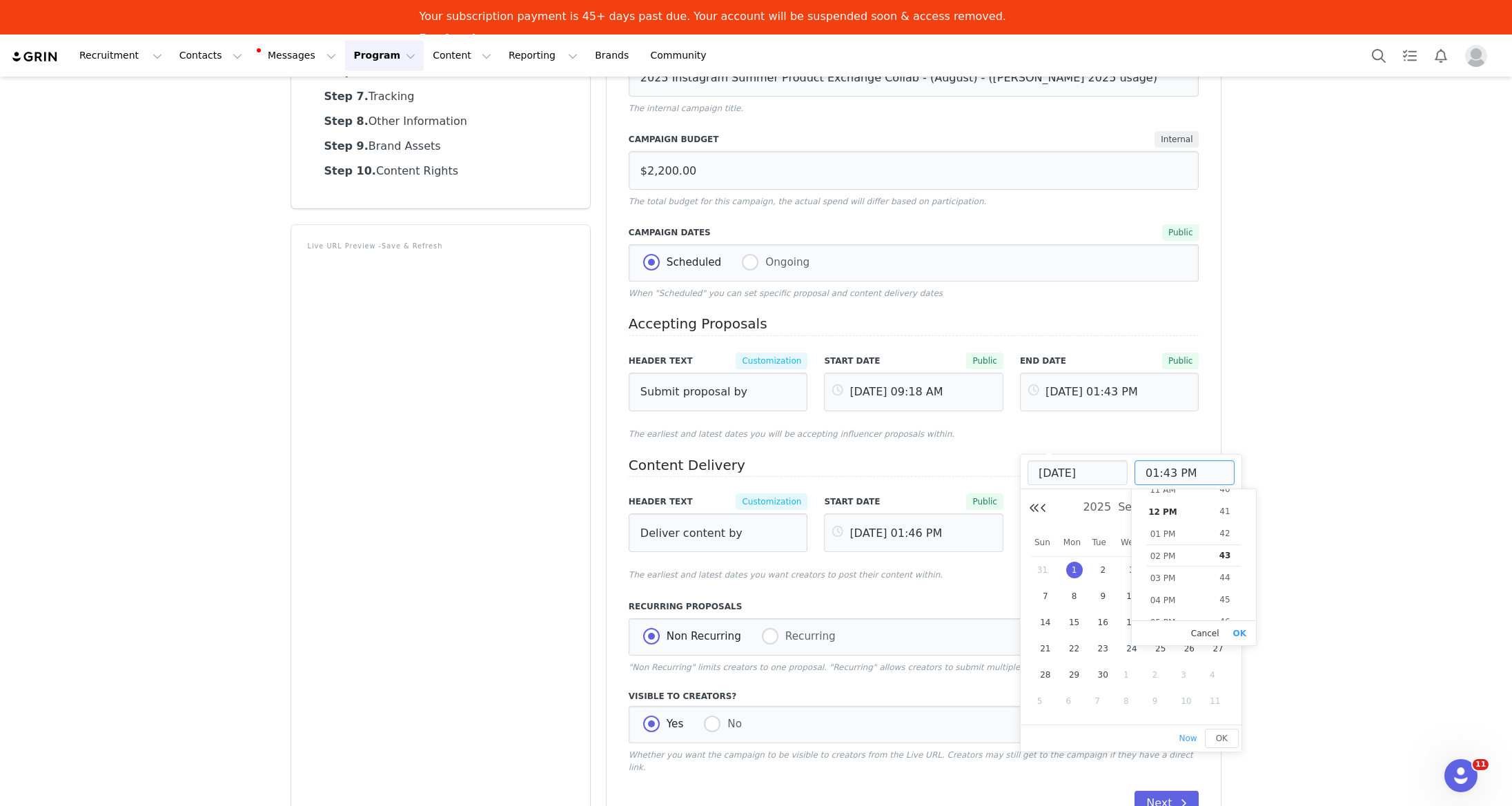
type input "[DATE] 02:43 PM"
type input "02:43 PM"
type input "[DATE] 03:43 PM"
type input "03:43 PM"
type input "[DATE] 04:43 PM"
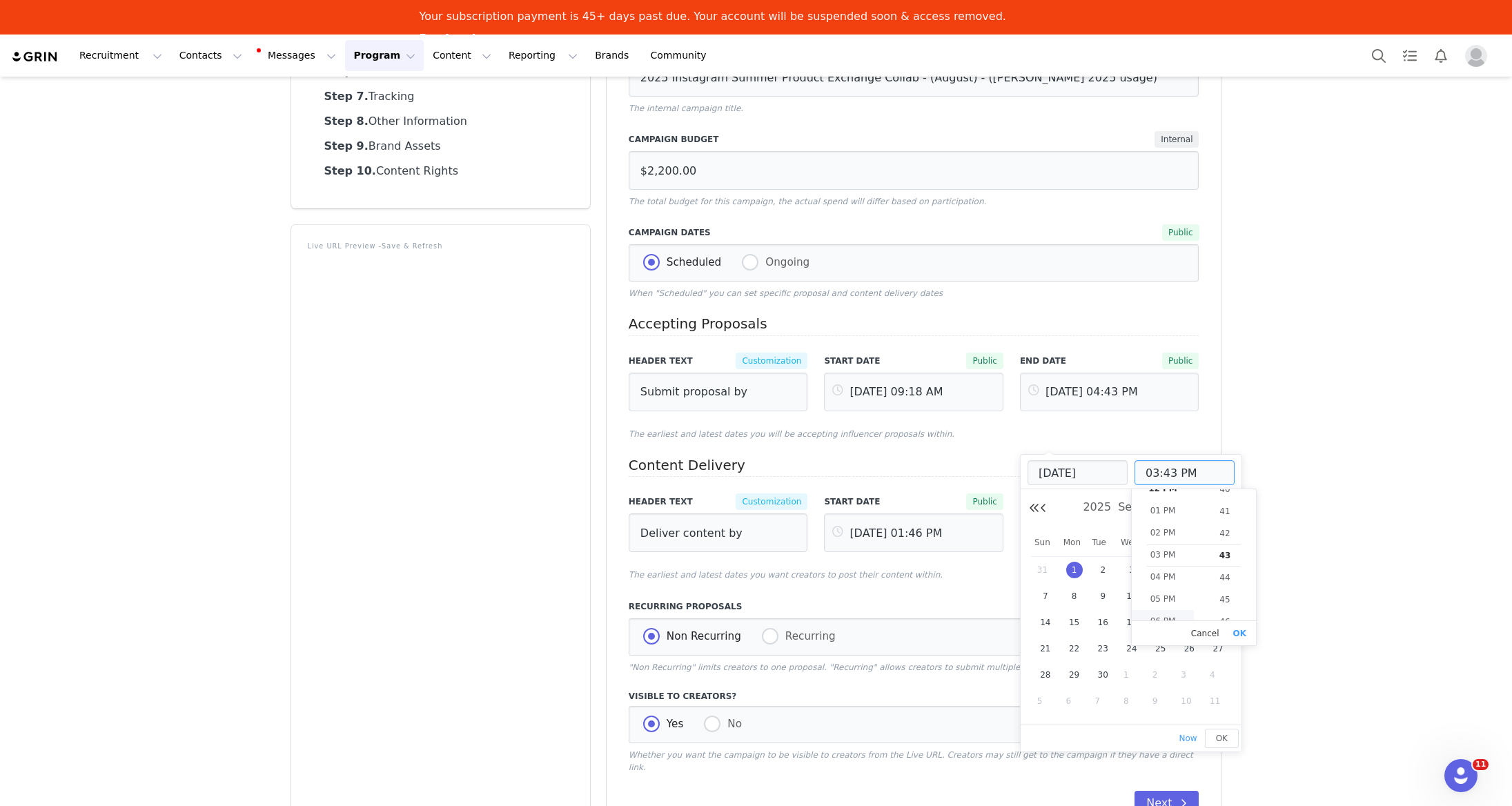
type input "04:43 PM"
type input "[DATE] 05:43 PM"
type input "05:43 PM"
type input "[DATE] 06:43 PM"
type input "06:43 PM"
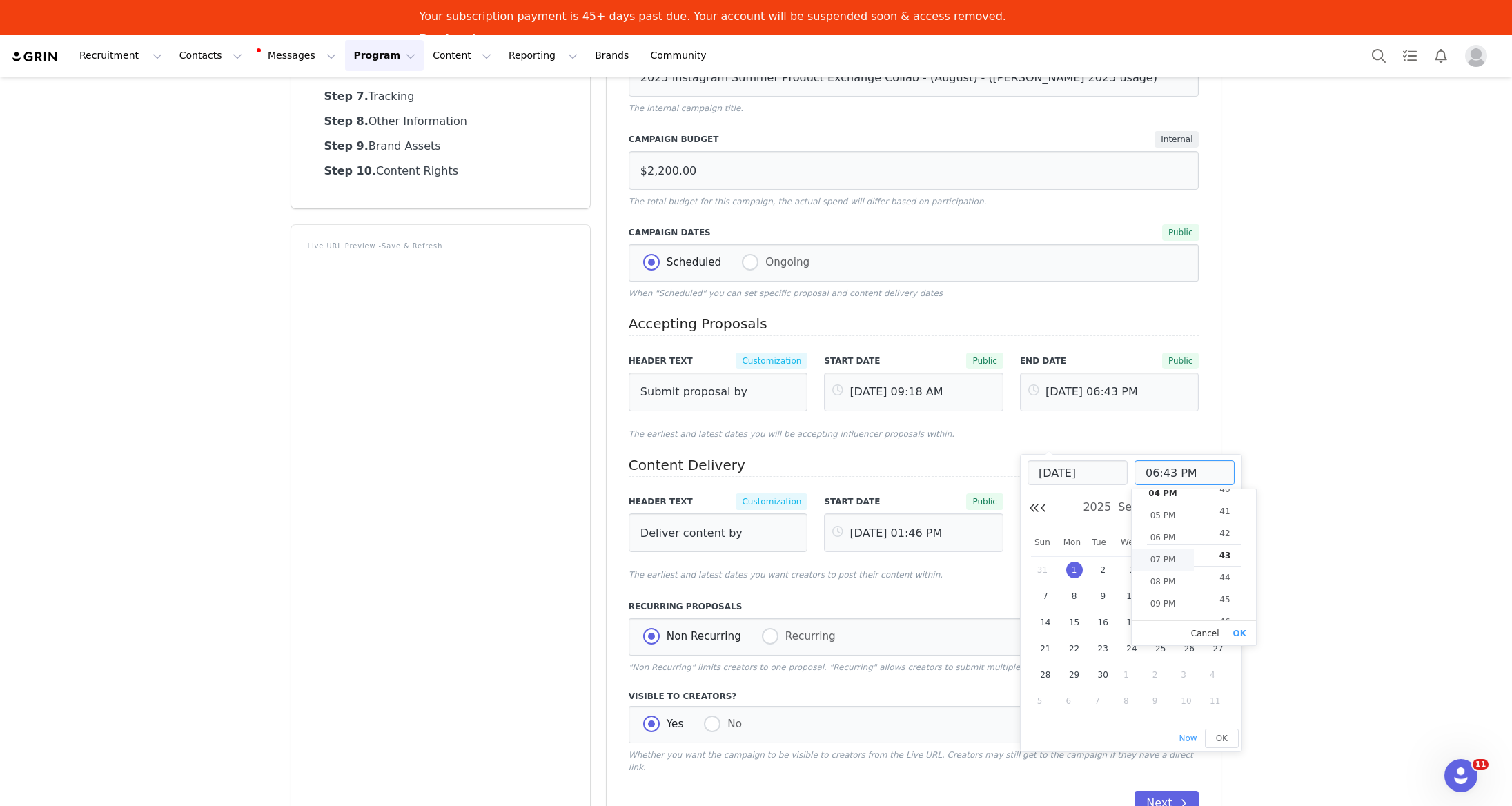
type input "[DATE] 07:43 PM"
type input "07:43 PM"
type input "[DATE] 08:43 PM"
type input "08:43 PM"
type input "[DATE] 09:43 PM"
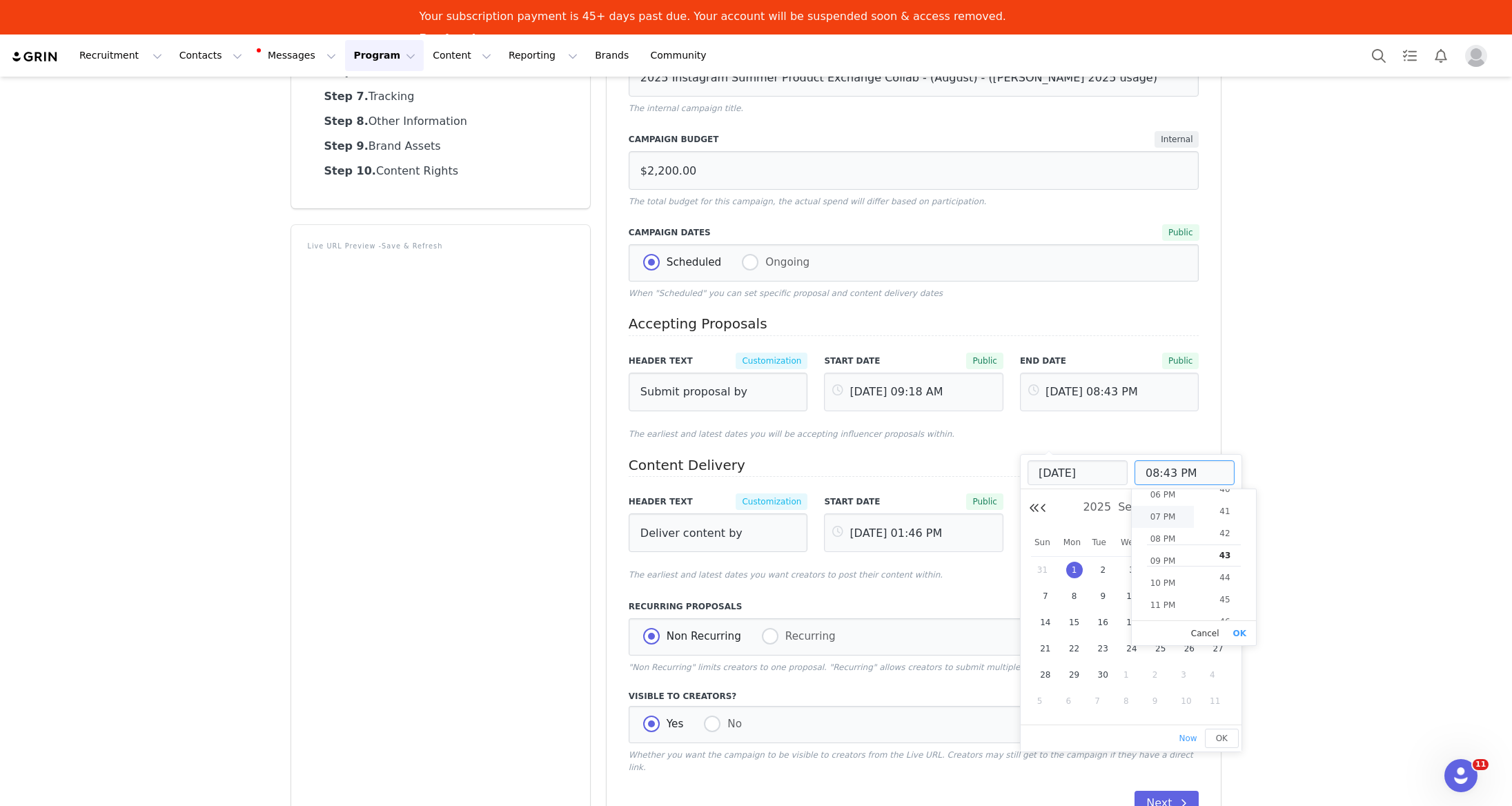
type input "09:43 PM"
type input "[DATE] 10:43 PM"
type input "10:43 PM"
type input "[DATE] 11:43 PM"
type input "11:43 PM"
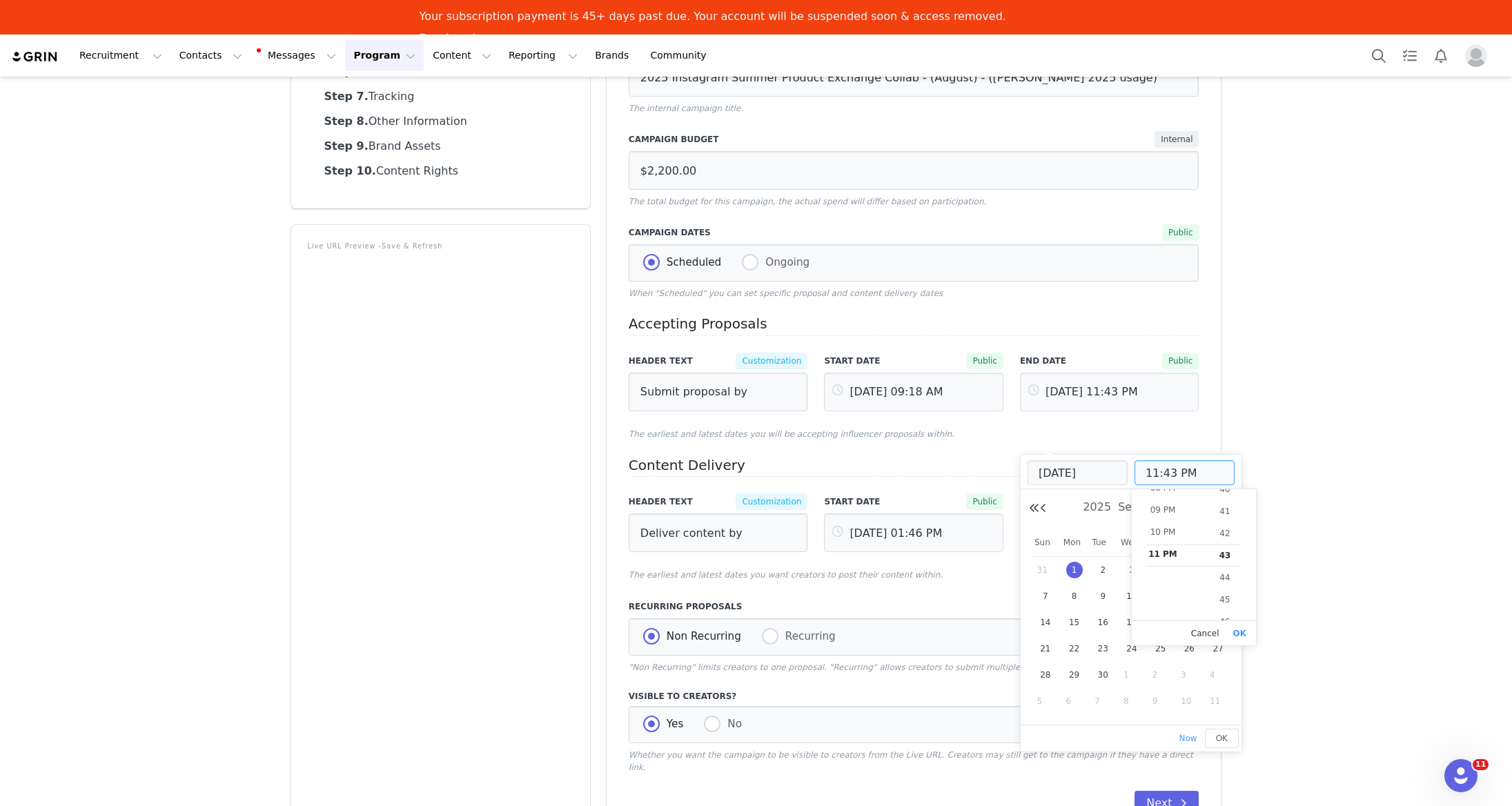
scroll to position [508, 0]
click at [1177, 554] on li "11 PM" at bounding box center [1162, 556] width 62 height 22
click at [1237, 630] on button "OK" at bounding box center [1240, 634] width 21 height 19
click at [1174, 791] on button "Next" at bounding box center [1167, 803] width 65 height 25
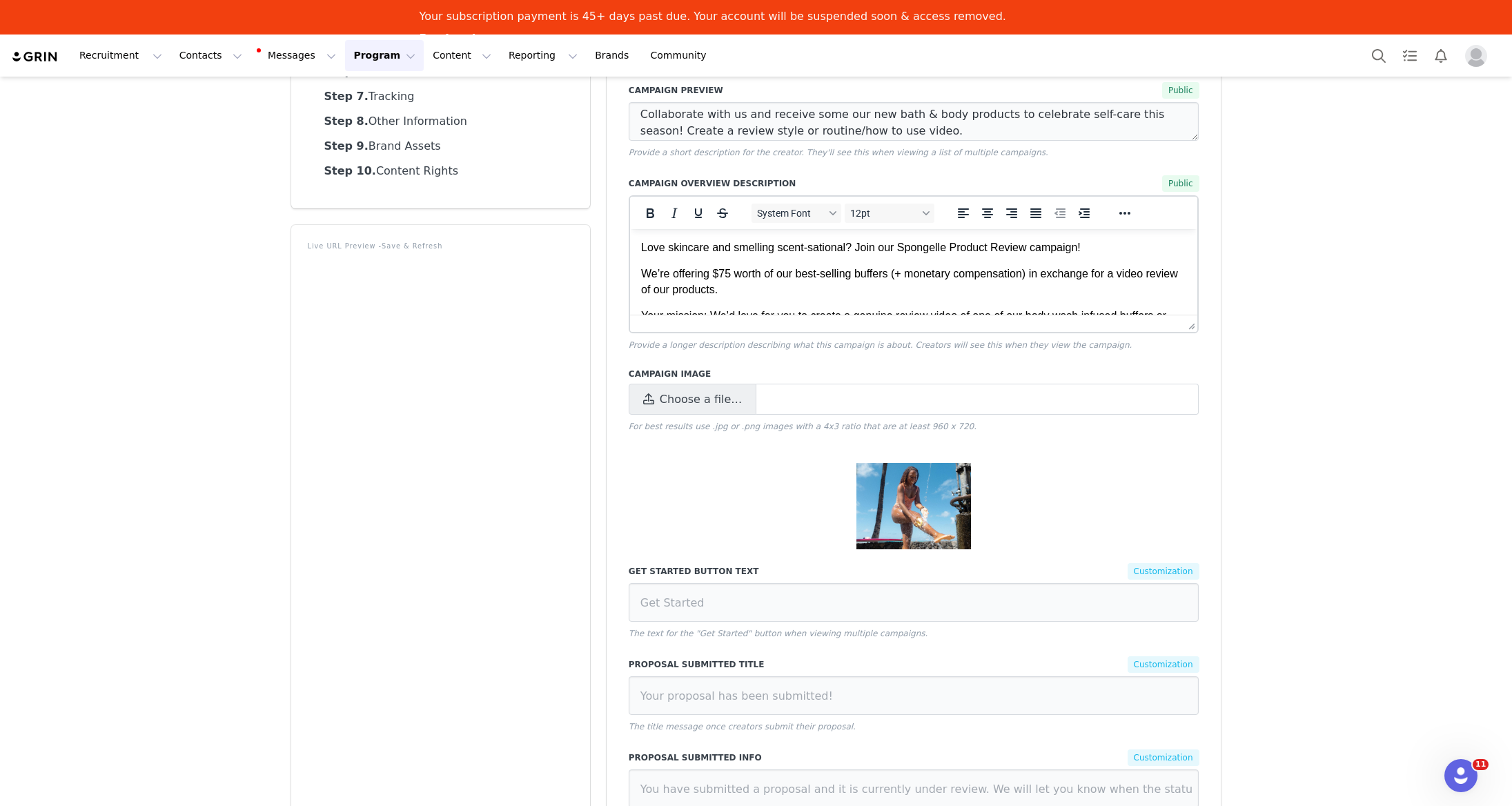
scroll to position [0, 0]
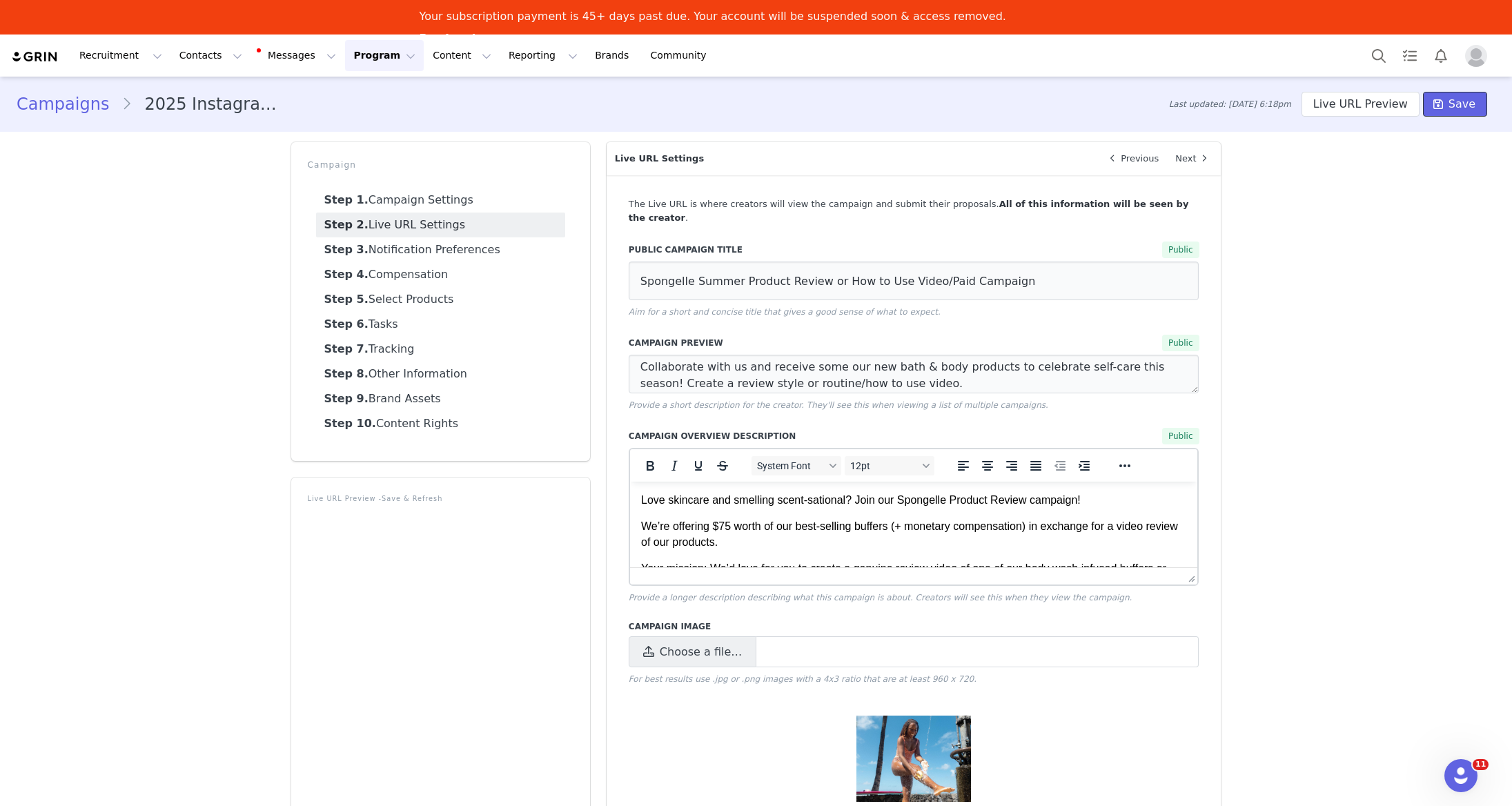
click at [1470, 100] on span "Save" at bounding box center [1461, 104] width 27 height 17
